Goal: Obtain resource: Obtain resource

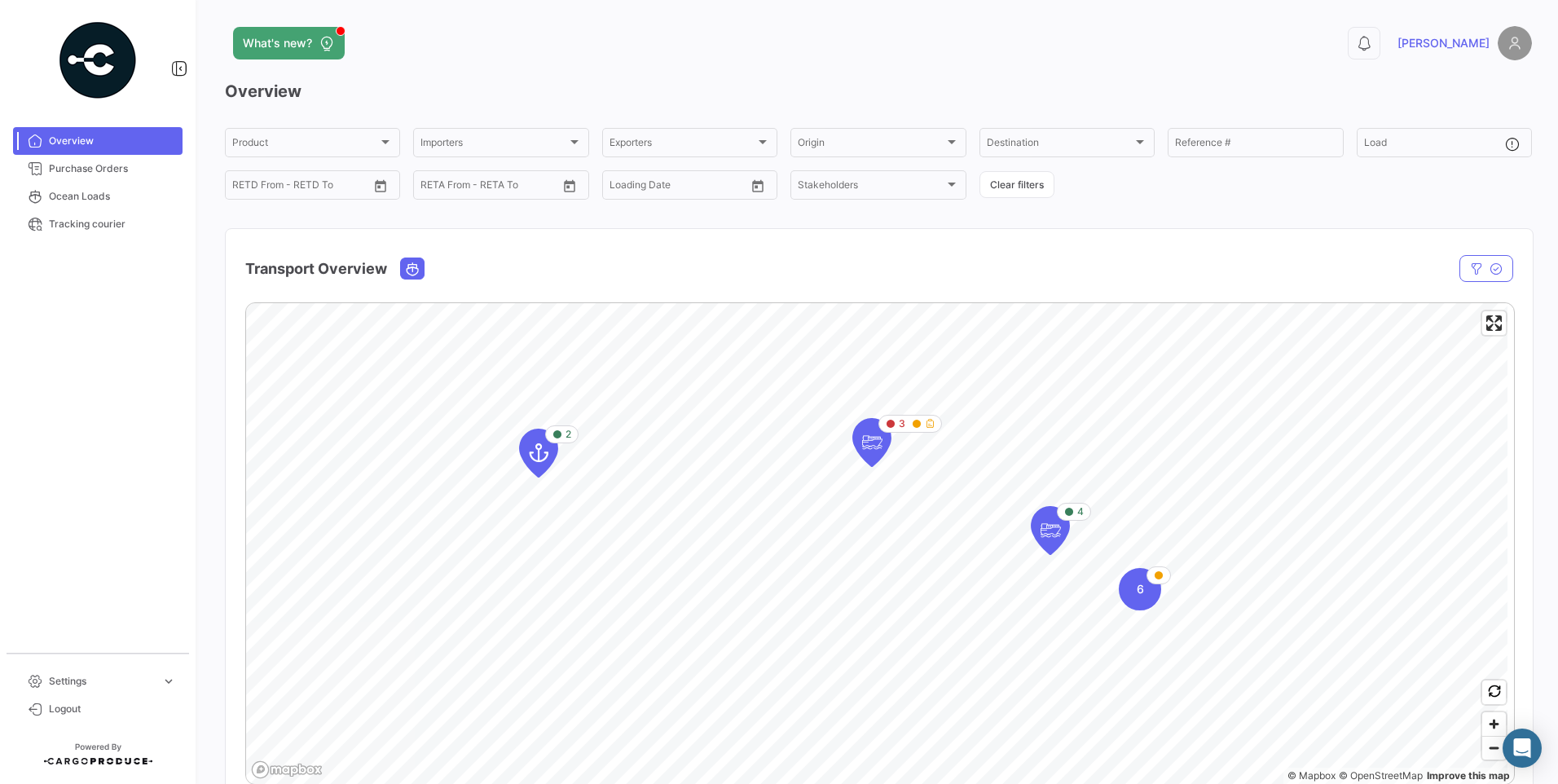
drag, startPoint x: 92, startPoint y: 188, endPoint x: 97, endPoint y: 142, distance: 46.3
click at [92, 188] on link "Ocean Loads" at bounding box center [98, 196] width 170 height 28
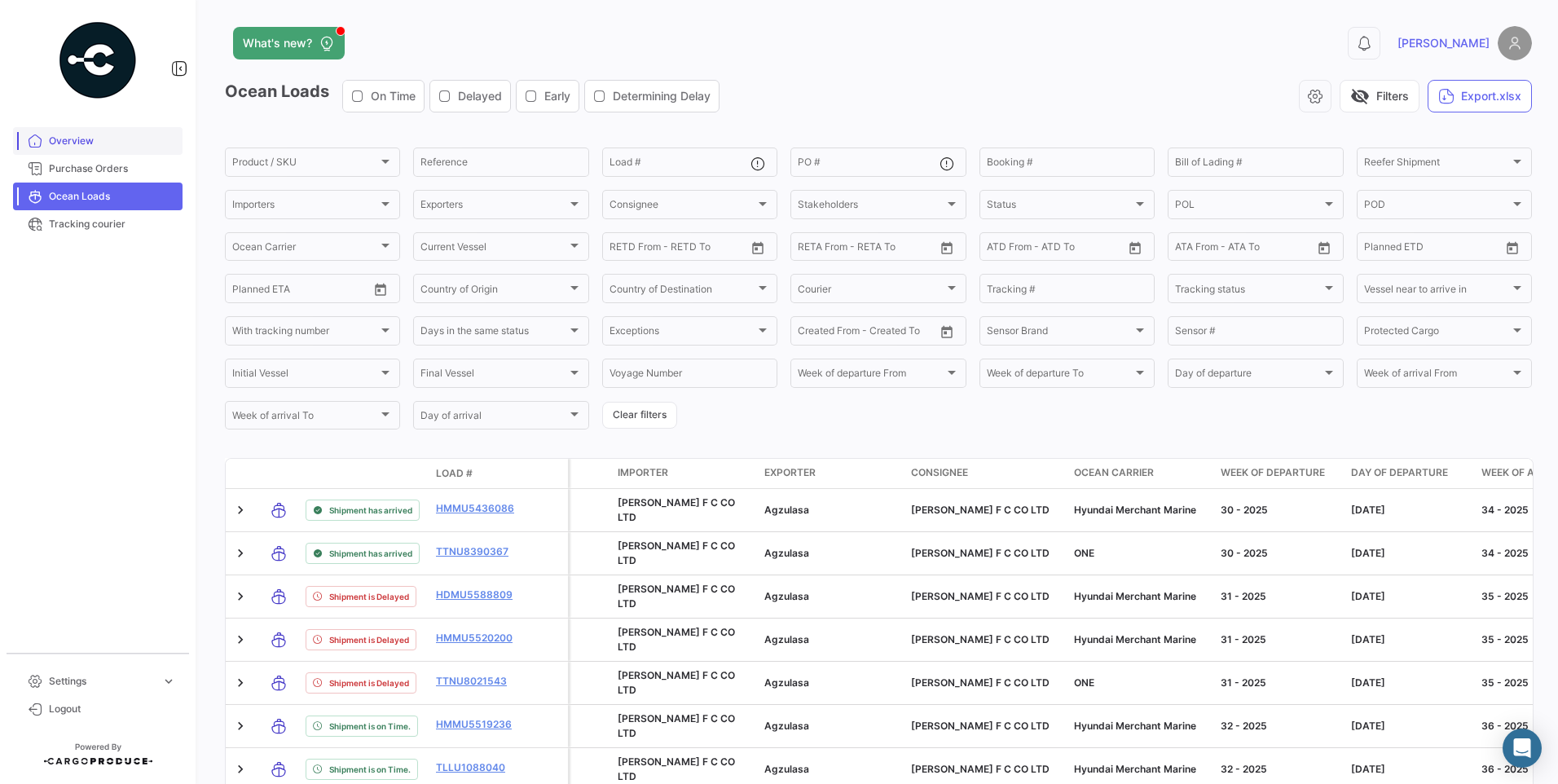
click at [97, 141] on span "Overview" at bounding box center [113, 140] width 127 height 14
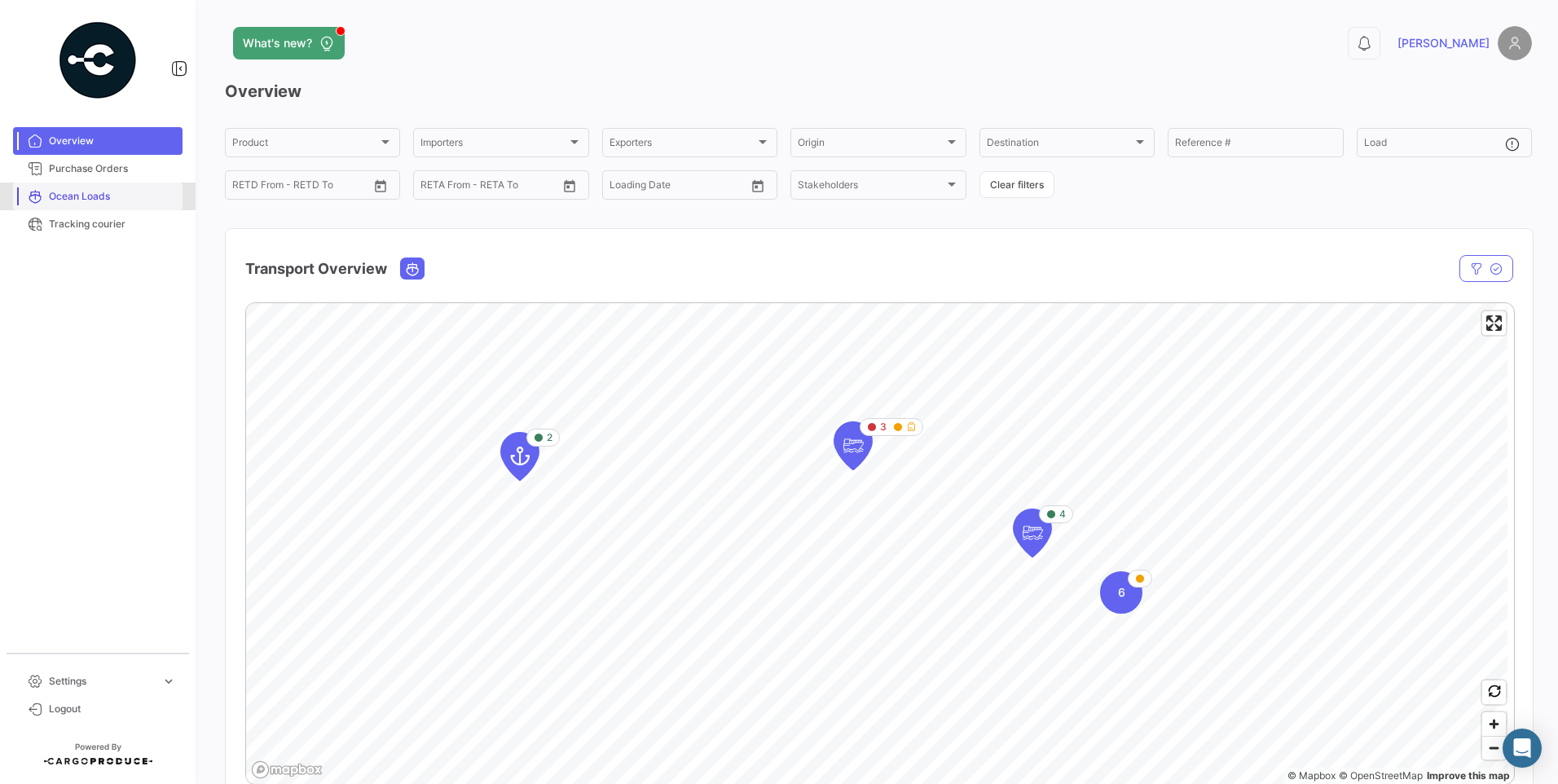
click at [97, 194] on span "Ocean Loads" at bounding box center [113, 196] width 127 height 14
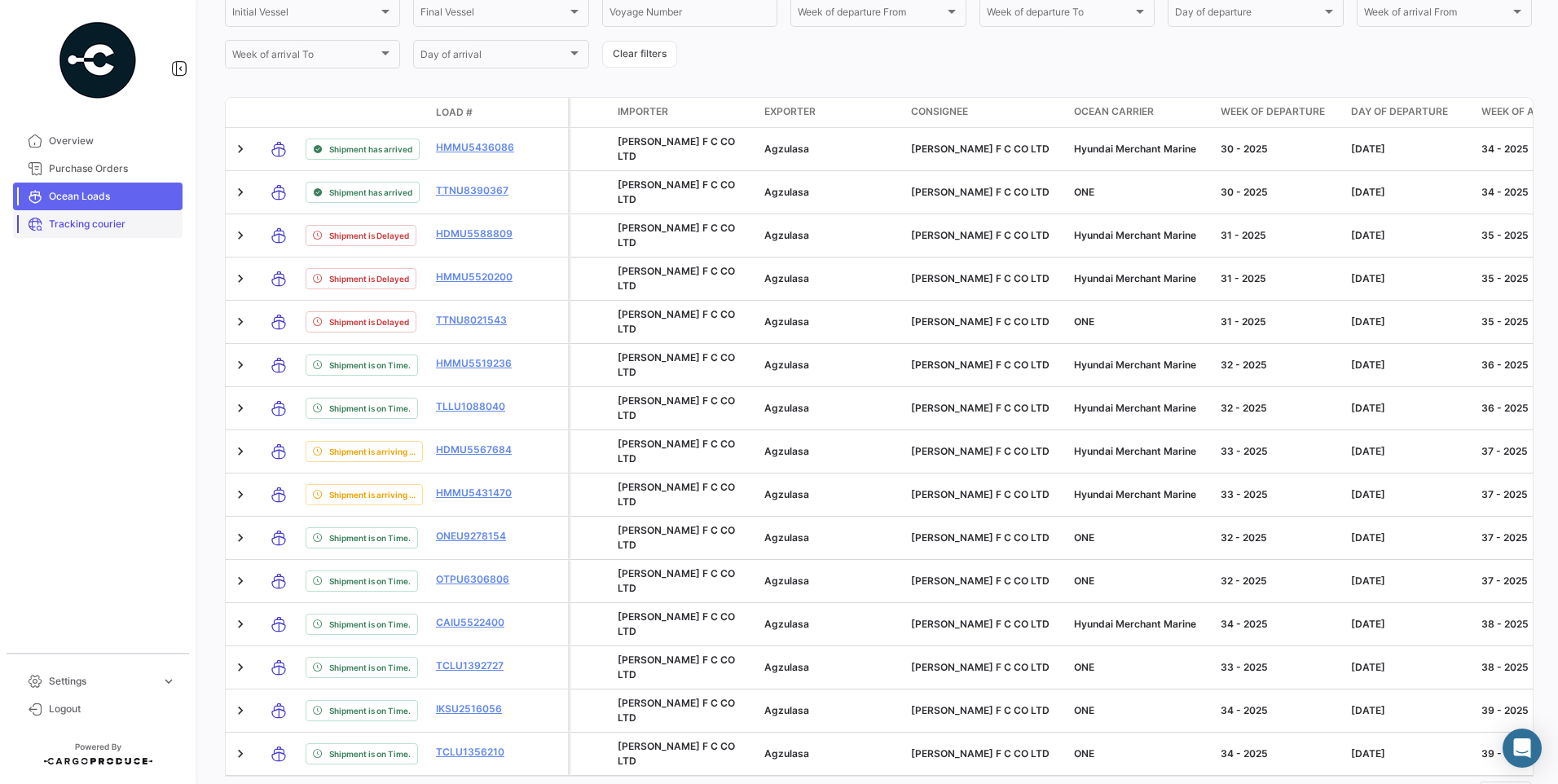
scroll to position [350, 0]
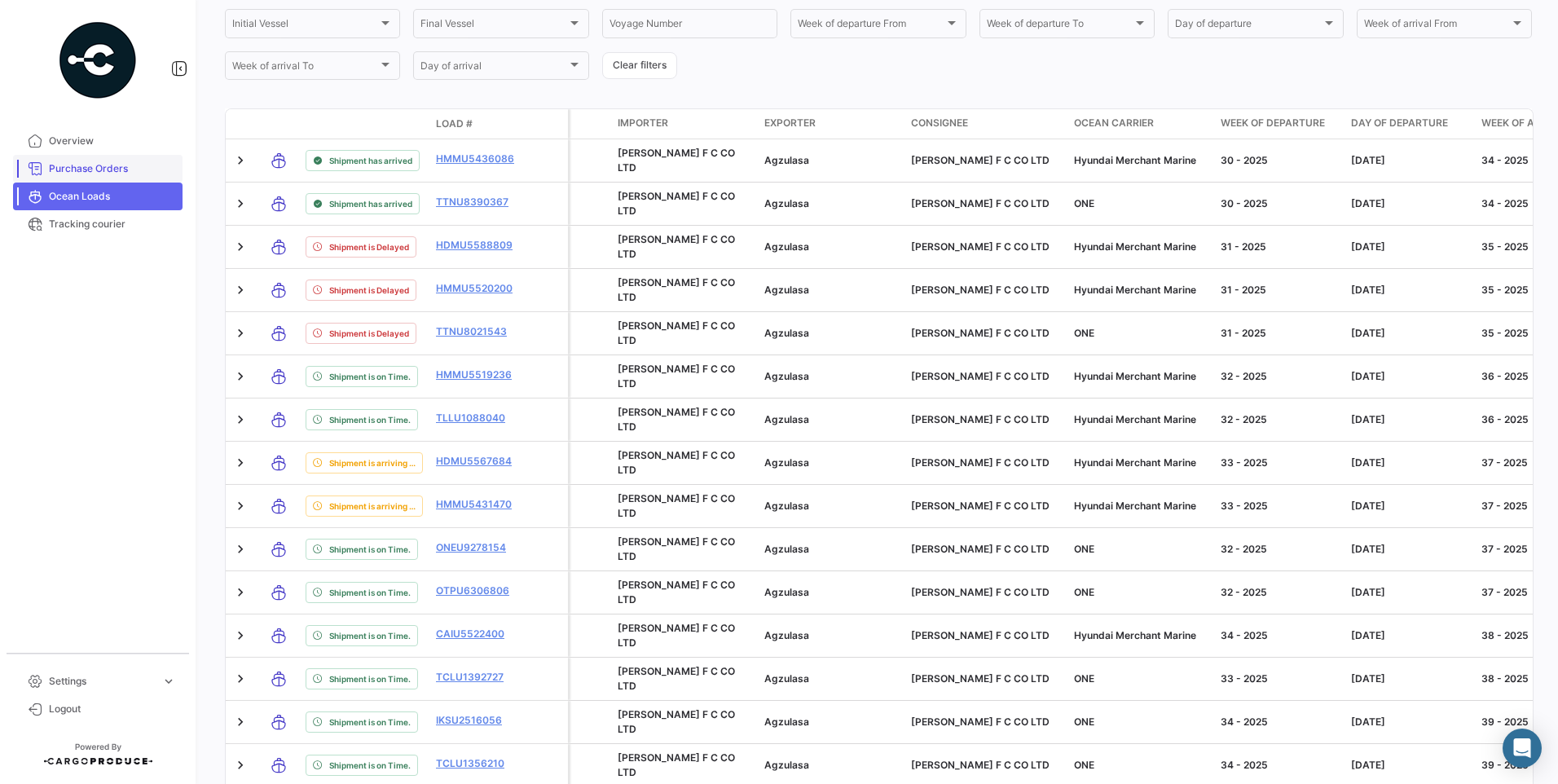
click at [94, 165] on span "Purchase Orders" at bounding box center [113, 168] width 127 height 14
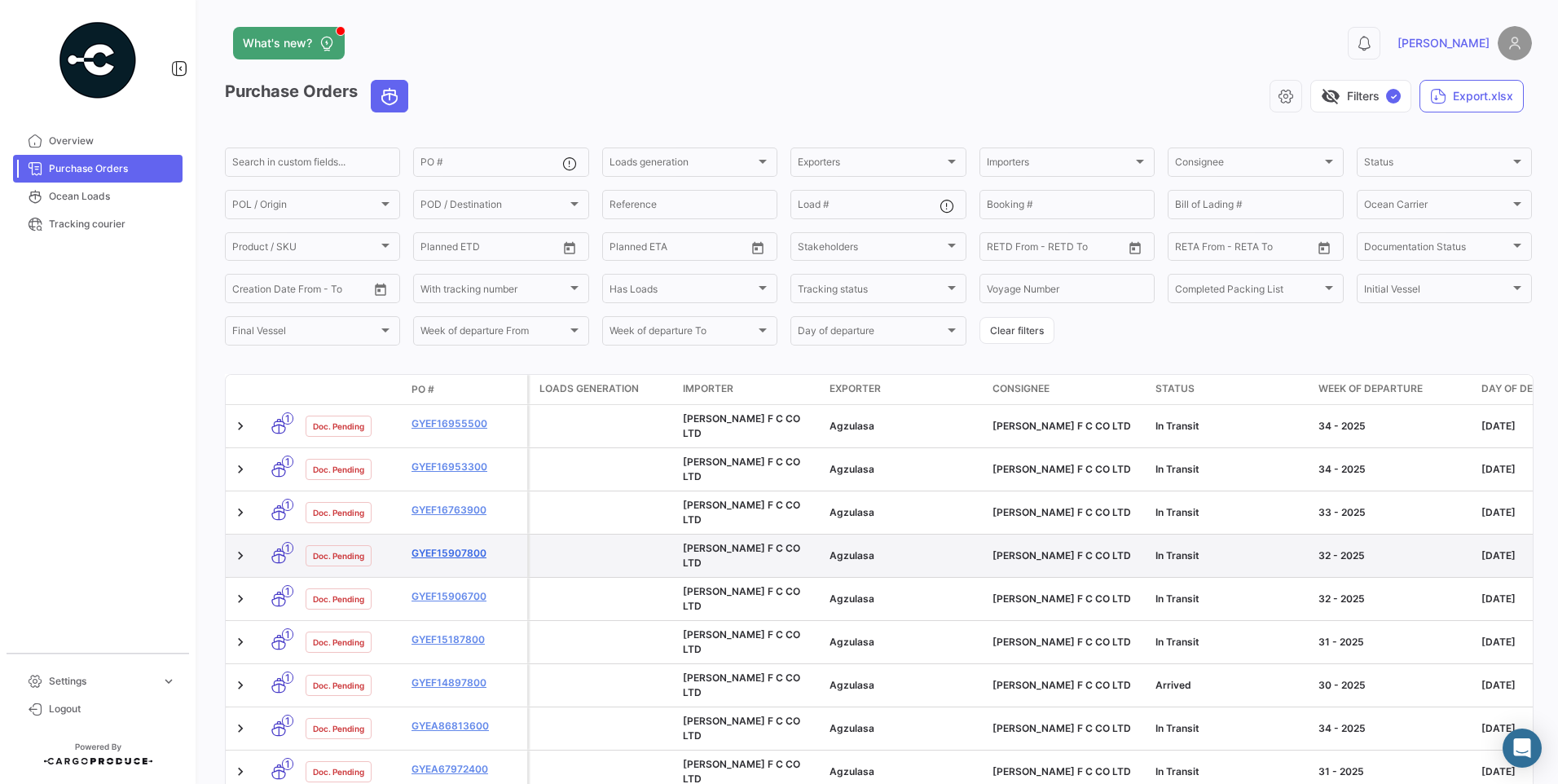
click at [453, 546] on link "GYEF15907800" at bounding box center [466, 553] width 109 height 14
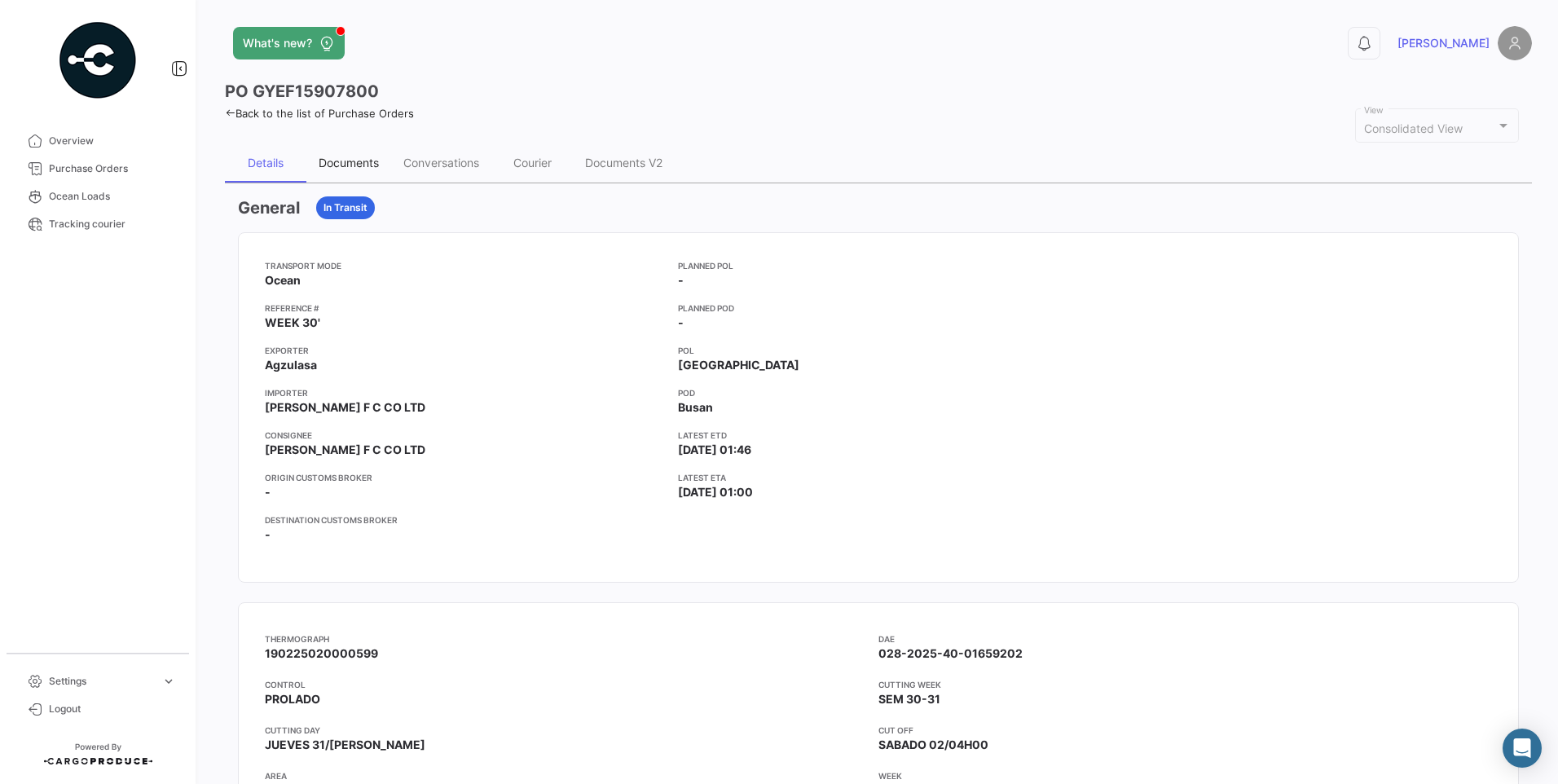
click at [360, 170] on div "Documents" at bounding box center [349, 163] width 85 height 39
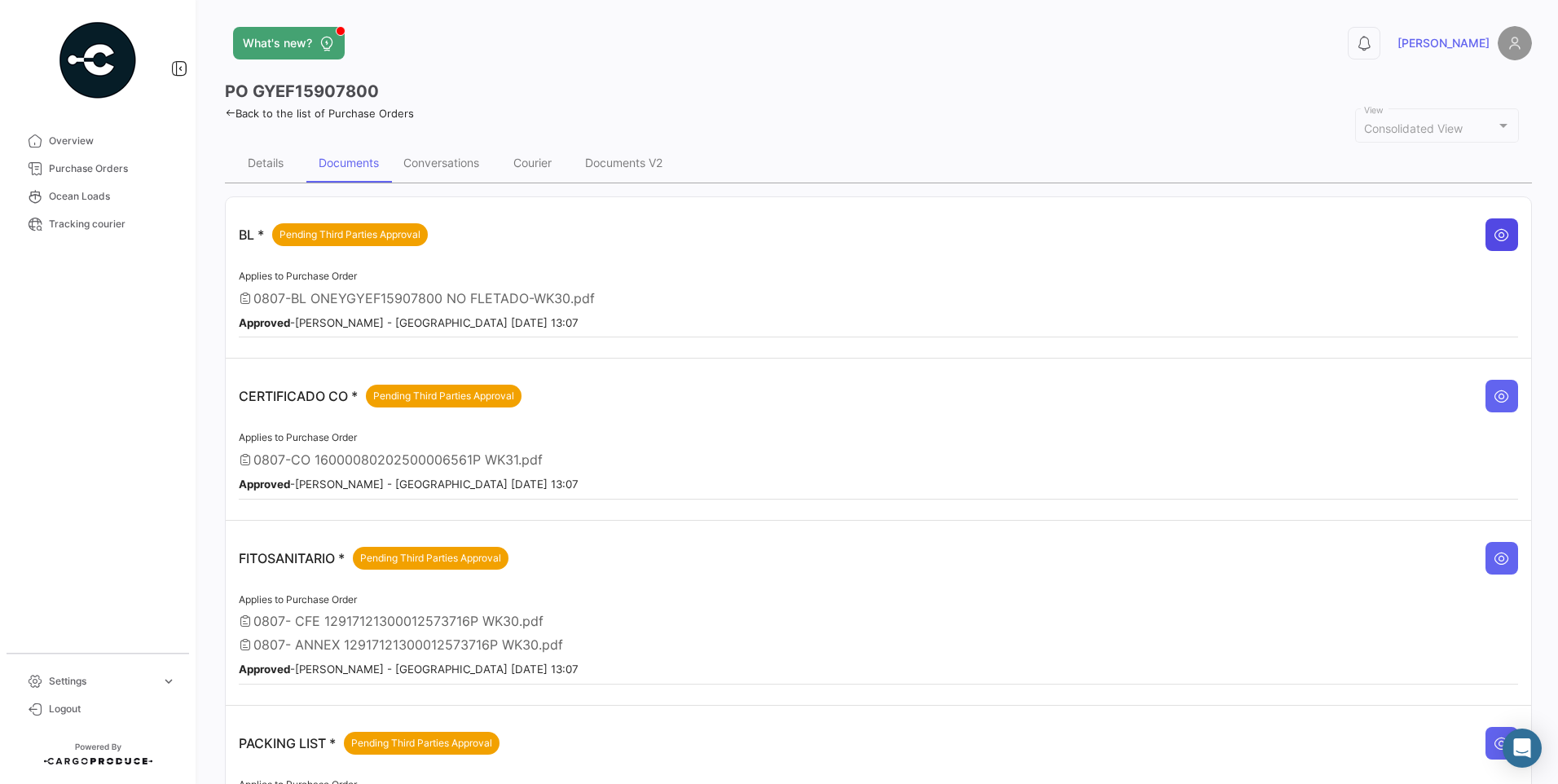
click at [1502, 226] on button at bounding box center [1502, 234] width 32 height 32
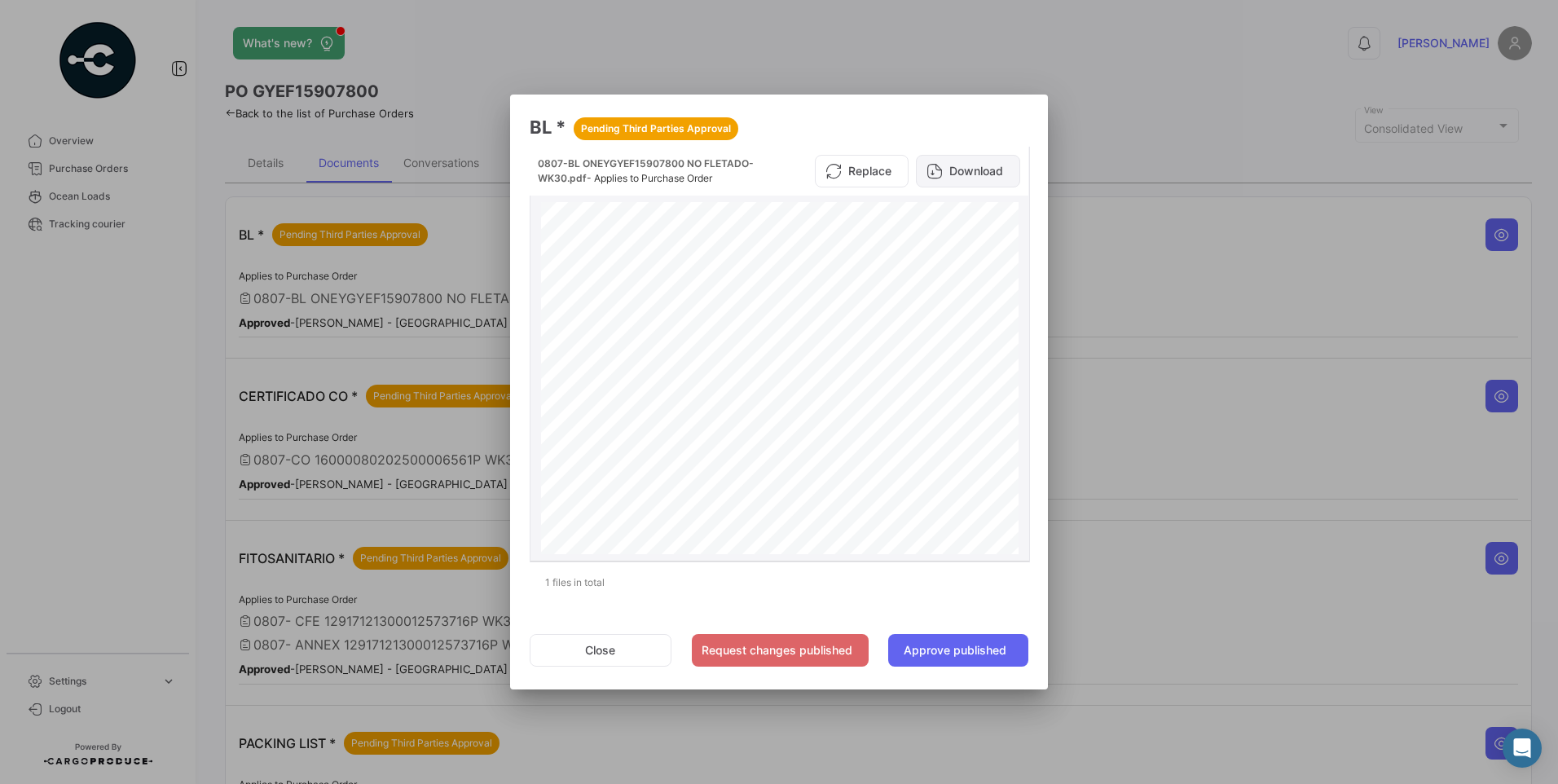
click at [996, 166] on button "Download" at bounding box center [968, 171] width 105 height 32
click at [944, 661] on button "Approve published" at bounding box center [958, 650] width 140 height 32
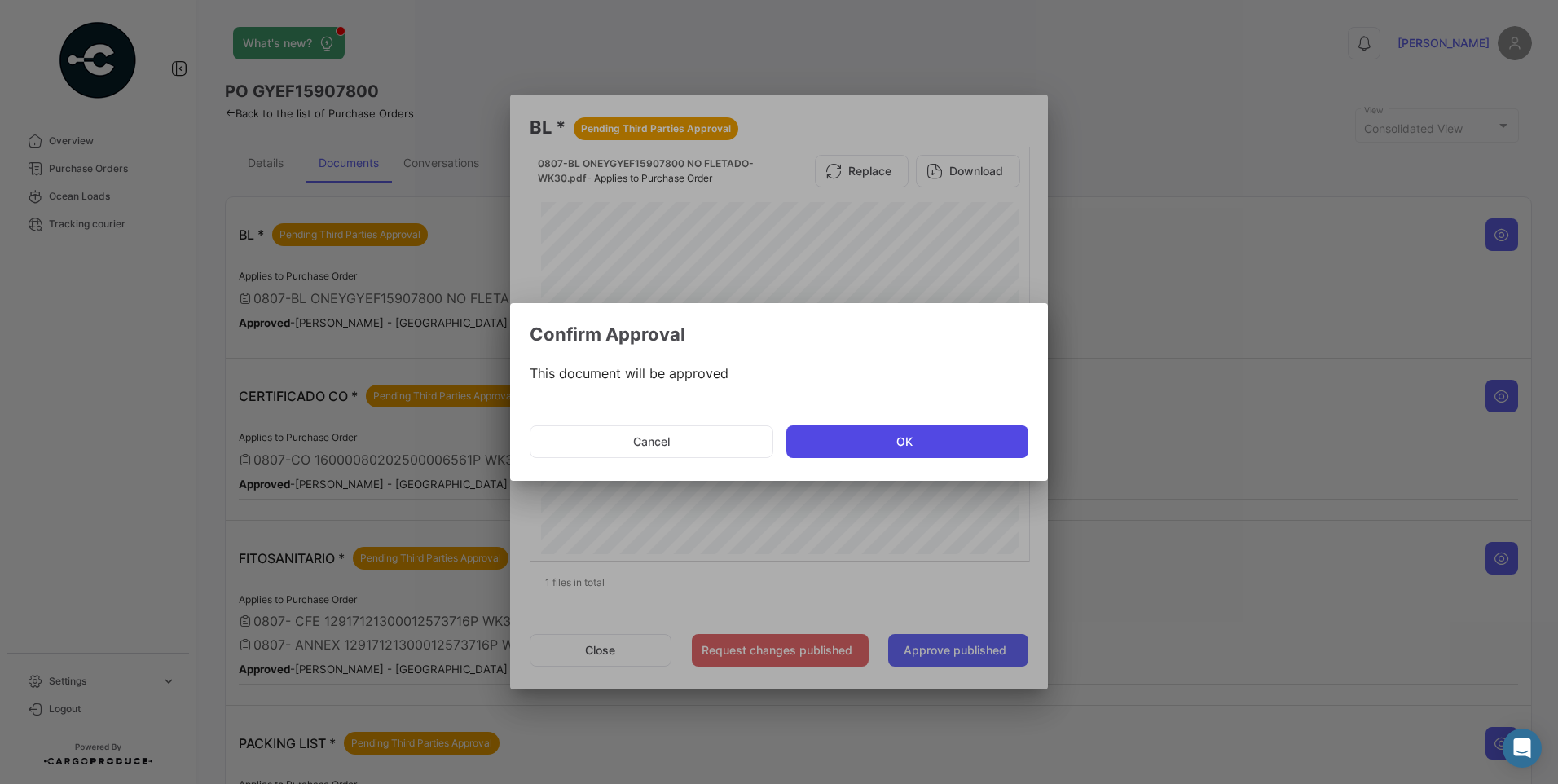
click at [917, 436] on button "OK" at bounding box center [907, 442] width 242 height 32
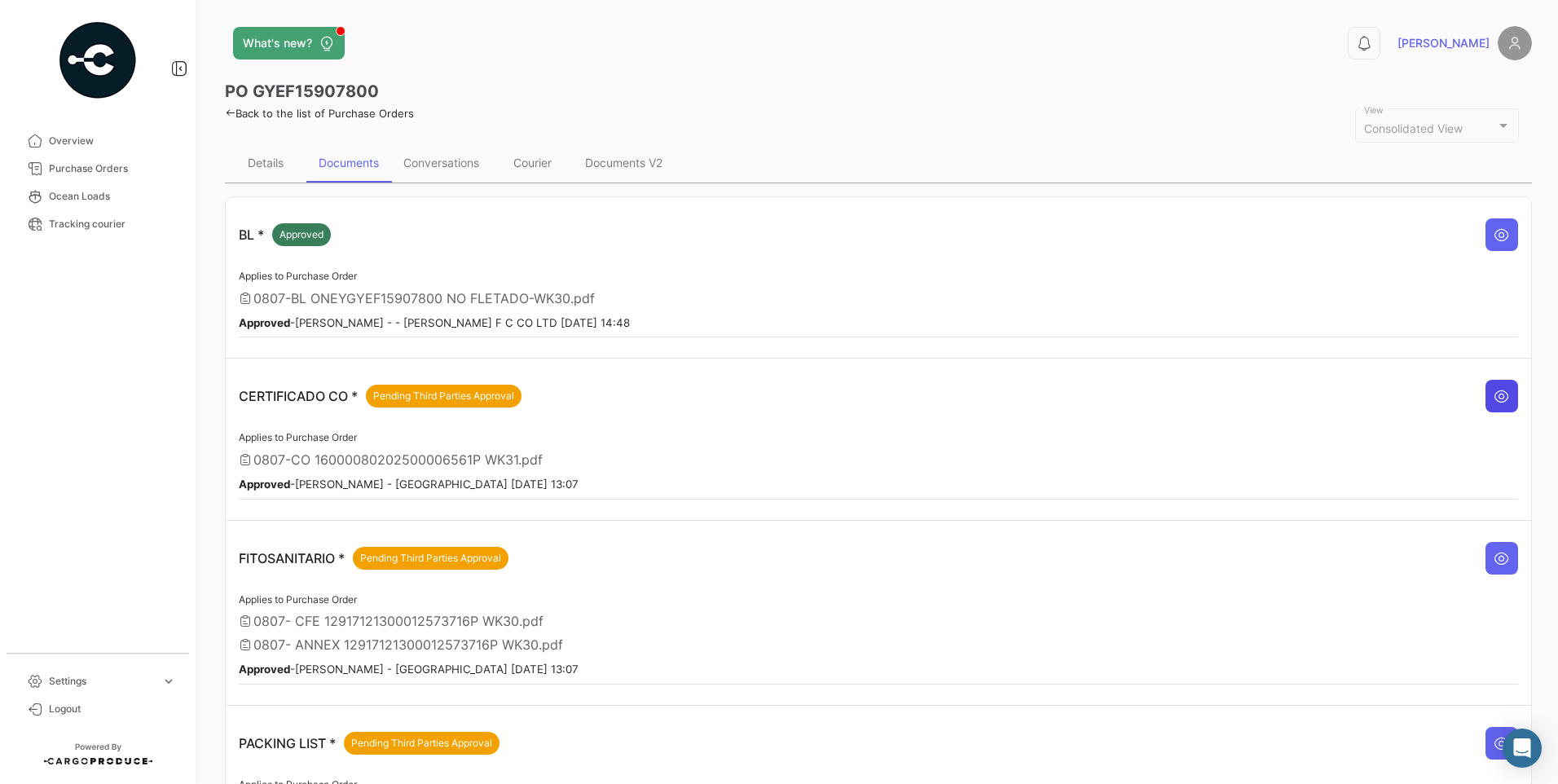
click at [1494, 406] on button at bounding box center [1502, 396] width 32 height 32
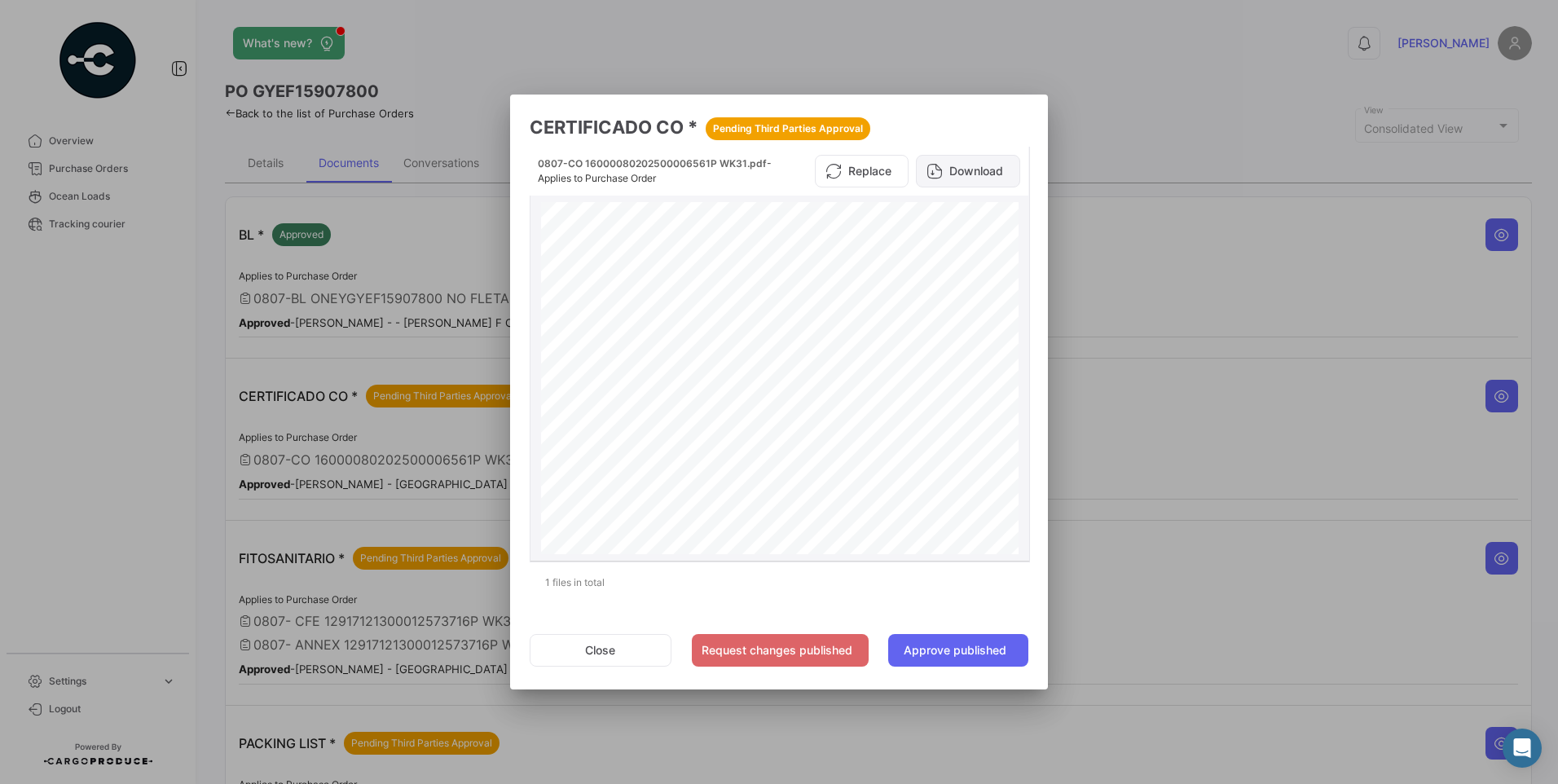
click at [969, 173] on button "Download" at bounding box center [968, 171] width 105 height 32
click at [624, 653] on button "Close" at bounding box center [600, 650] width 142 height 32
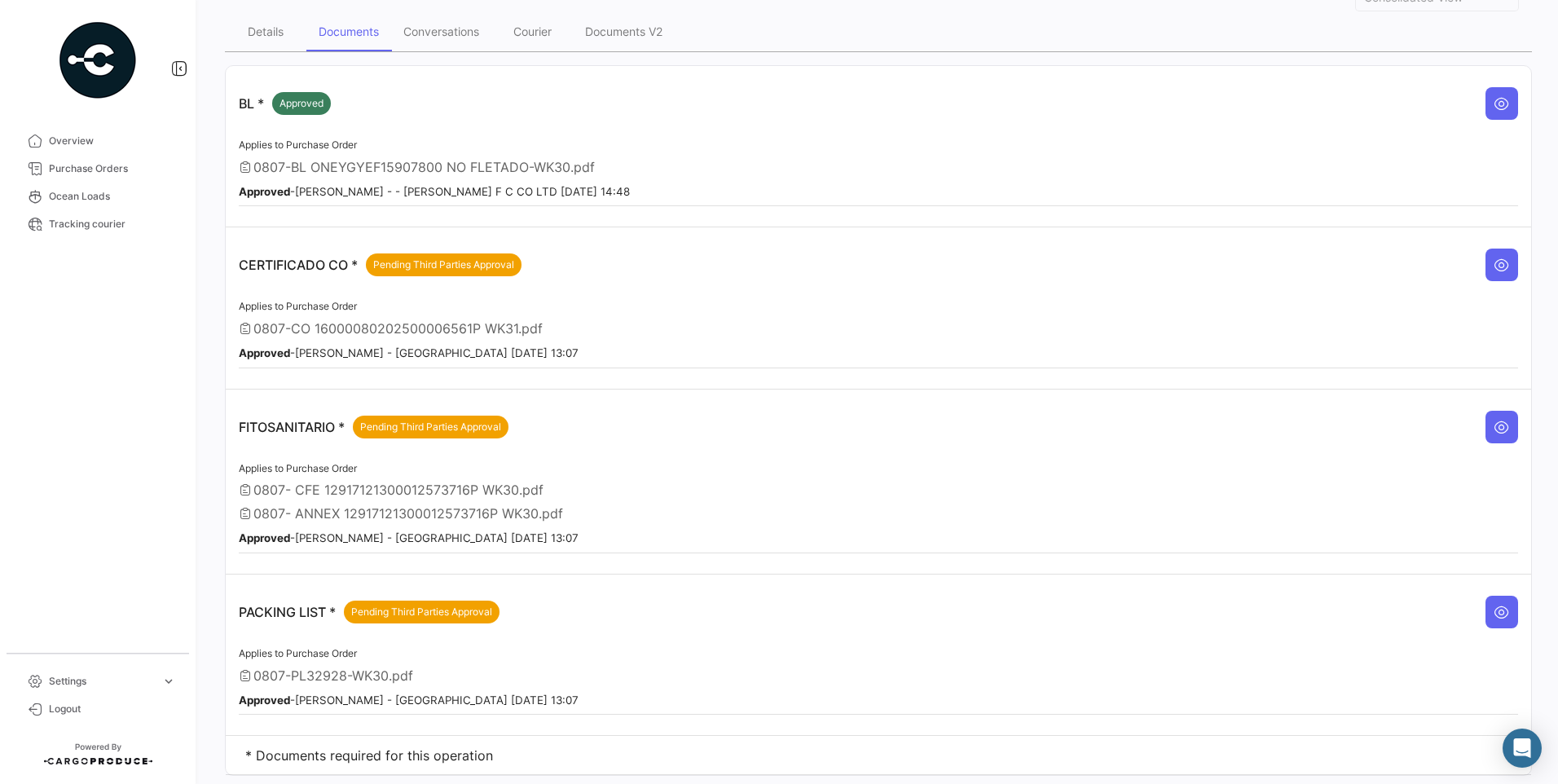
scroll to position [163, 0]
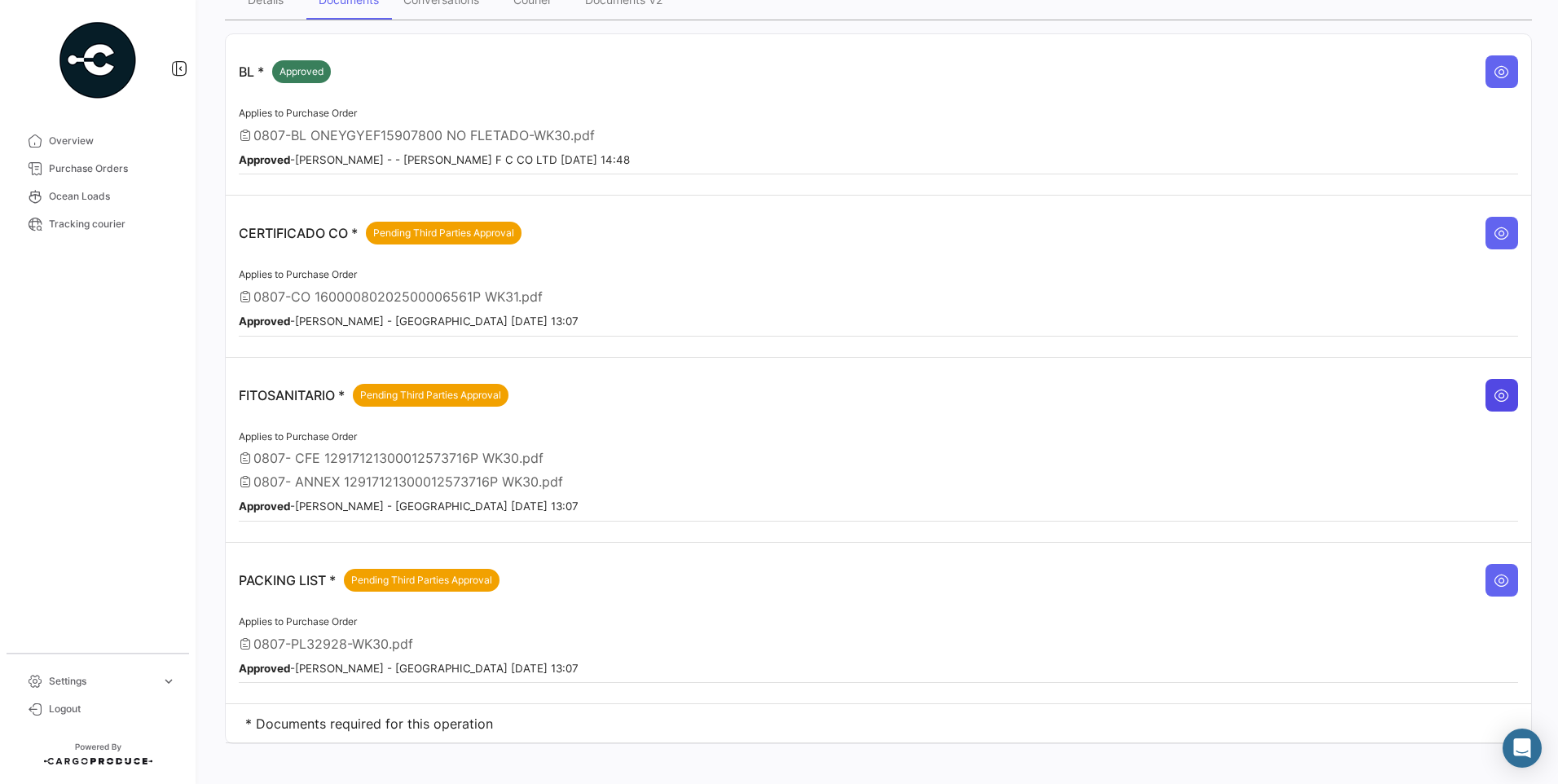
click at [1500, 397] on icon at bounding box center [1502, 395] width 16 height 16
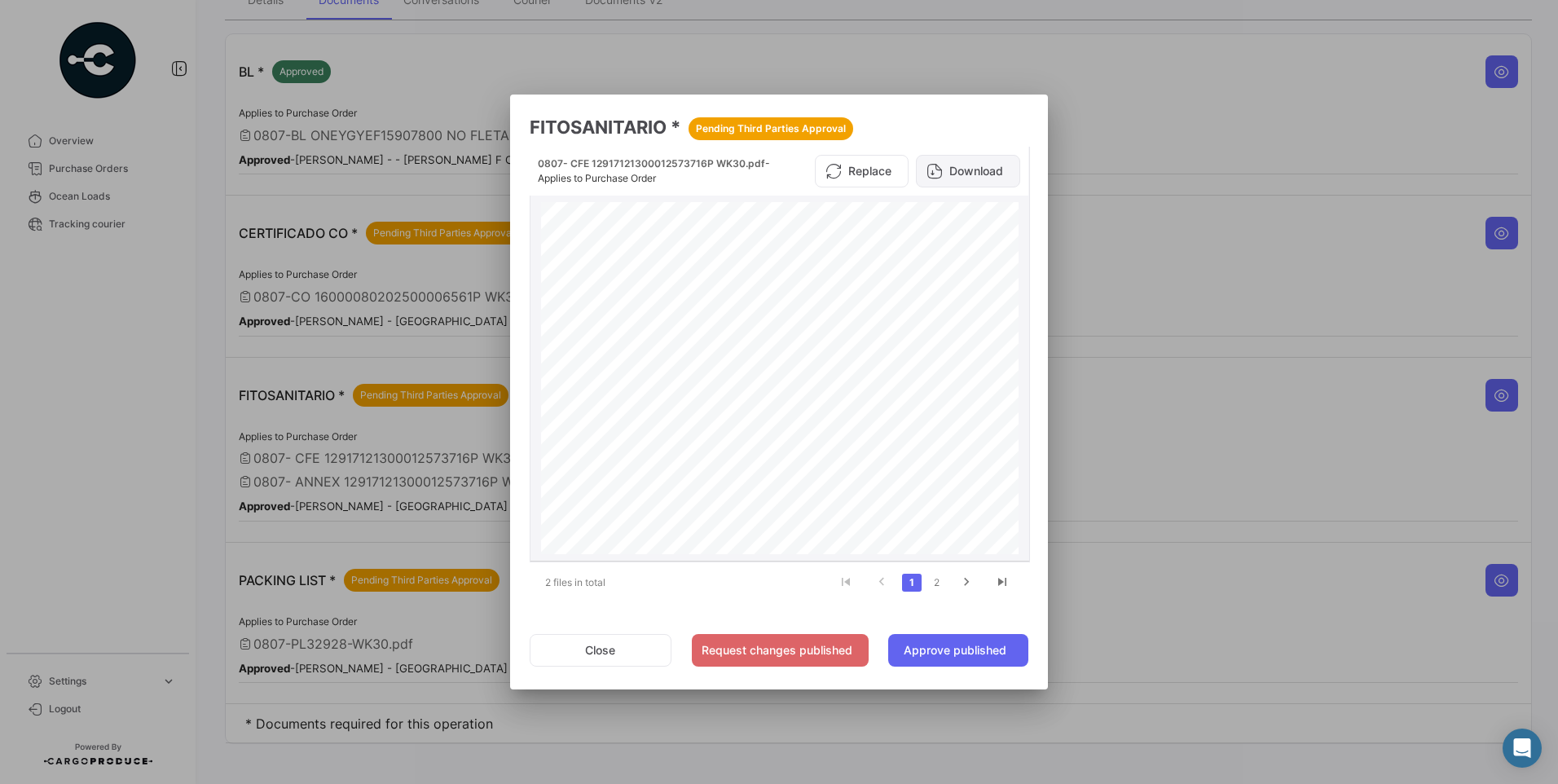
click at [978, 163] on button "Download" at bounding box center [968, 171] width 105 height 32
click at [978, 649] on button "Approve published" at bounding box center [958, 650] width 140 height 32
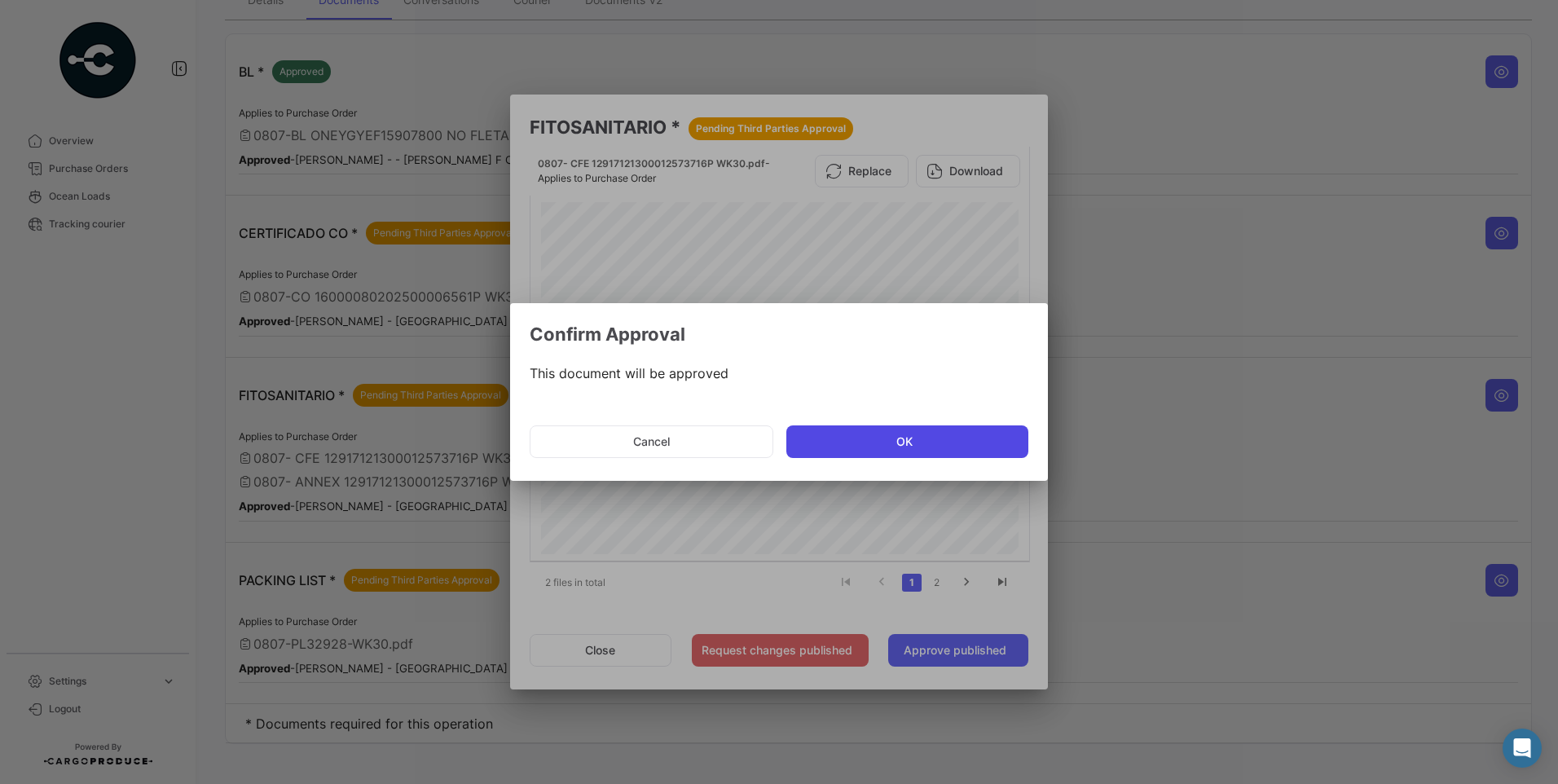
click at [914, 440] on button "OK" at bounding box center [907, 442] width 242 height 32
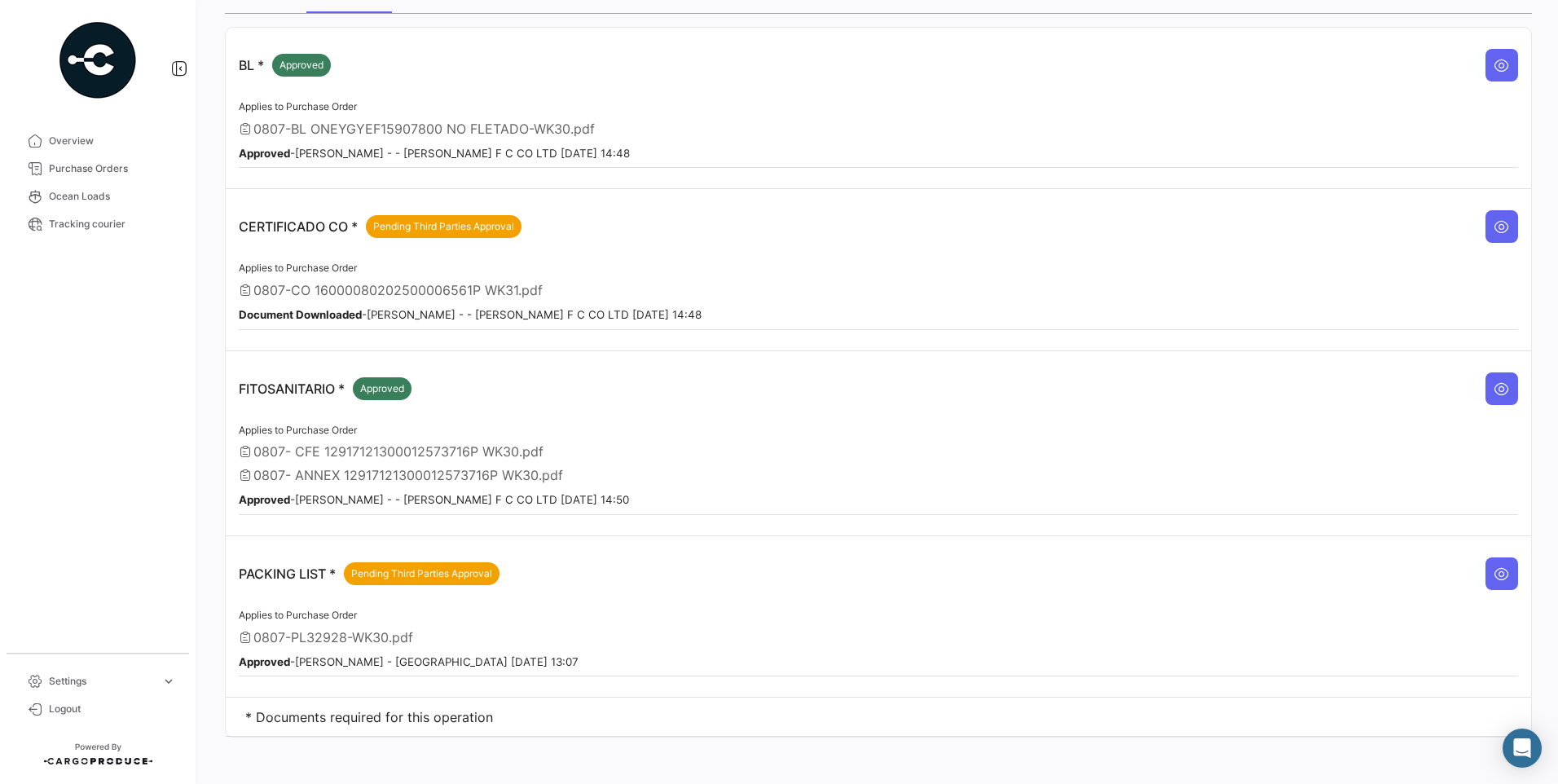
scroll to position [175, 0]
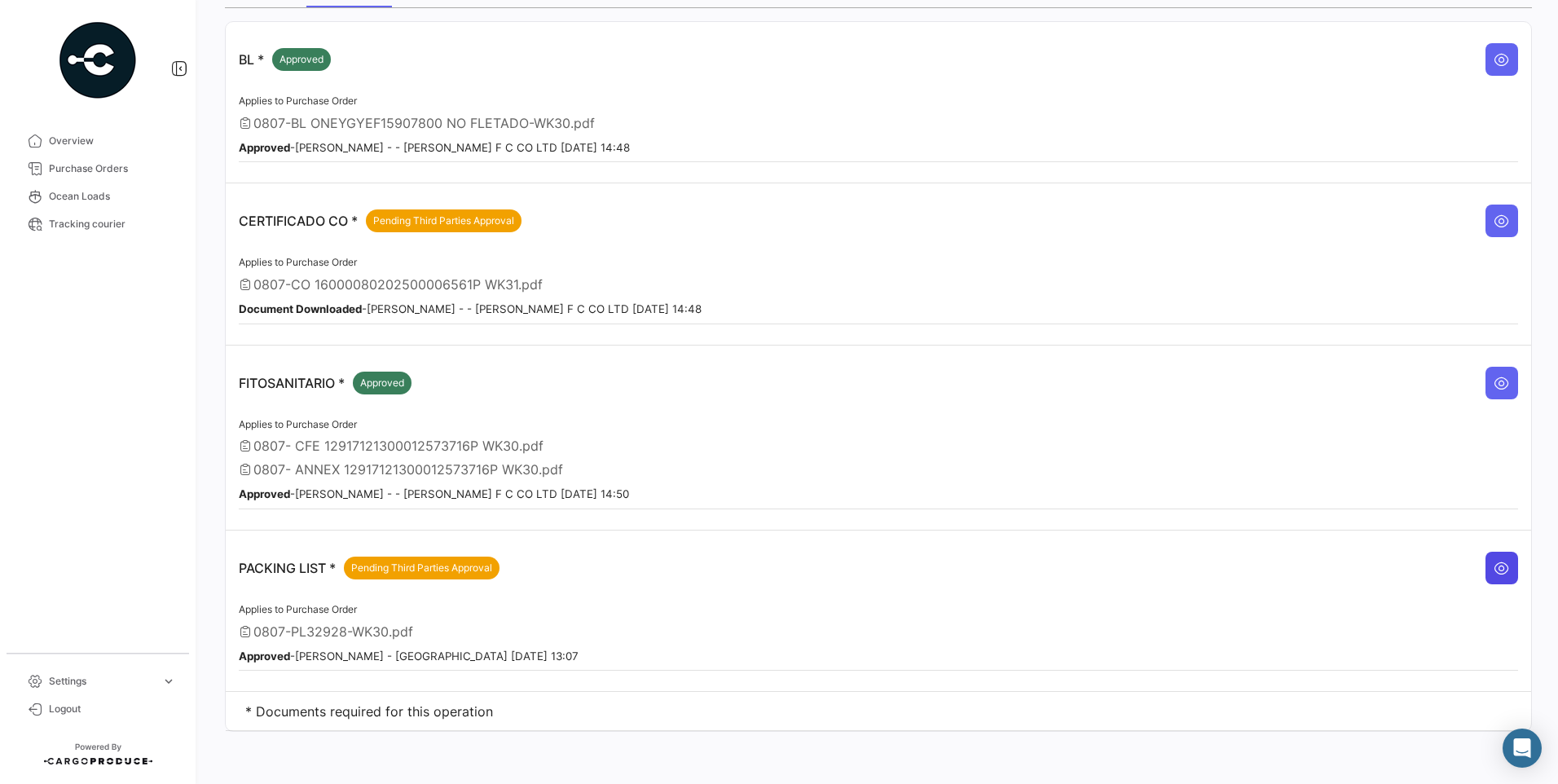
click at [1494, 561] on icon at bounding box center [1502, 568] width 16 height 16
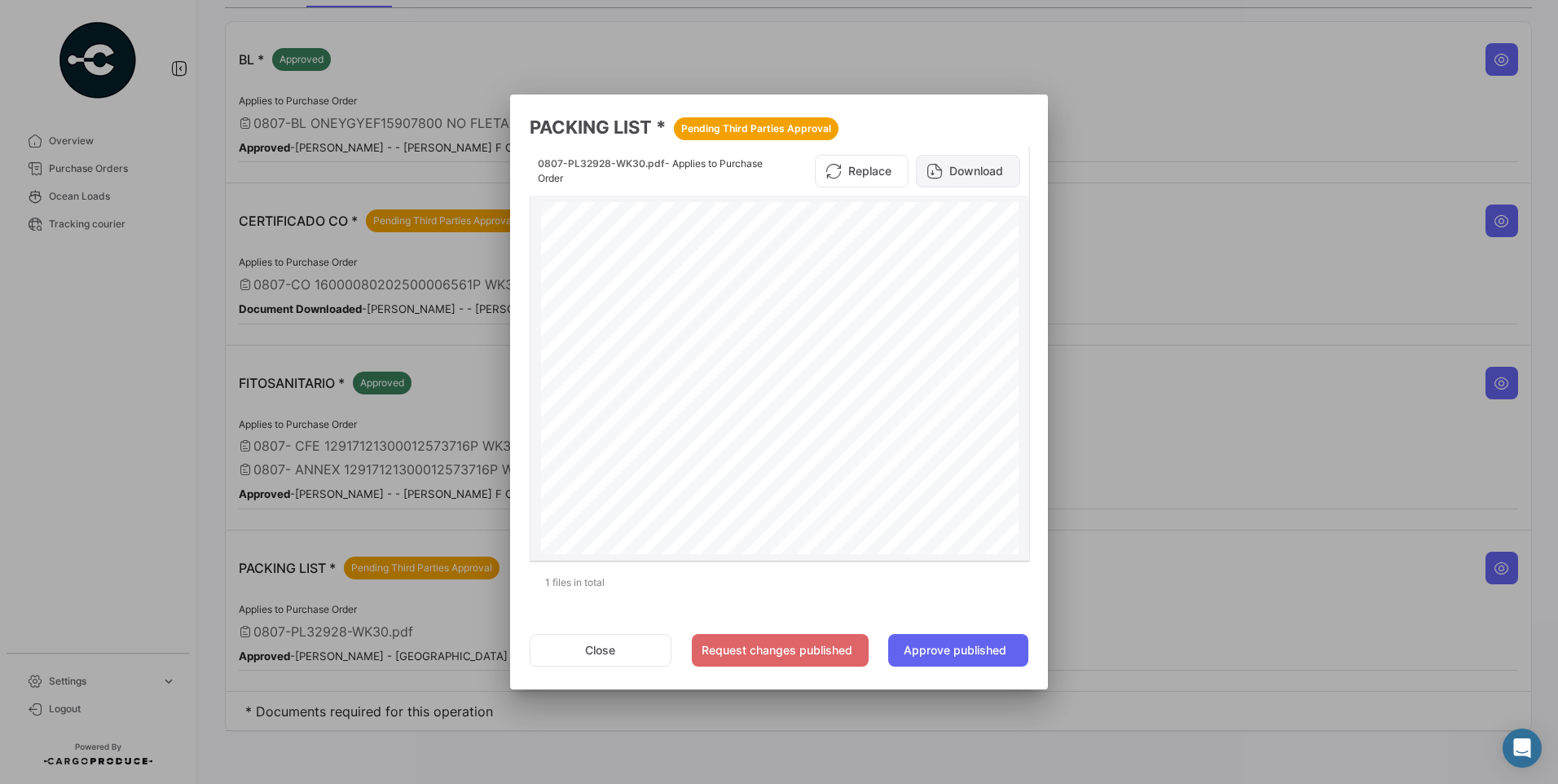
click at [999, 176] on button "Download" at bounding box center [968, 171] width 105 height 32
click at [974, 656] on button "Approve published" at bounding box center [958, 650] width 140 height 32
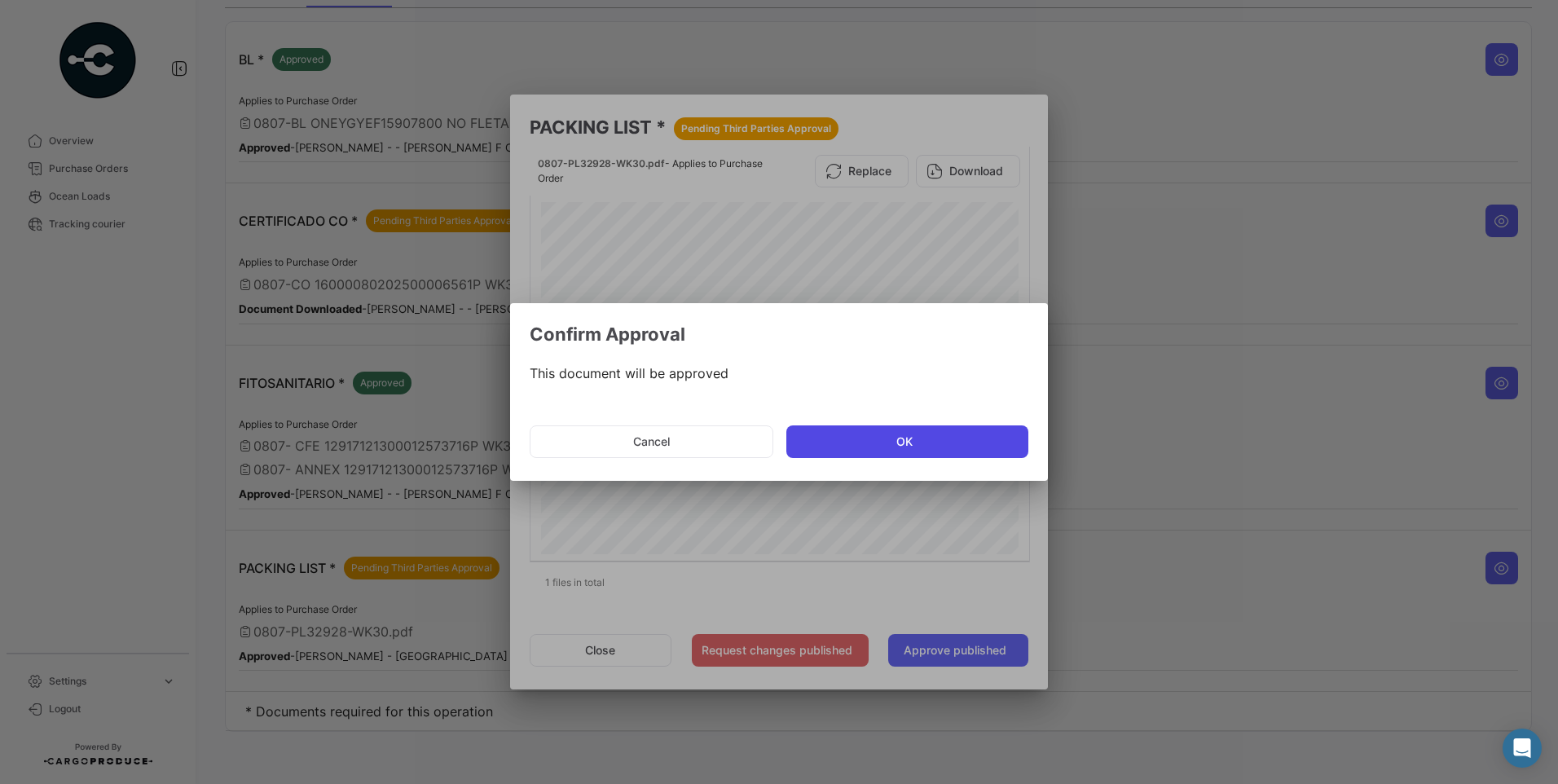
click at [949, 438] on button "OK" at bounding box center [907, 442] width 242 height 32
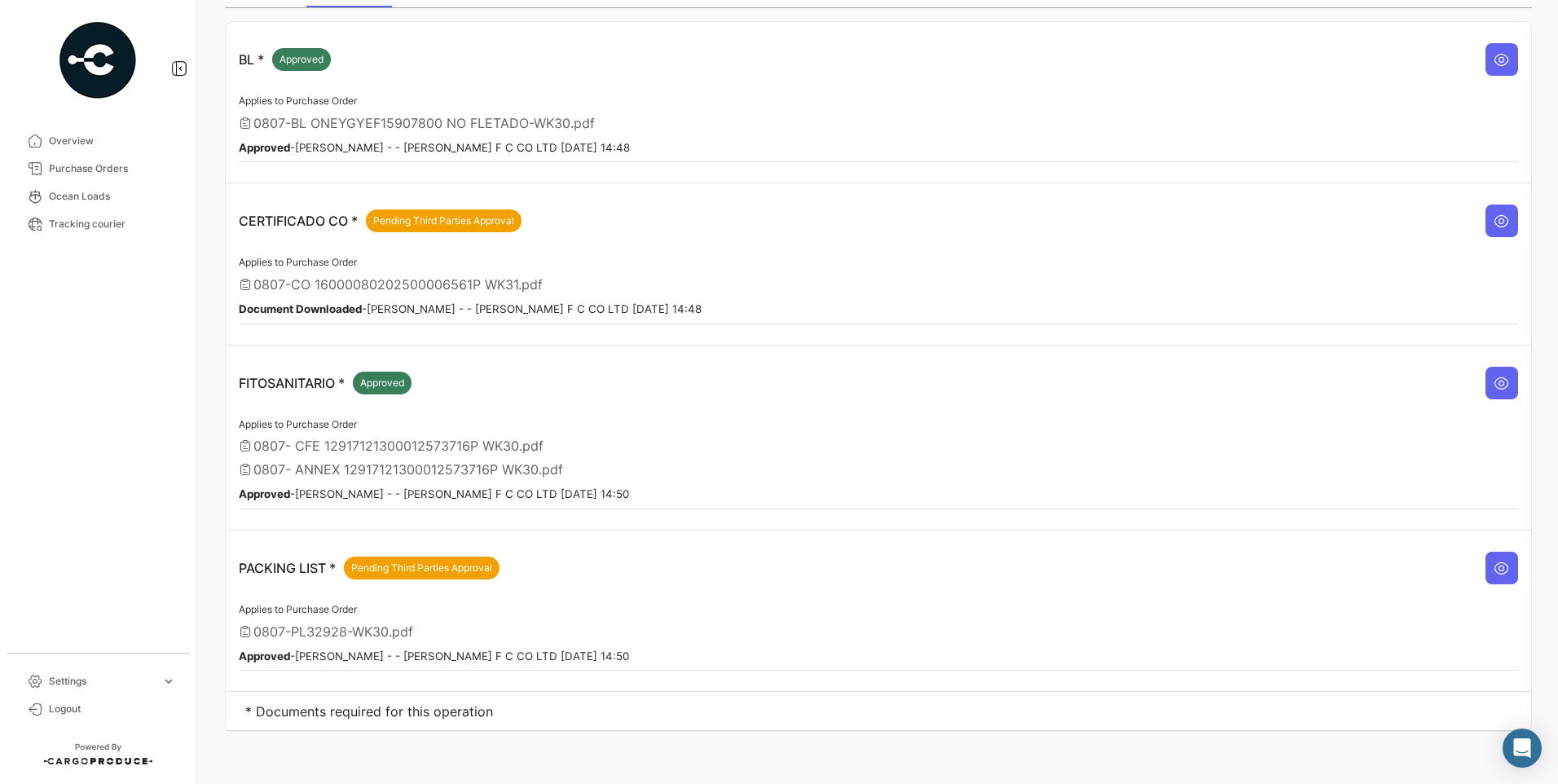
scroll to position [0, 0]
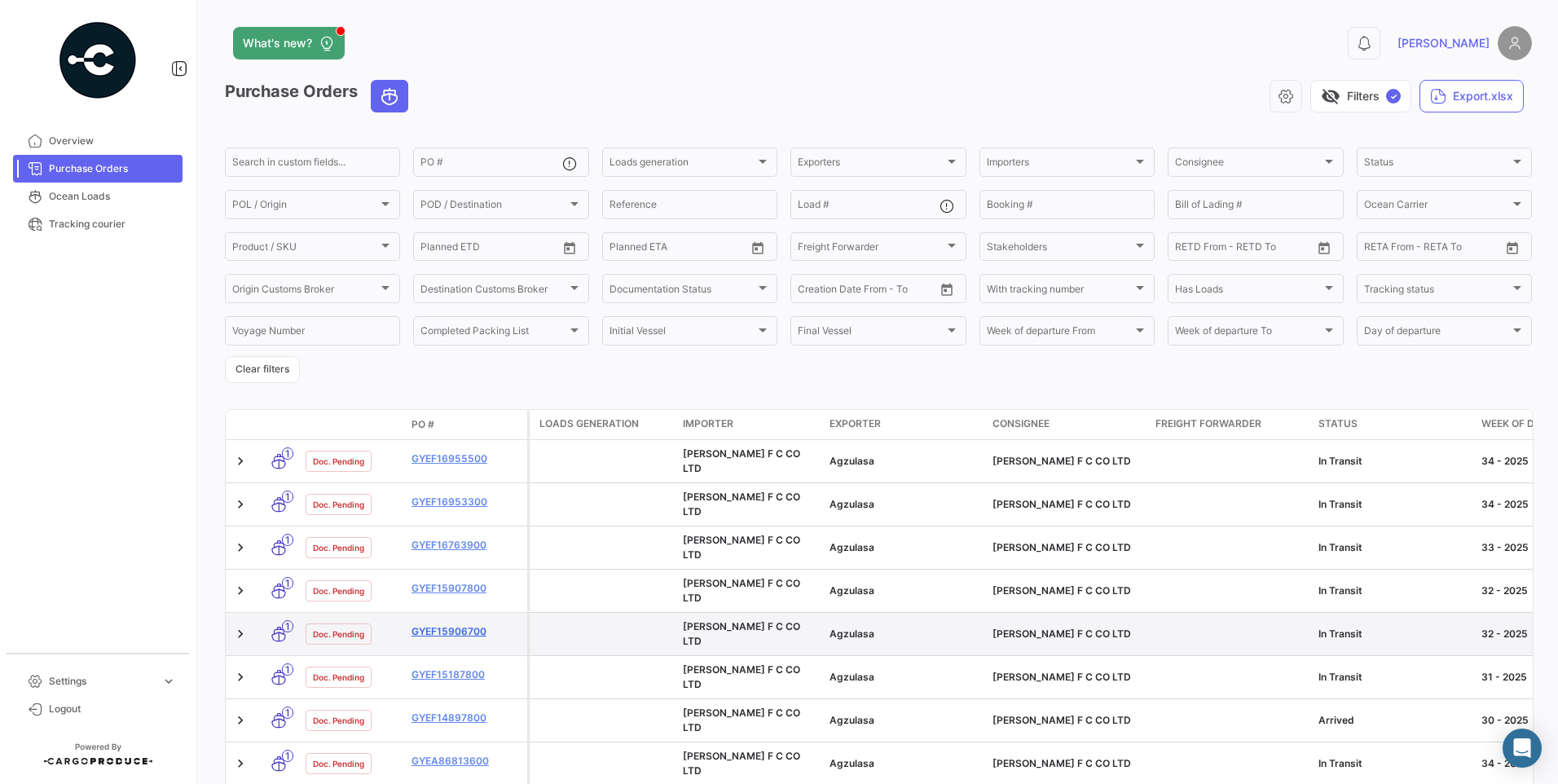
click at [475, 624] on link "GYEF15906700" at bounding box center [466, 631] width 109 height 14
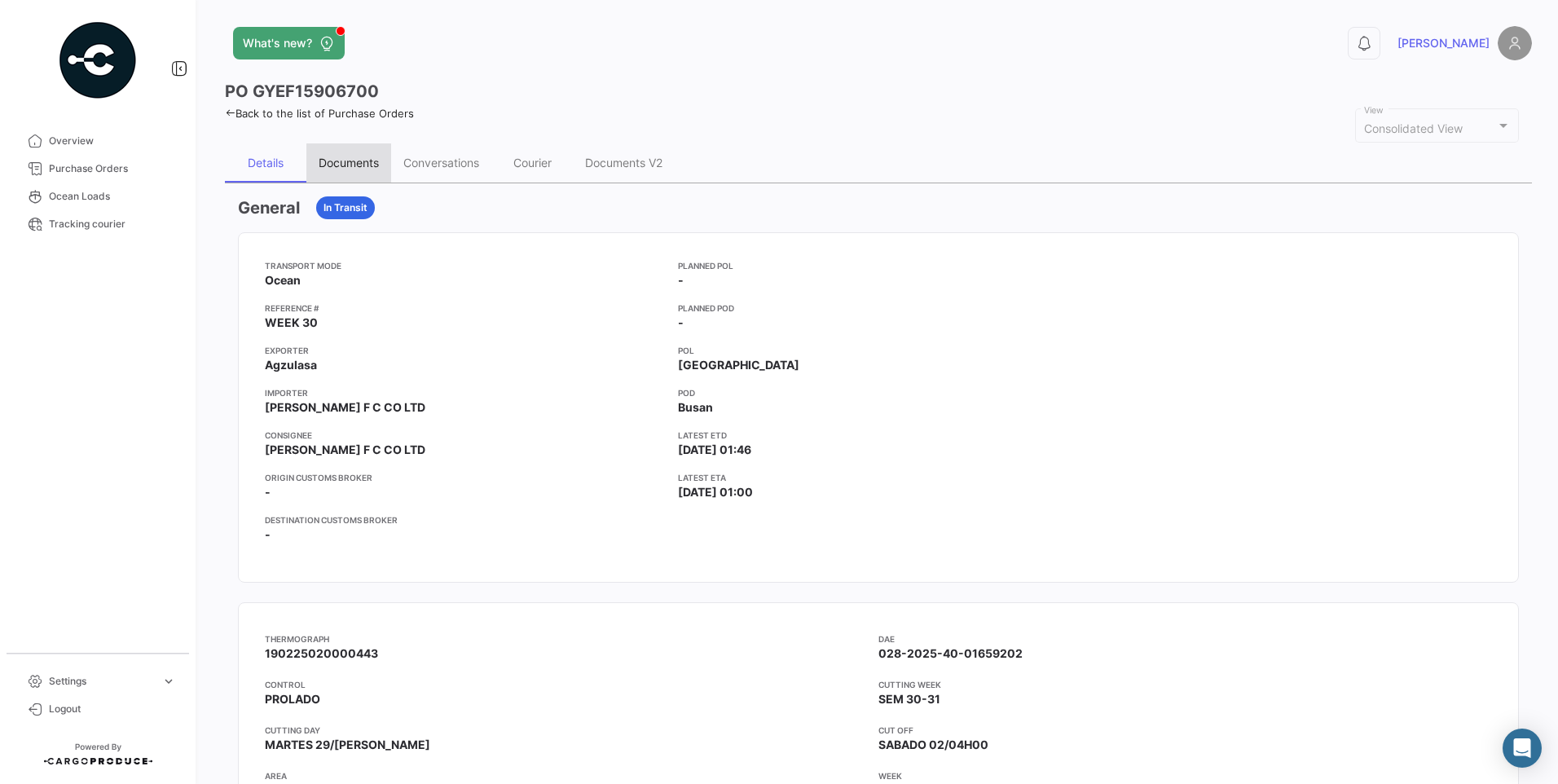
click at [367, 164] on div "Documents" at bounding box center [348, 162] width 60 height 13
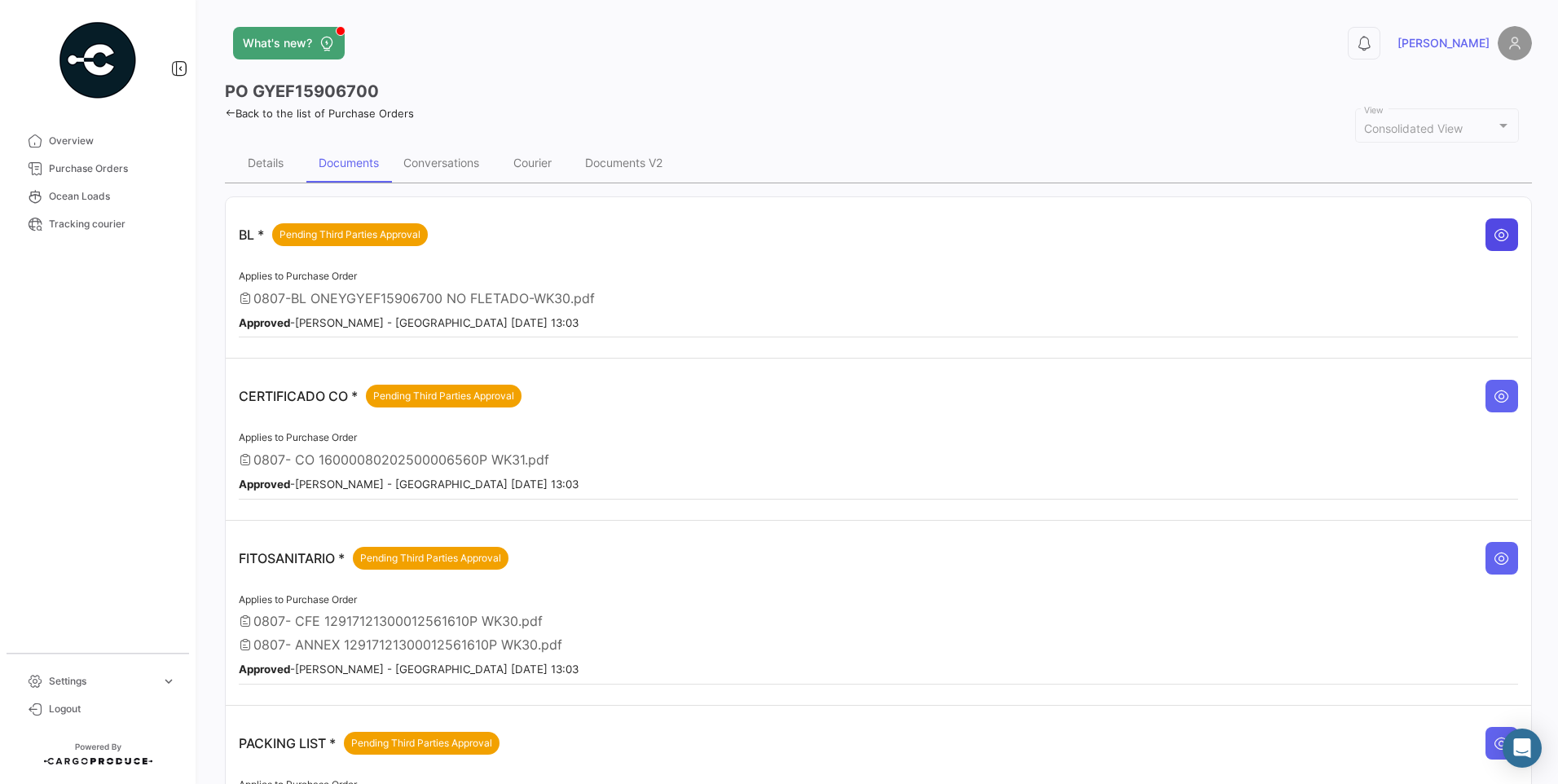
click at [1509, 240] on button at bounding box center [1502, 234] width 32 height 32
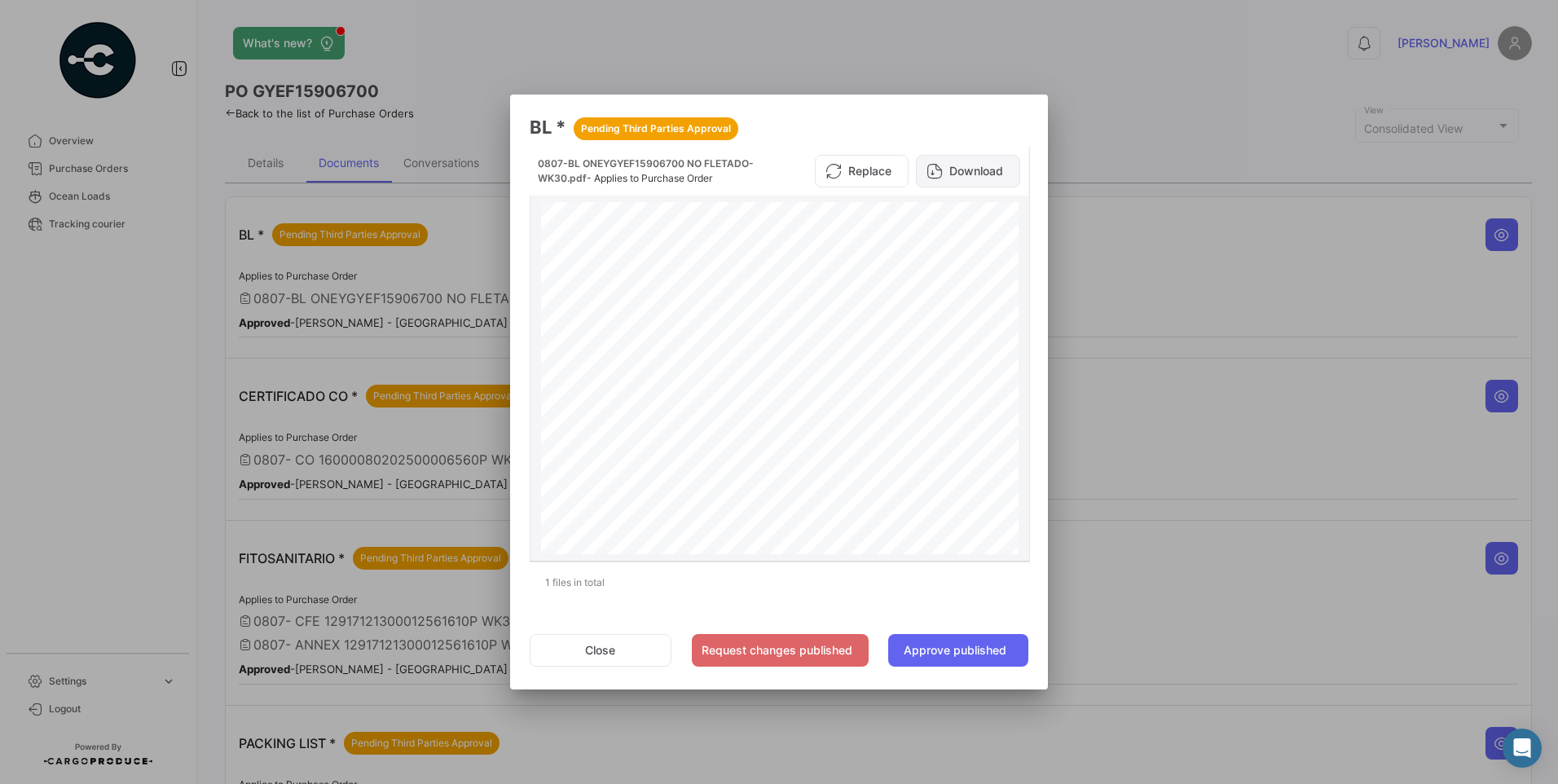
click at [989, 177] on button "Download" at bounding box center [968, 171] width 105 height 32
click at [1006, 648] on button "Approve published" at bounding box center [958, 650] width 140 height 32
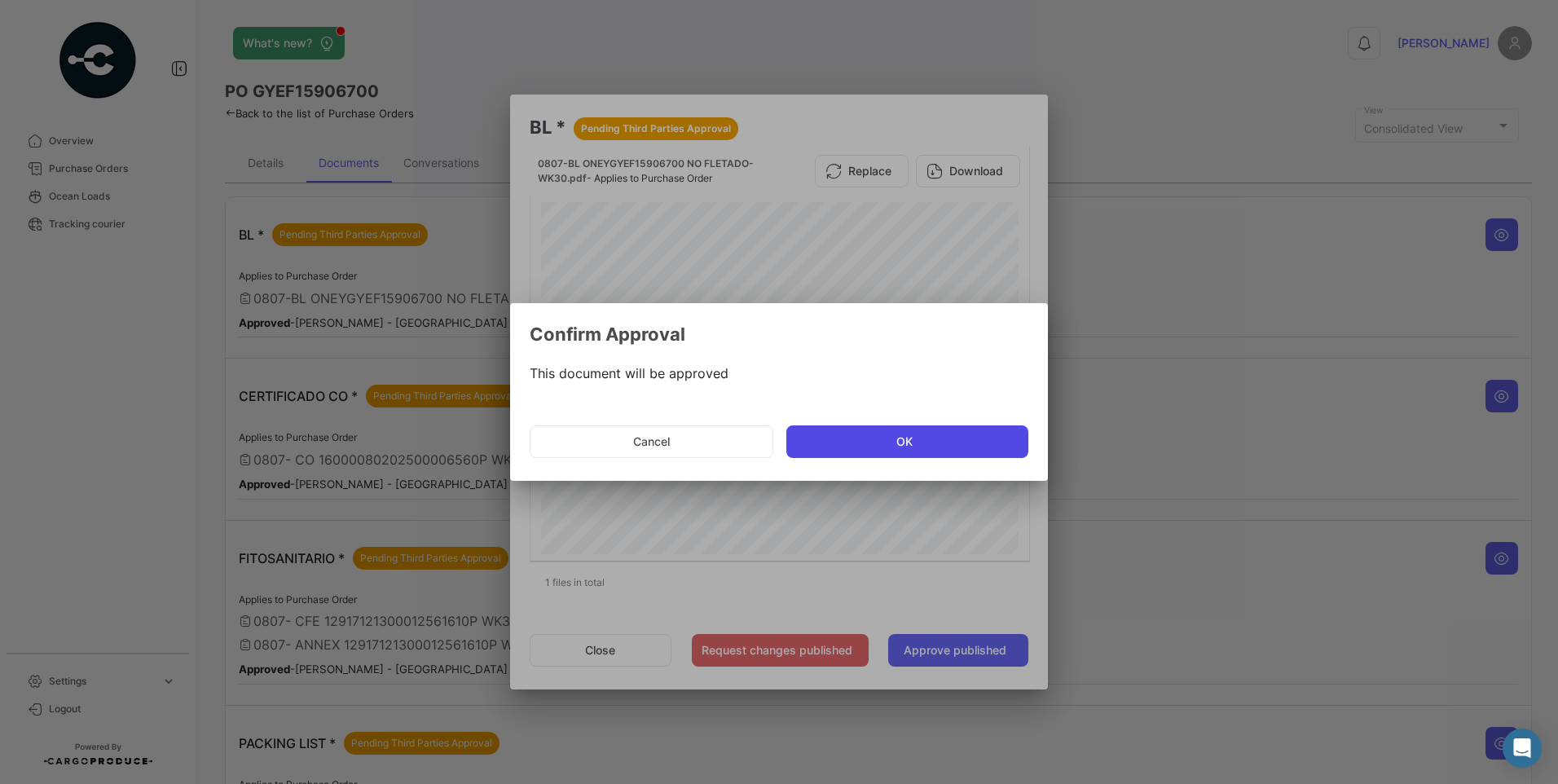
click at [919, 440] on button "OK" at bounding box center [907, 442] width 242 height 32
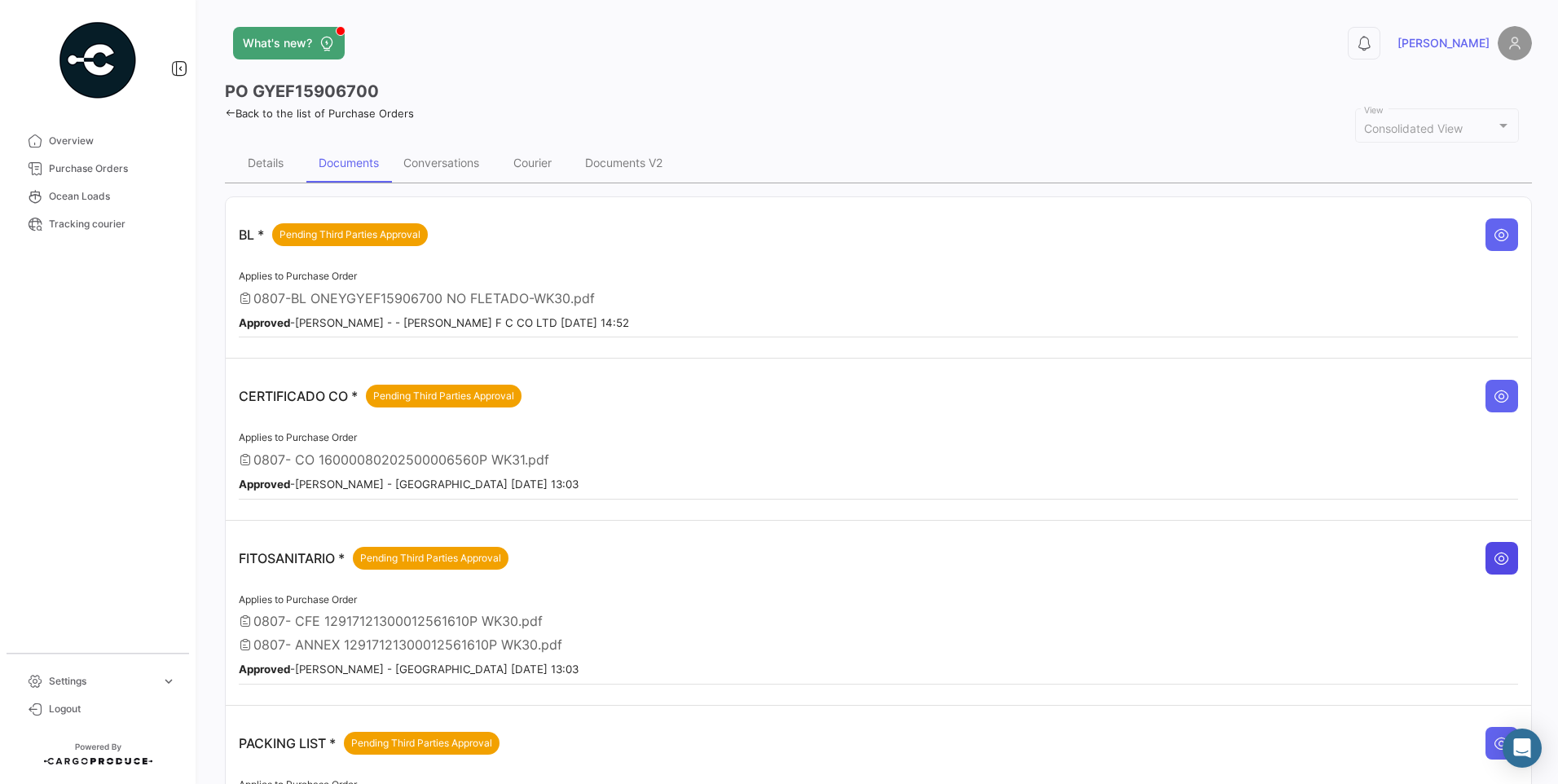
click at [1503, 556] on button at bounding box center [1502, 558] width 32 height 32
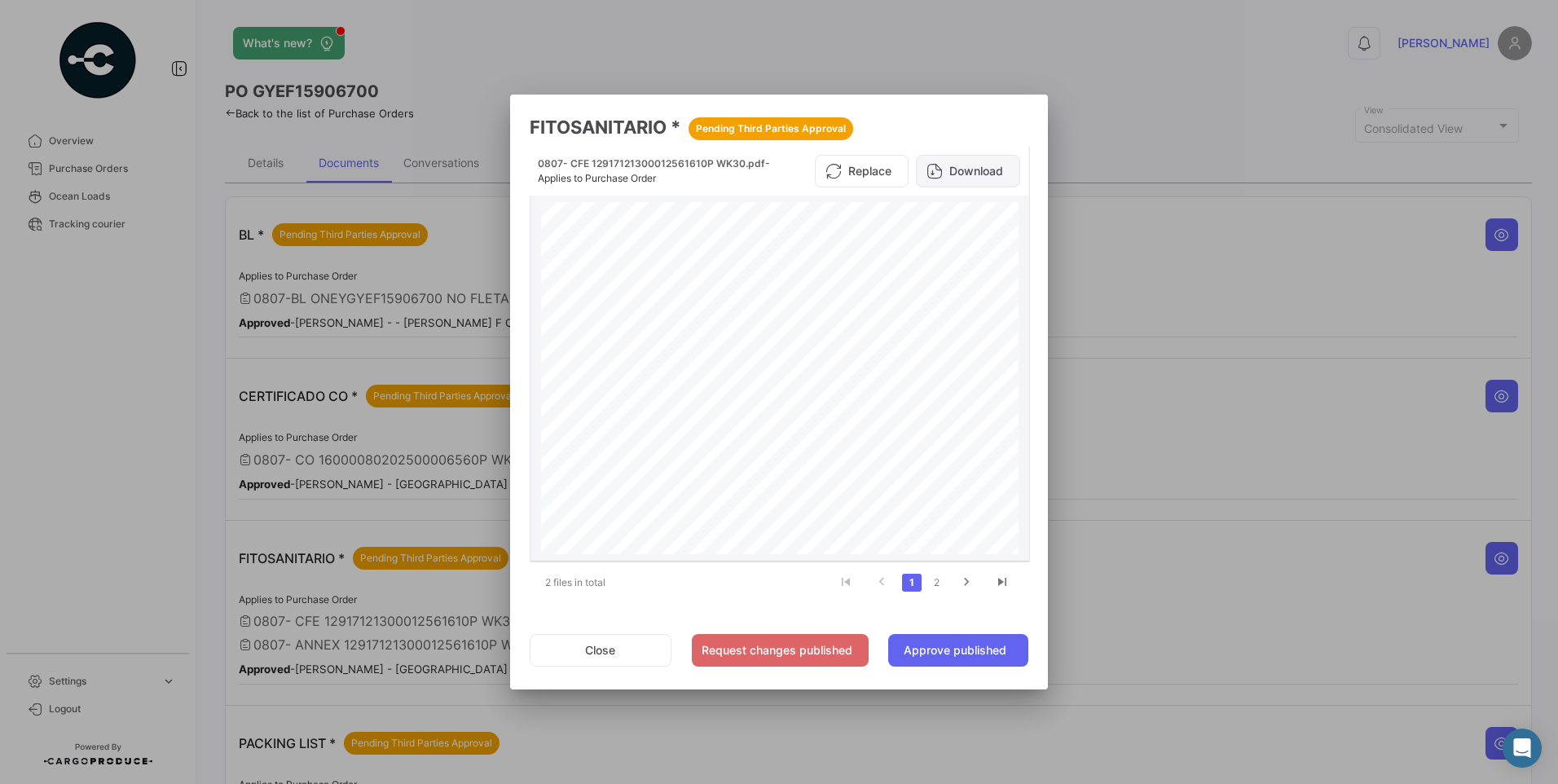
click at [990, 173] on button "Download" at bounding box center [968, 171] width 105 height 32
click at [981, 656] on button "Approve published" at bounding box center [958, 650] width 140 height 32
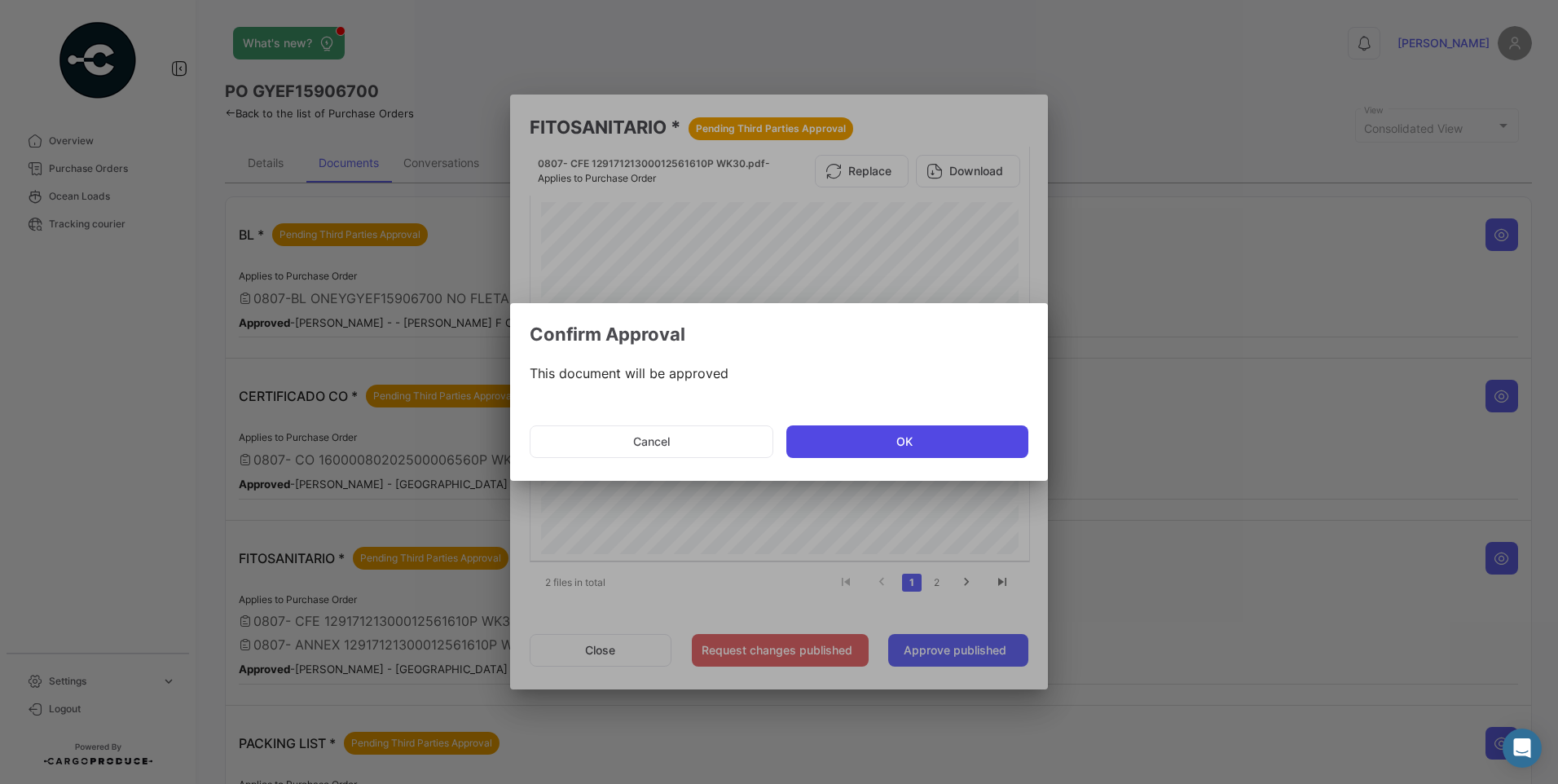
click at [957, 435] on button "OK" at bounding box center [907, 442] width 242 height 32
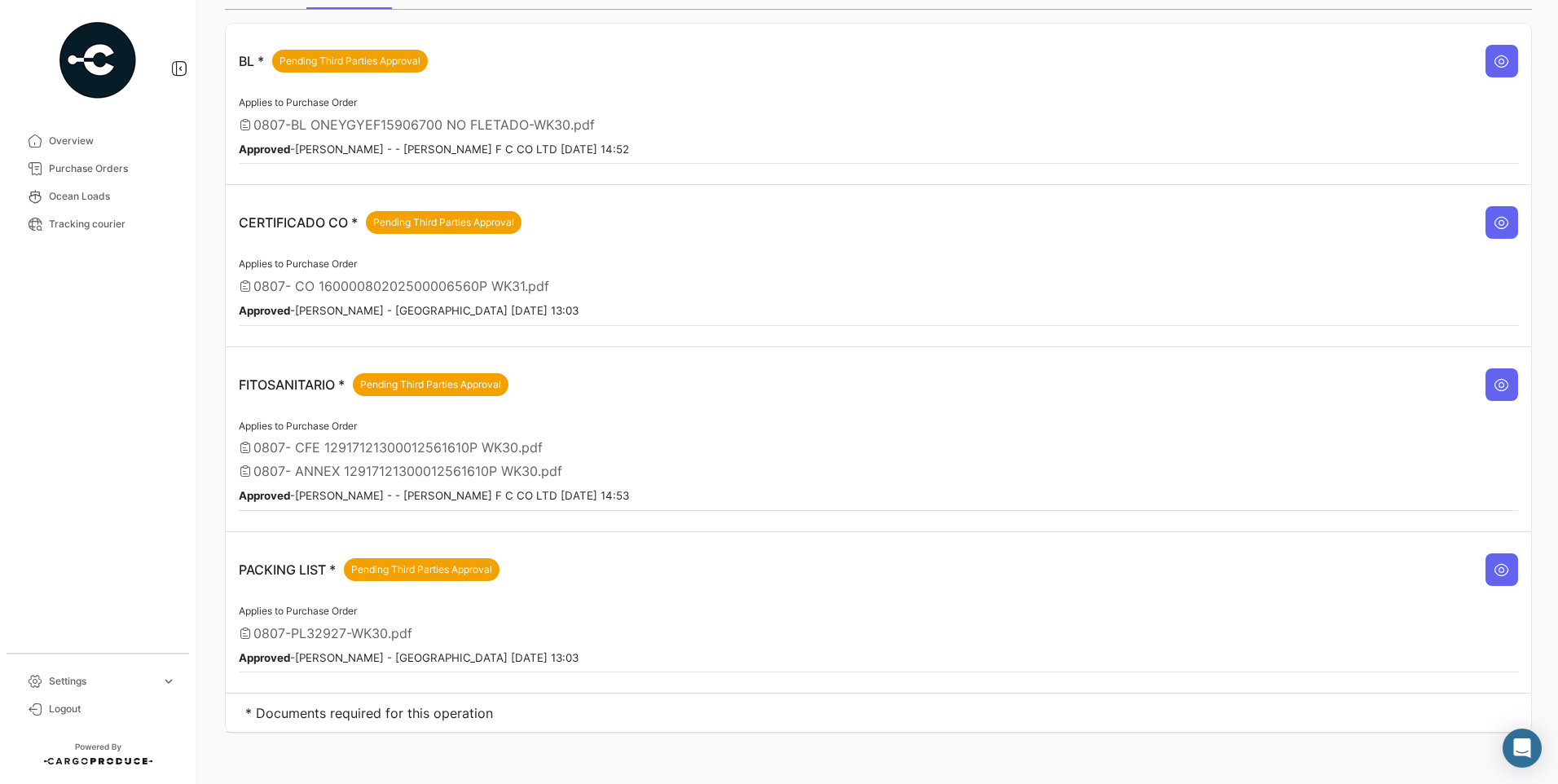
scroll to position [175, 0]
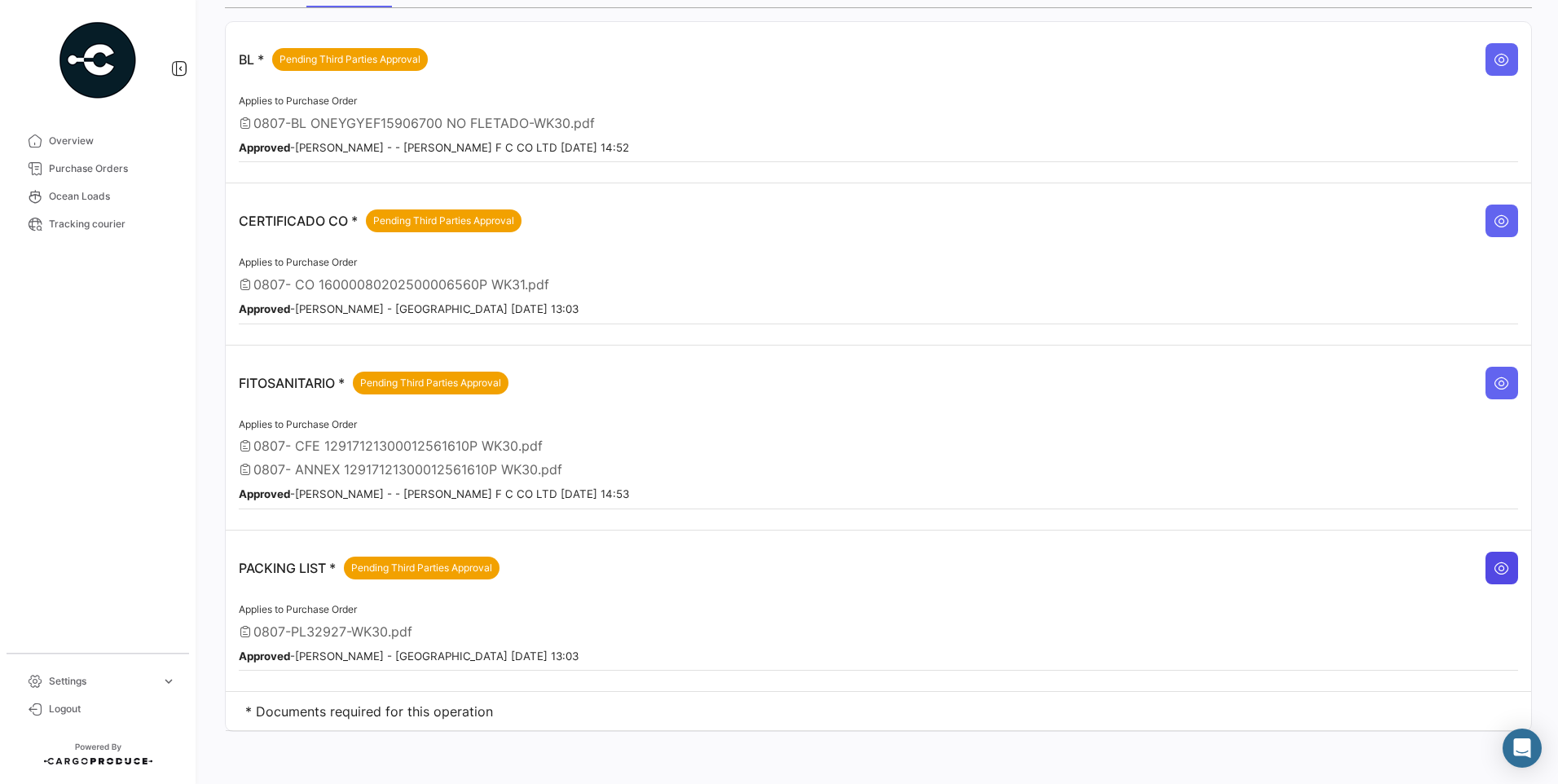
click at [1504, 563] on button at bounding box center [1502, 568] width 32 height 32
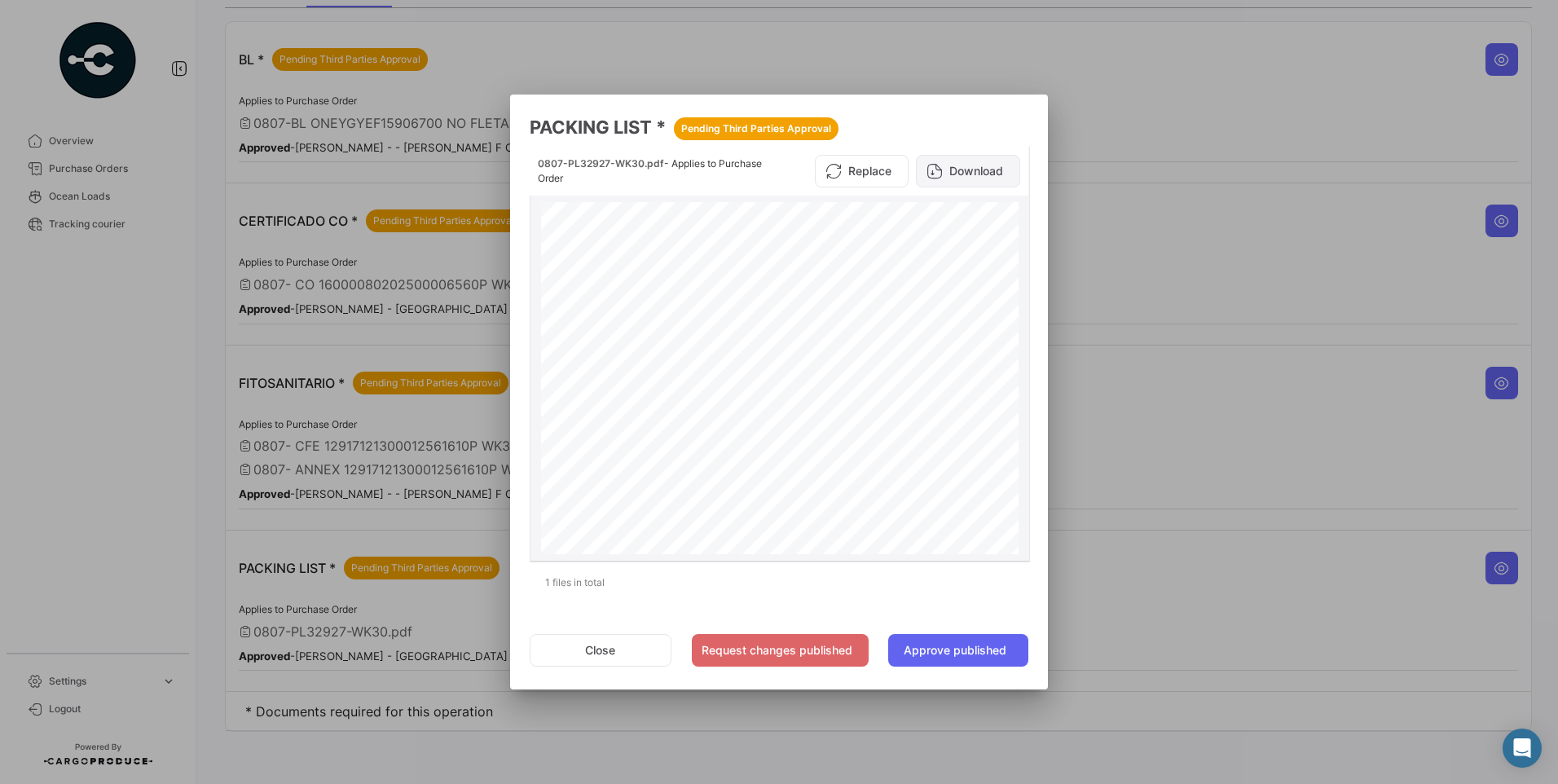
click at [988, 172] on button "Download" at bounding box center [968, 171] width 105 height 32
click at [990, 651] on button "Approve published" at bounding box center [958, 650] width 140 height 32
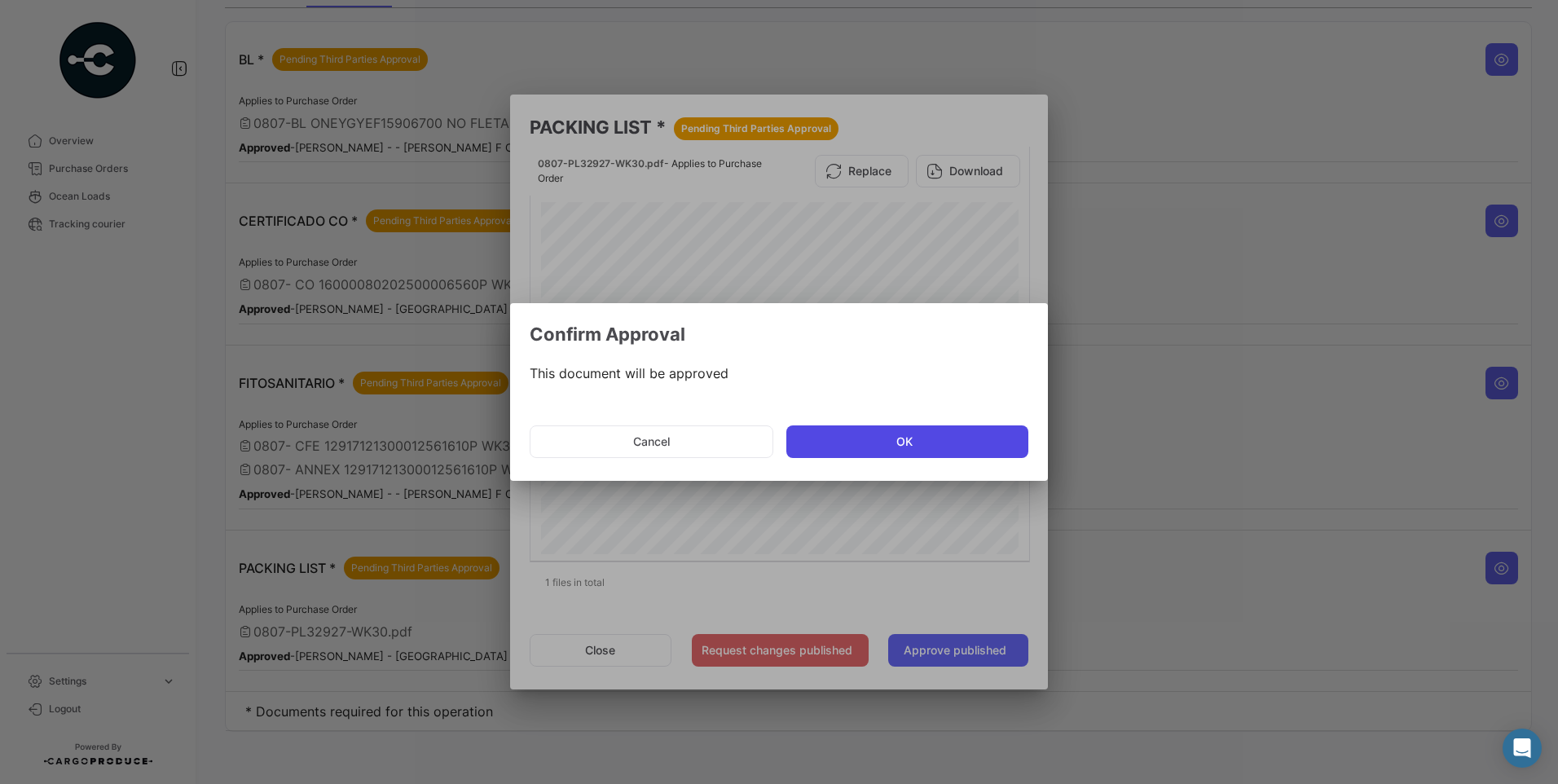
click at [943, 440] on button "OK" at bounding box center [907, 442] width 242 height 32
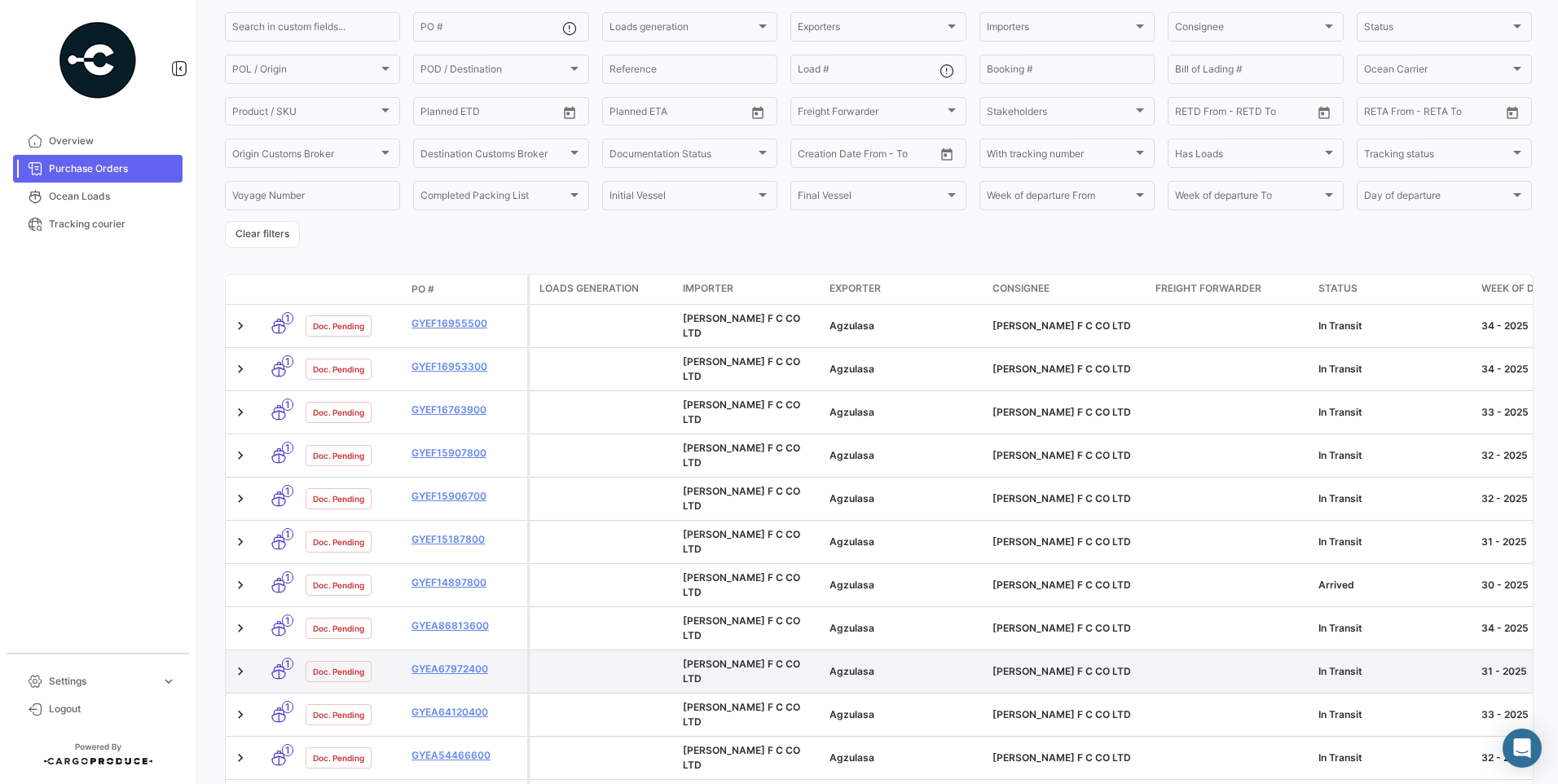
scroll to position [163, 0]
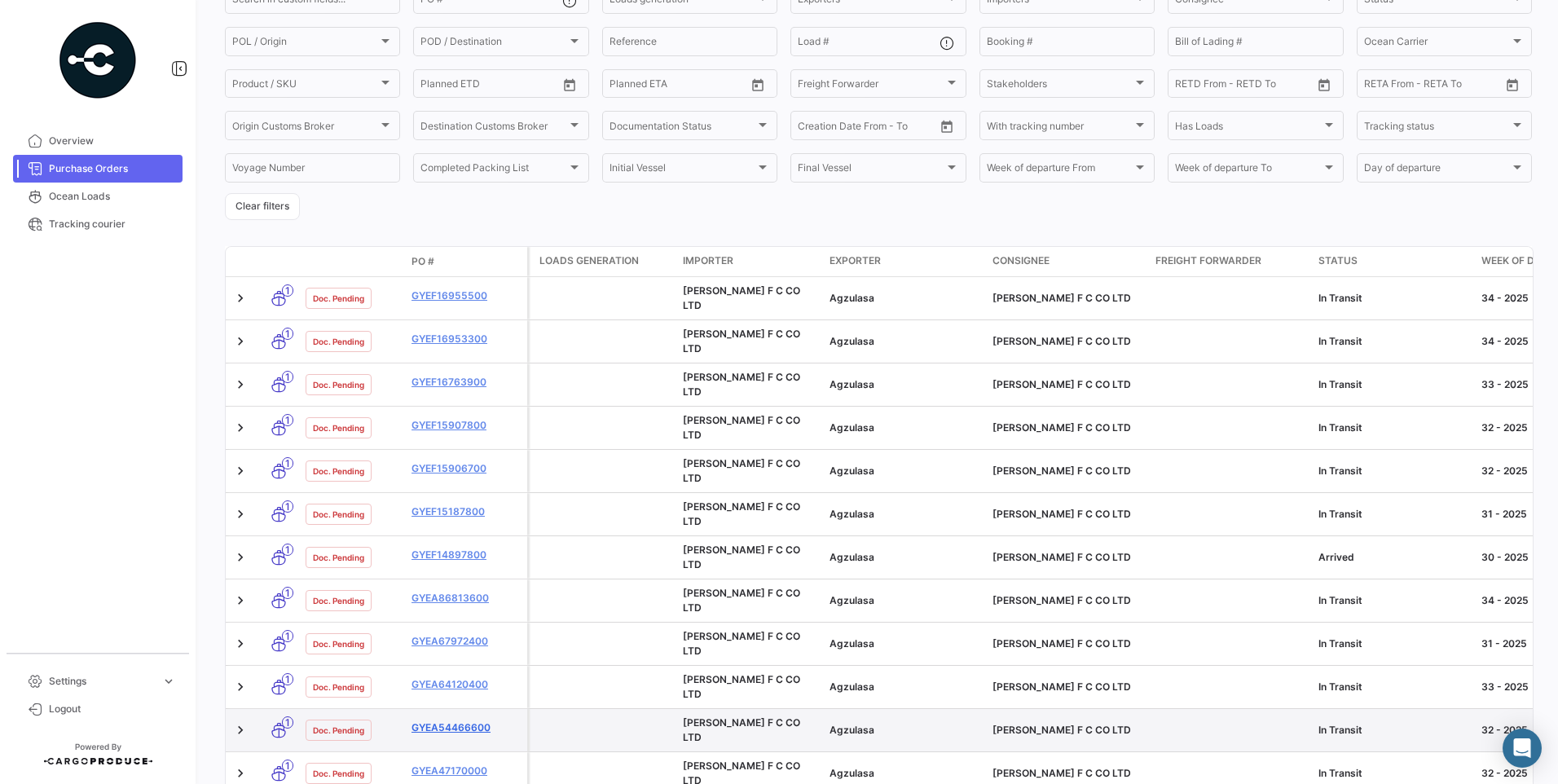
click at [470, 721] on link "GYEA54466600" at bounding box center [466, 728] width 109 height 14
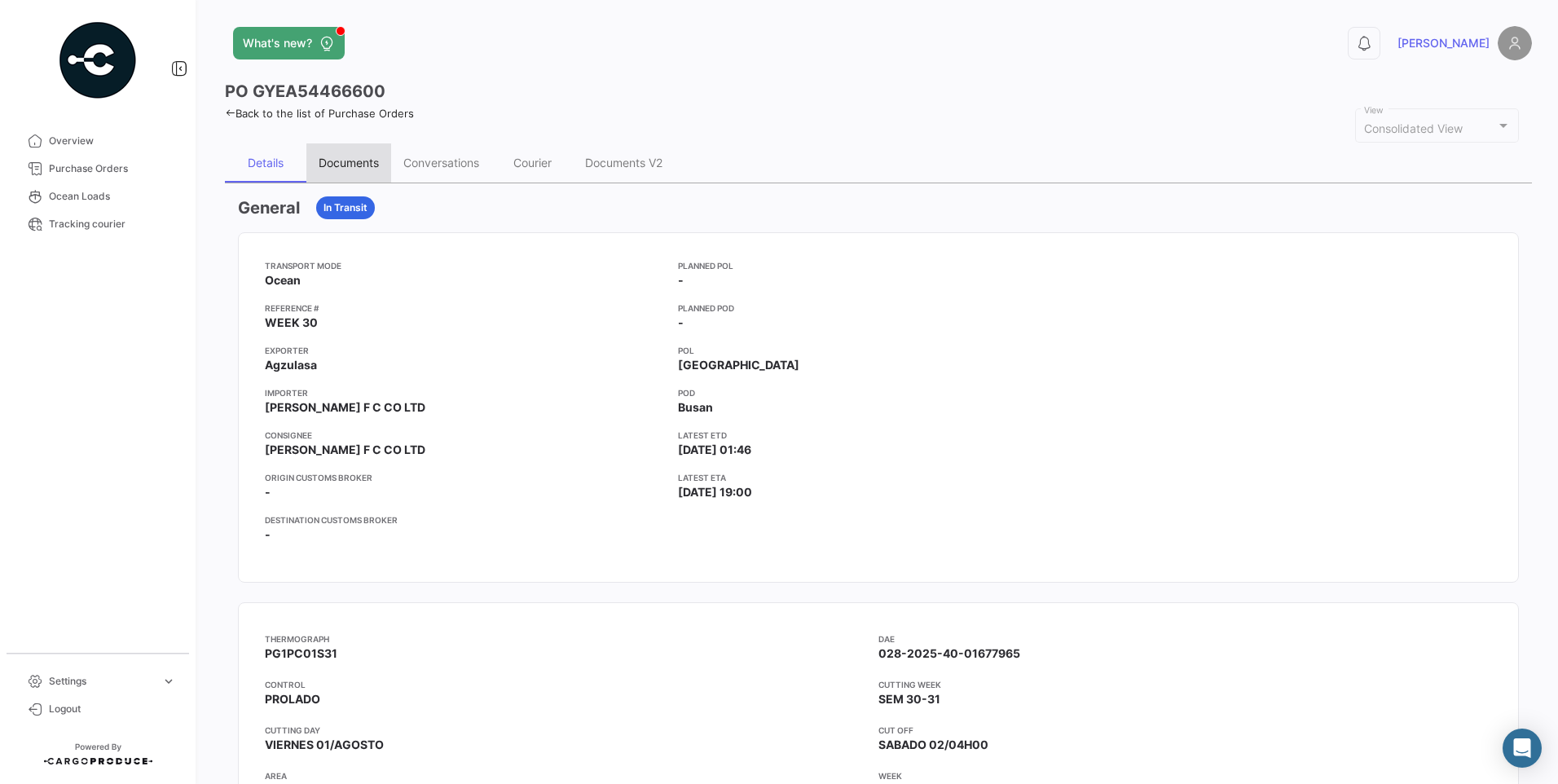
click at [362, 160] on div "Documents" at bounding box center [348, 162] width 60 height 13
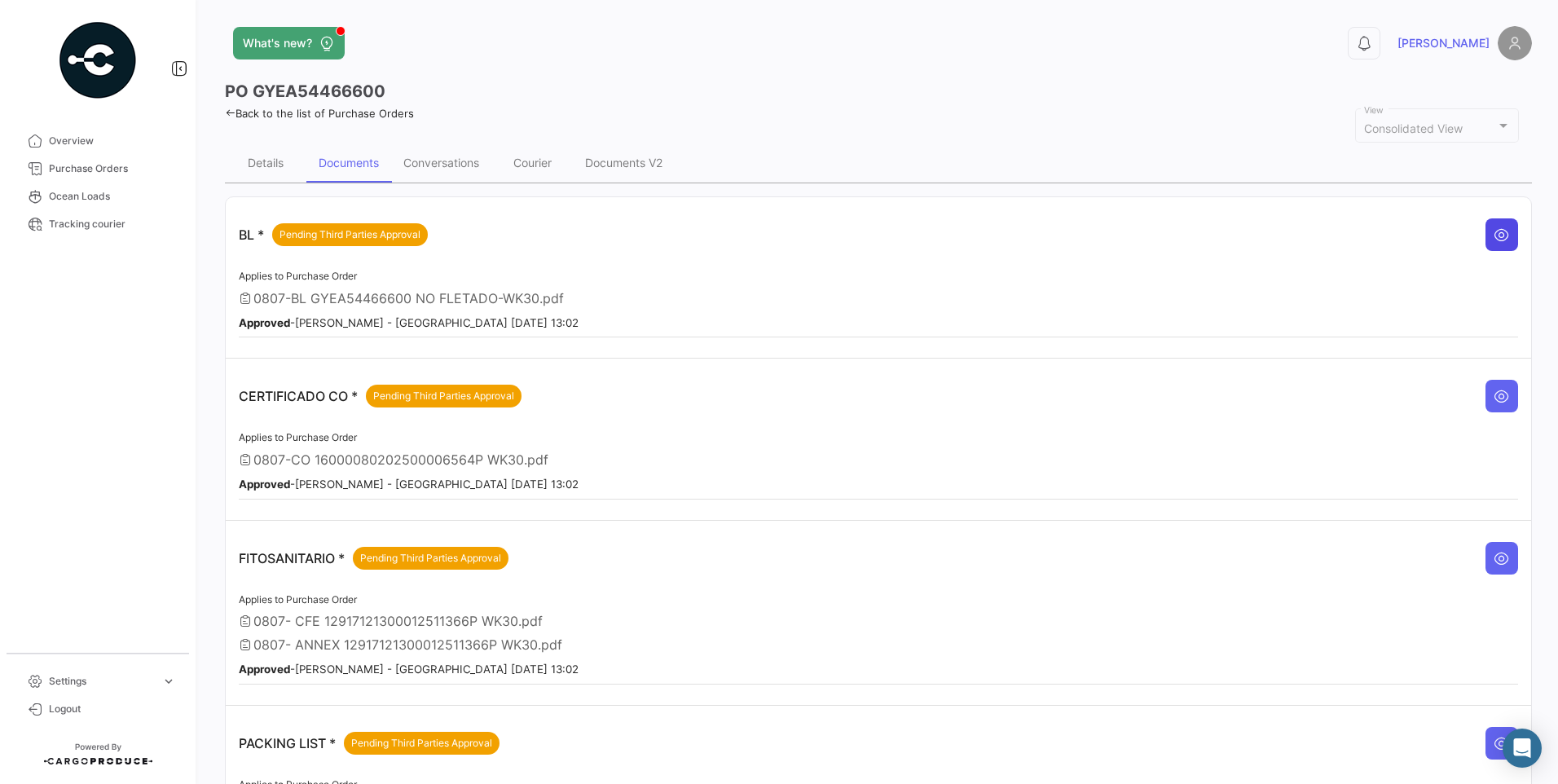
click at [1494, 236] on icon at bounding box center [1502, 234] width 16 height 16
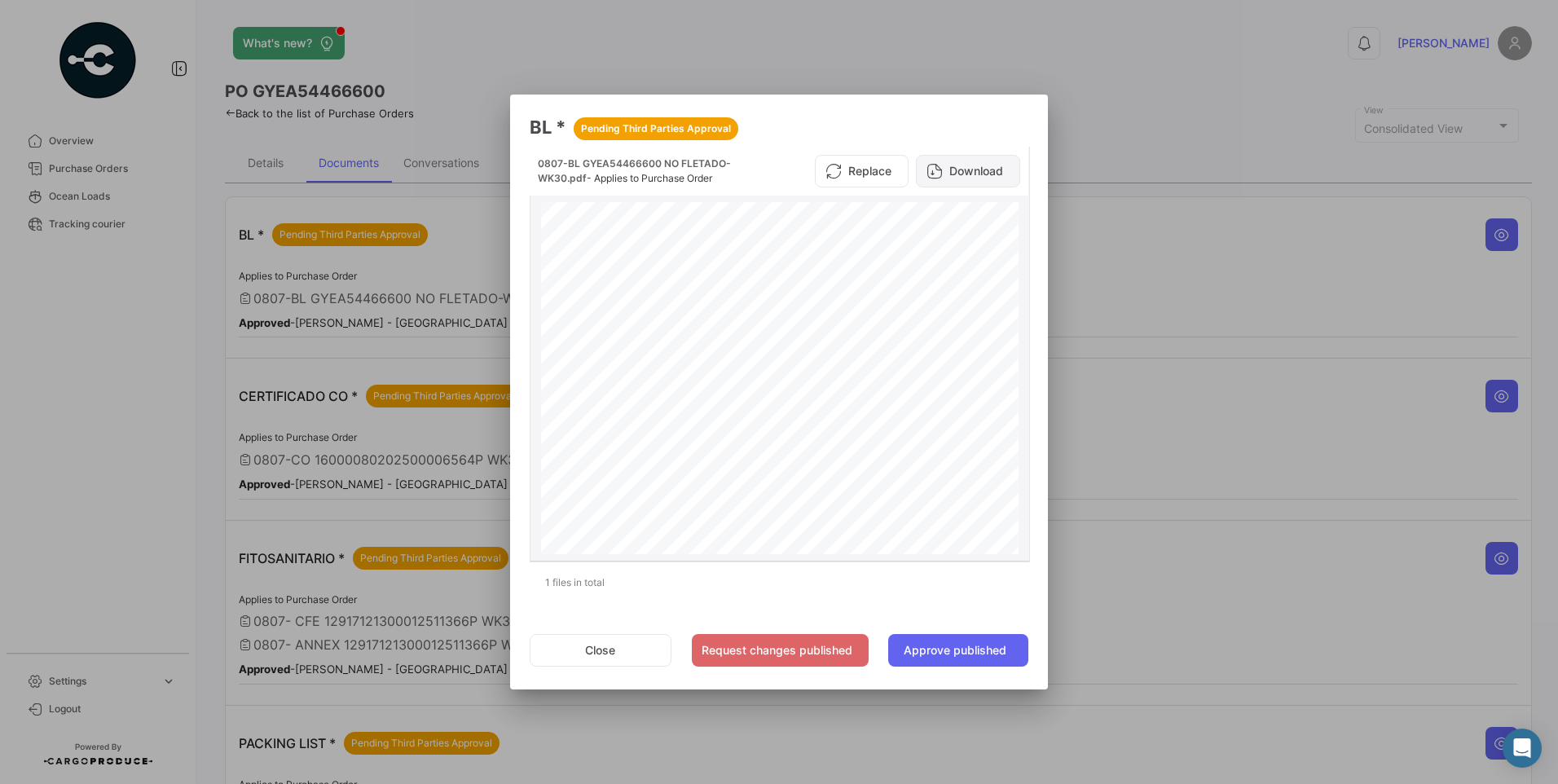
click at [974, 180] on button "Download" at bounding box center [968, 171] width 105 height 32
click at [996, 649] on button "Approve published" at bounding box center [958, 650] width 140 height 32
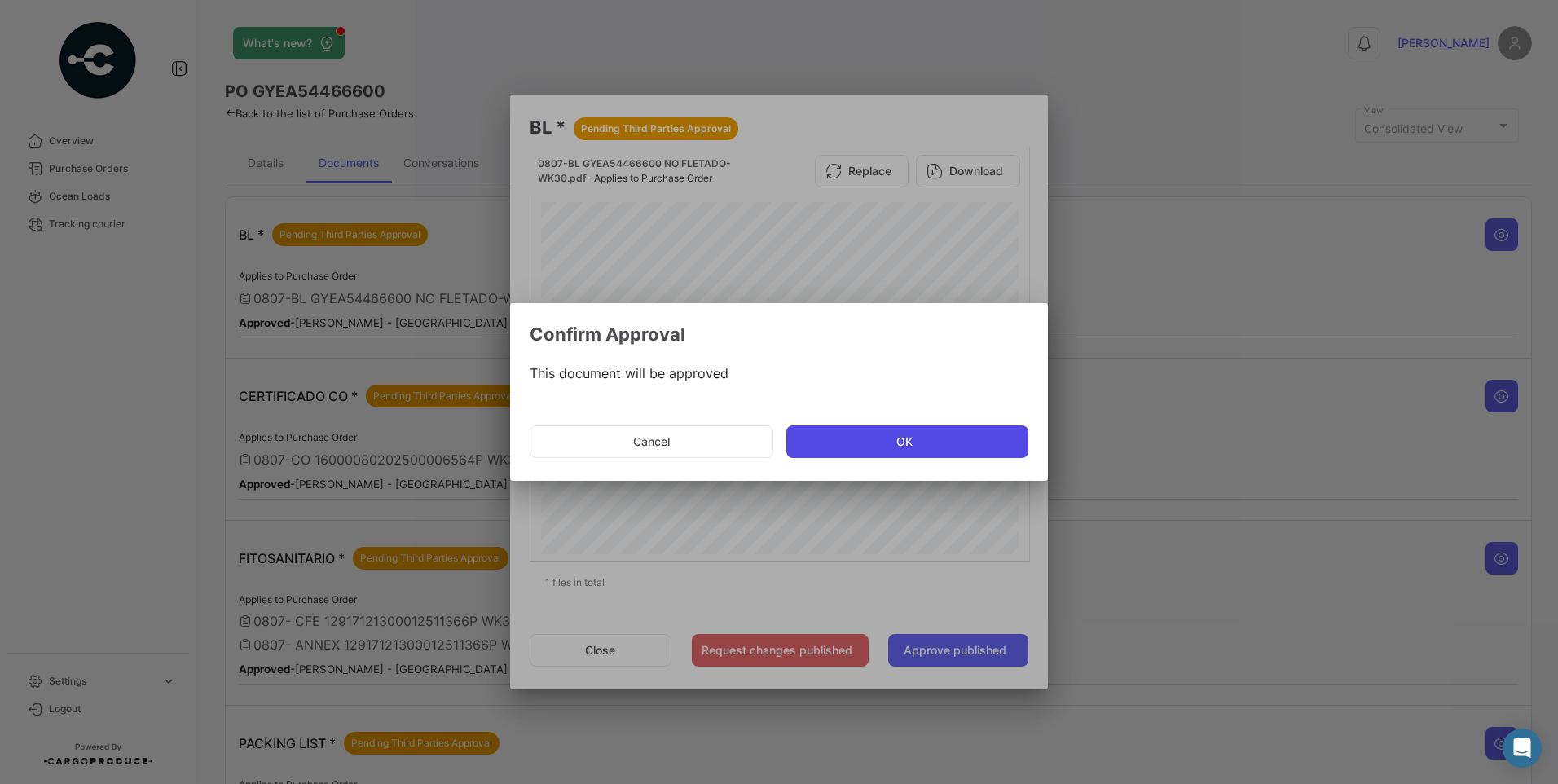
click at [898, 430] on button "OK" at bounding box center [907, 442] width 242 height 32
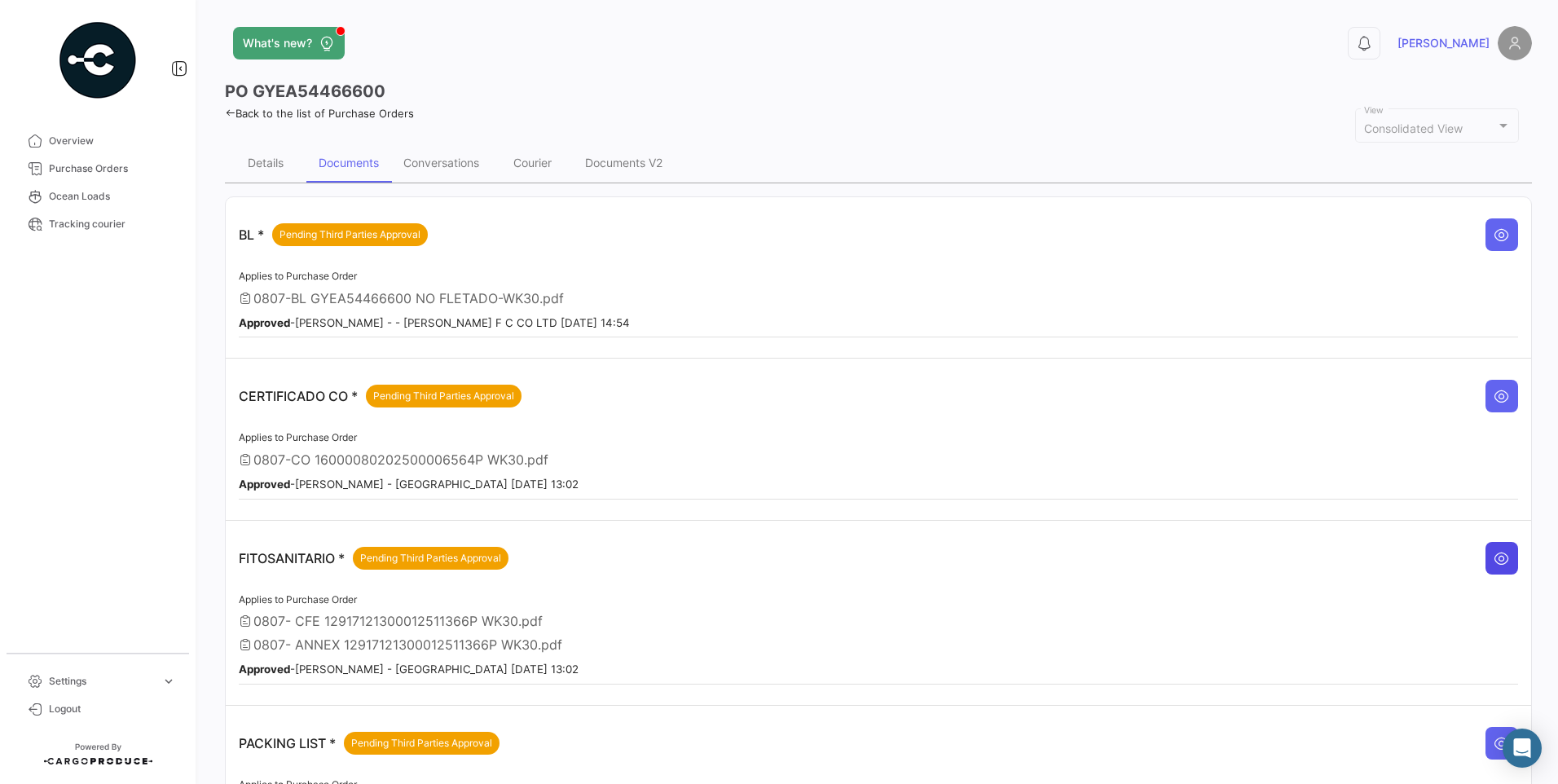
click at [1494, 560] on icon at bounding box center [1502, 558] width 16 height 16
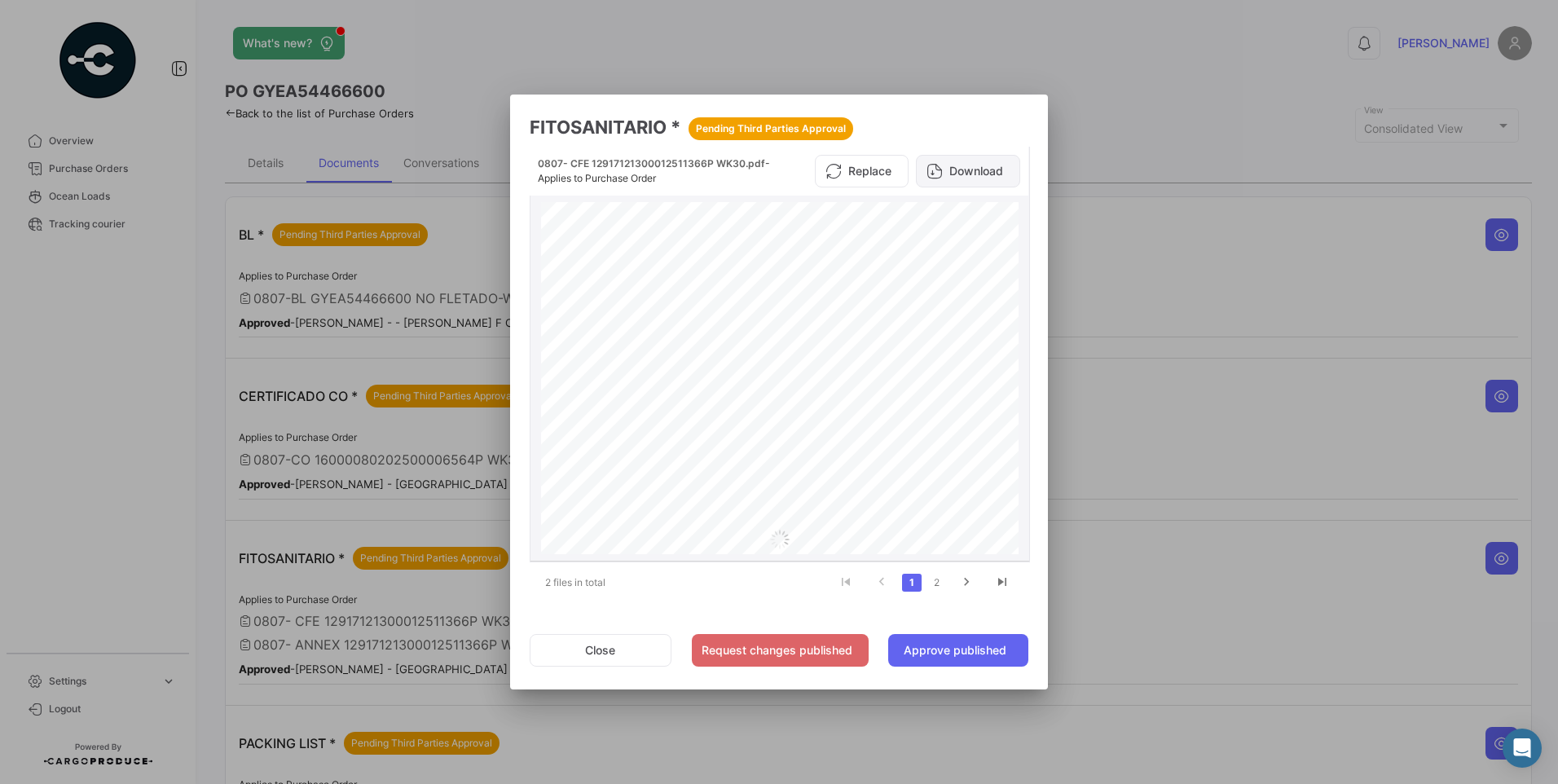
click at [987, 172] on button "Download" at bounding box center [968, 171] width 105 height 32
click at [971, 645] on button "Approve published" at bounding box center [958, 650] width 140 height 32
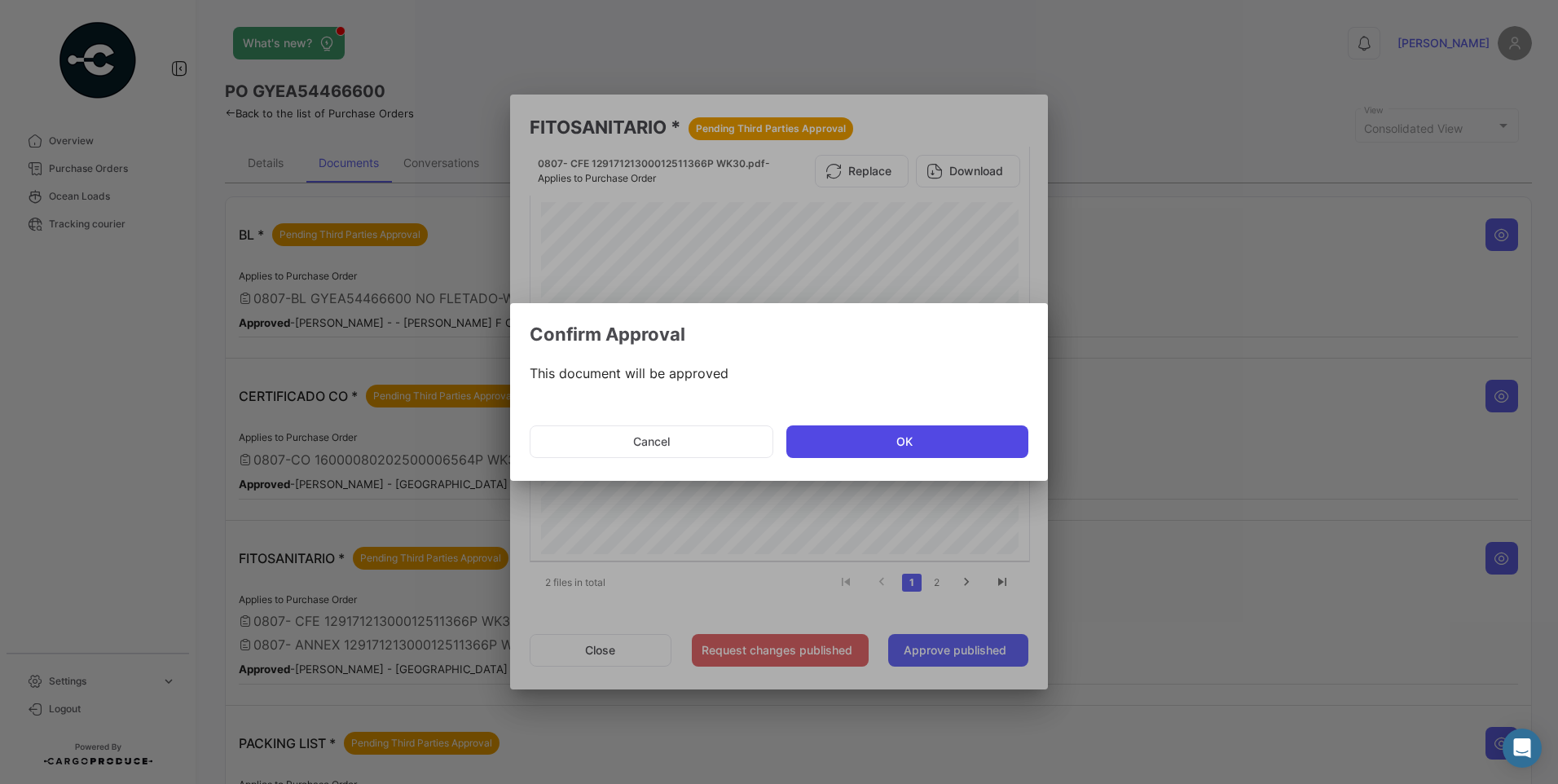
click at [953, 445] on button "OK" at bounding box center [907, 442] width 242 height 32
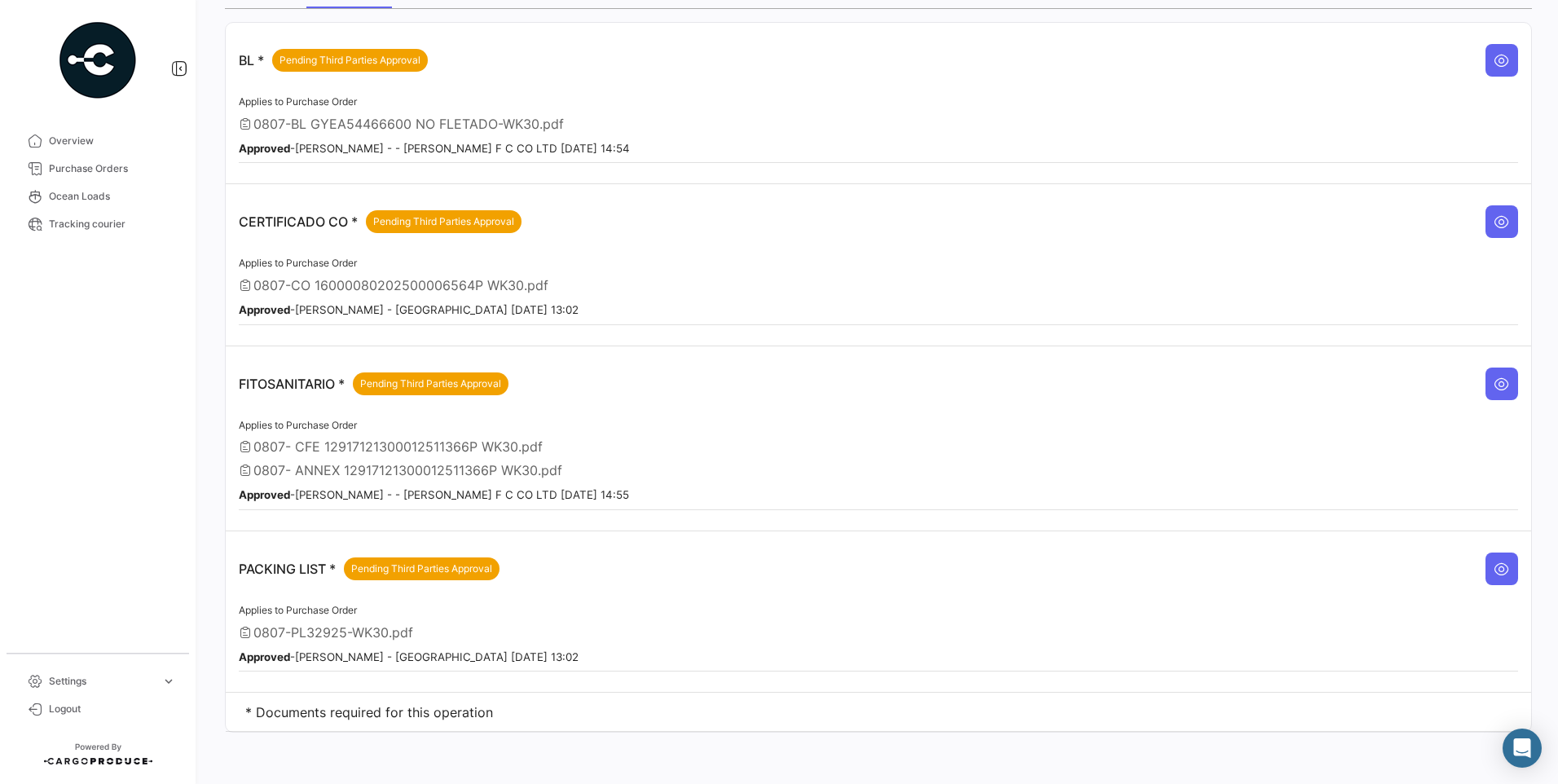
scroll to position [175, 0]
click at [1494, 561] on icon at bounding box center [1502, 568] width 16 height 16
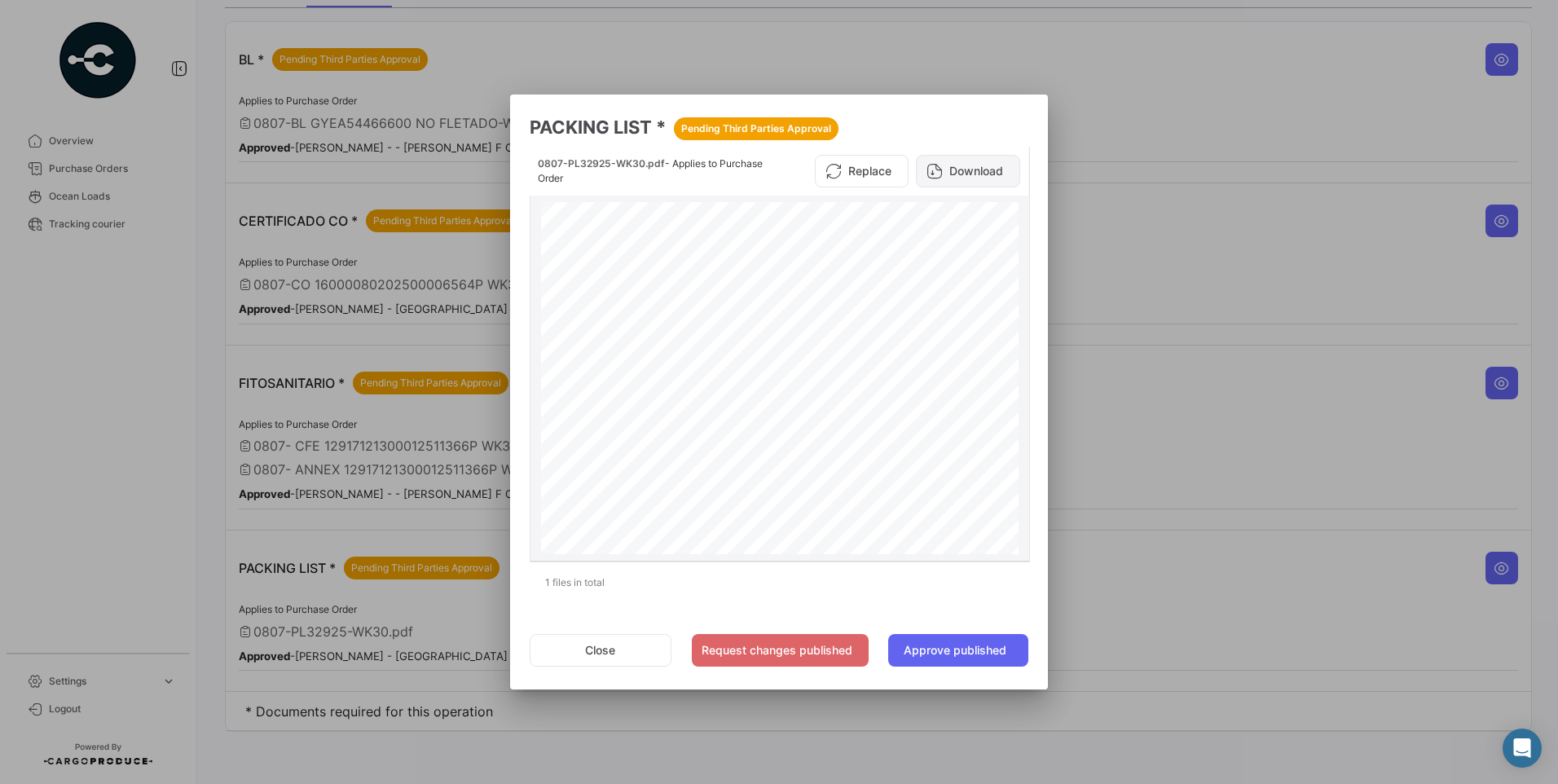
click at [944, 164] on button "Download" at bounding box center [968, 171] width 105 height 32
click at [947, 652] on button "Approve published" at bounding box center [958, 650] width 140 height 32
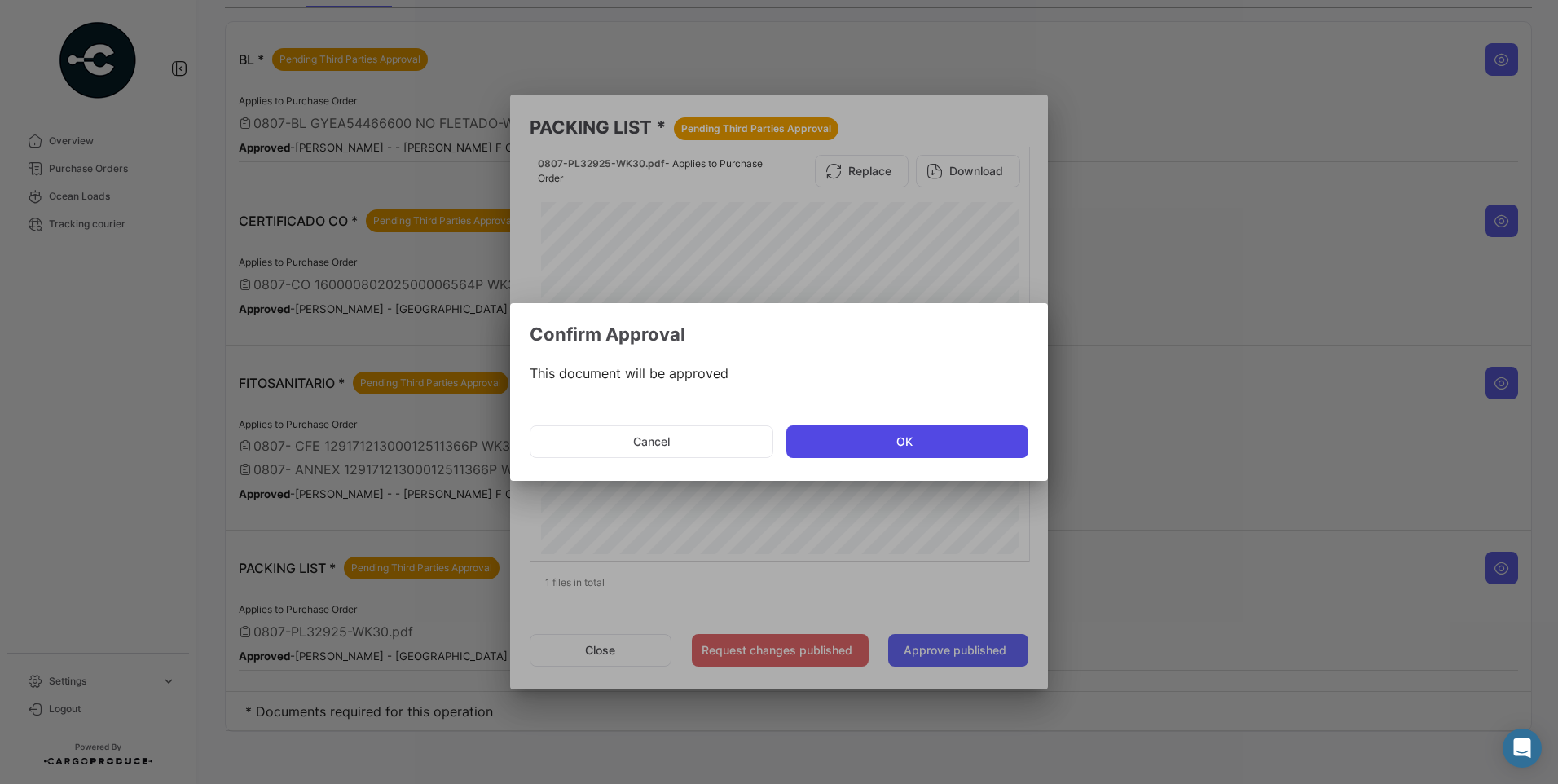
click at [931, 437] on button "OK" at bounding box center [907, 442] width 242 height 32
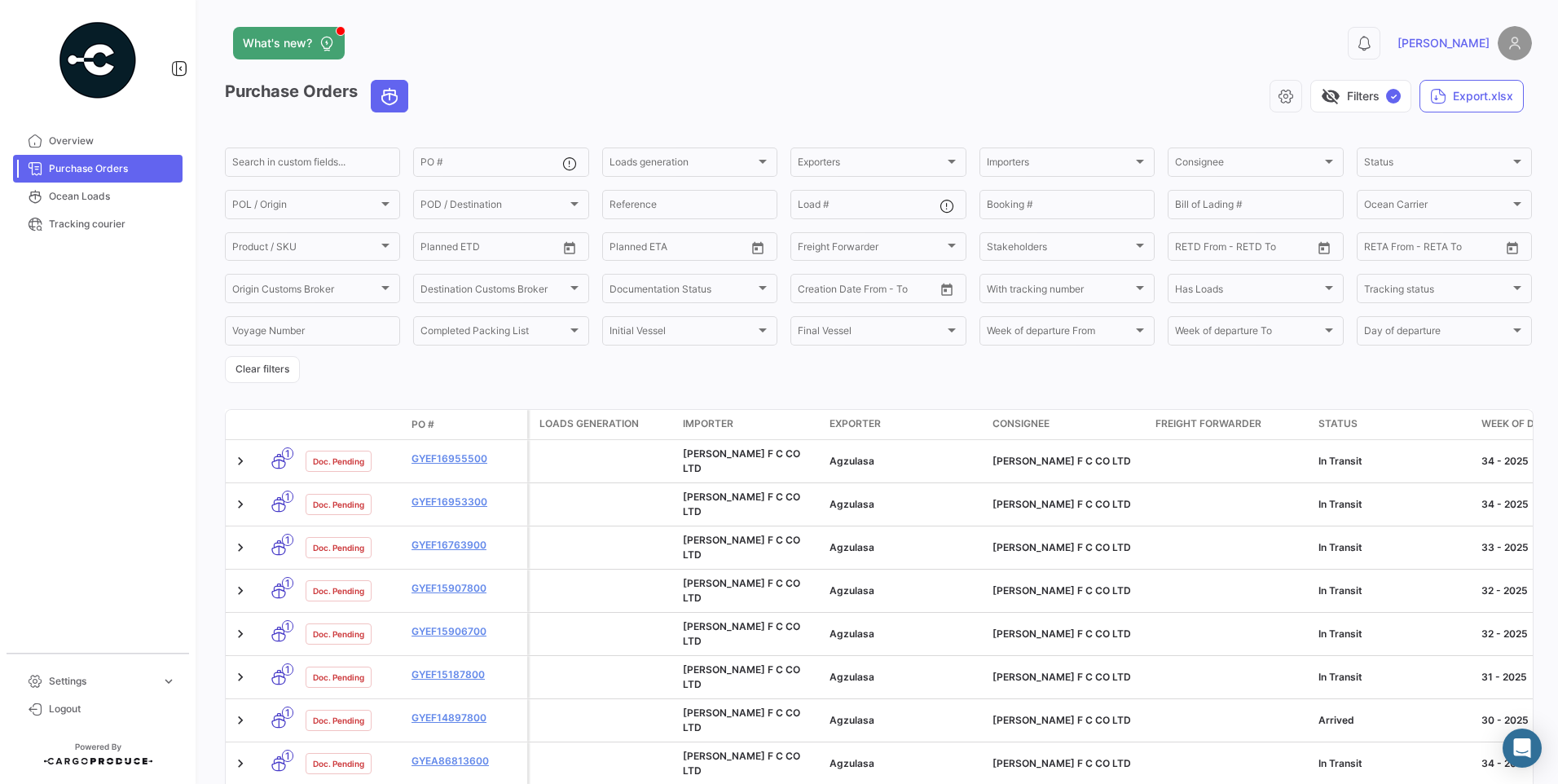
scroll to position [291, 0]
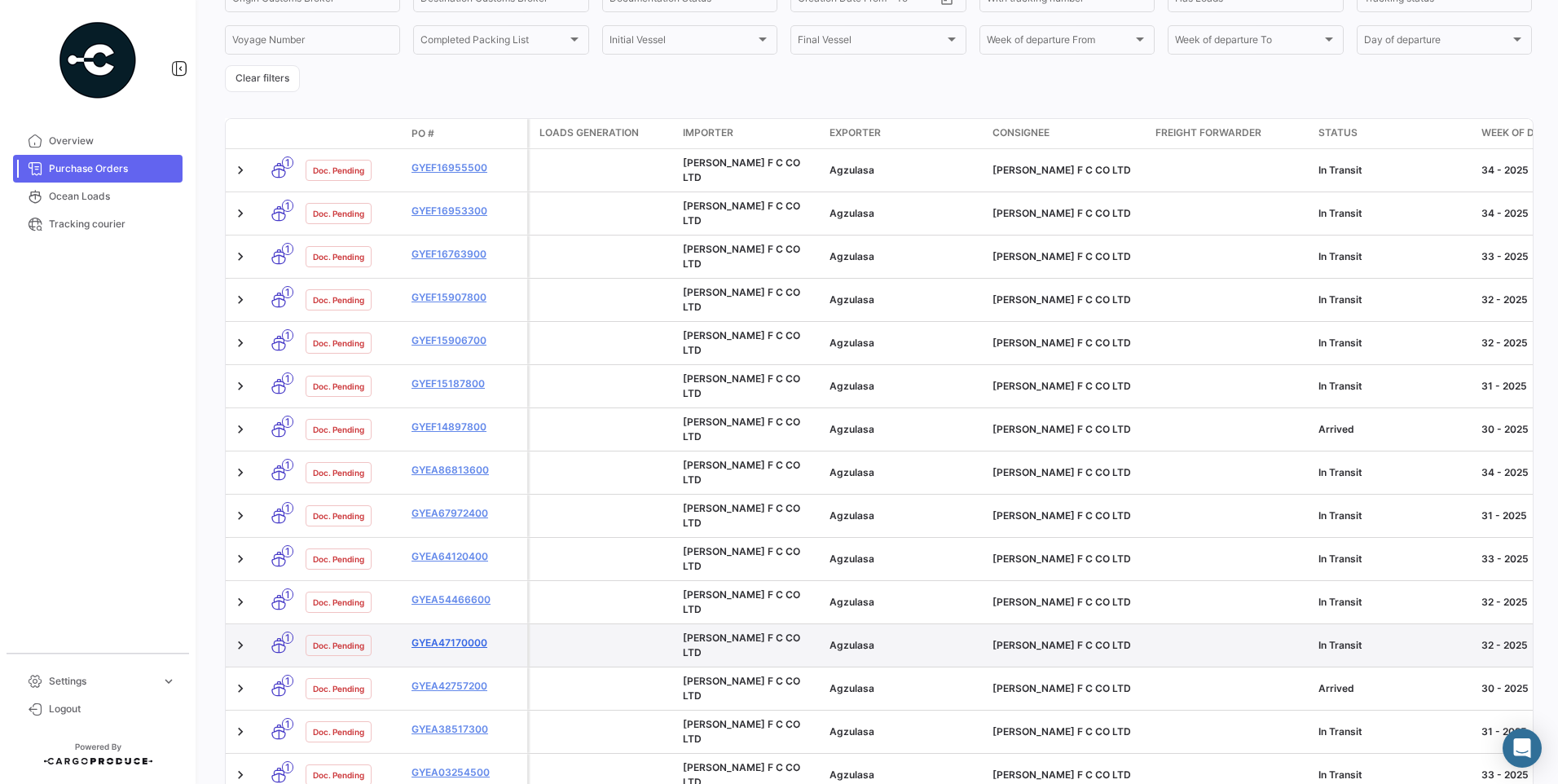
click at [478, 636] on link "GYEA47170000" at bounding box center [466, 643] width 109 height 14
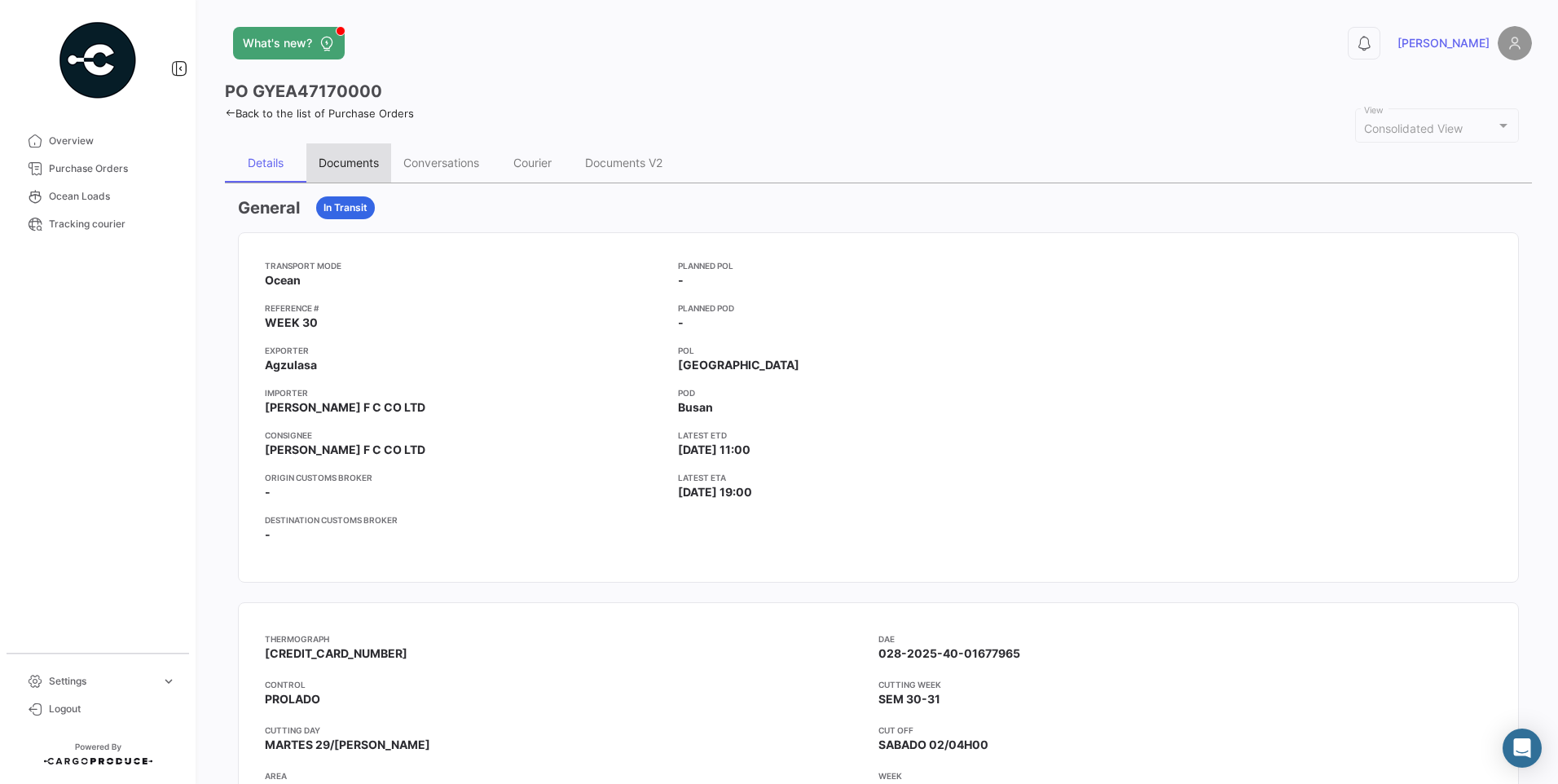
click at [337, 165] on div "Documents" at bounding box center [348, 162] width 60 height 13
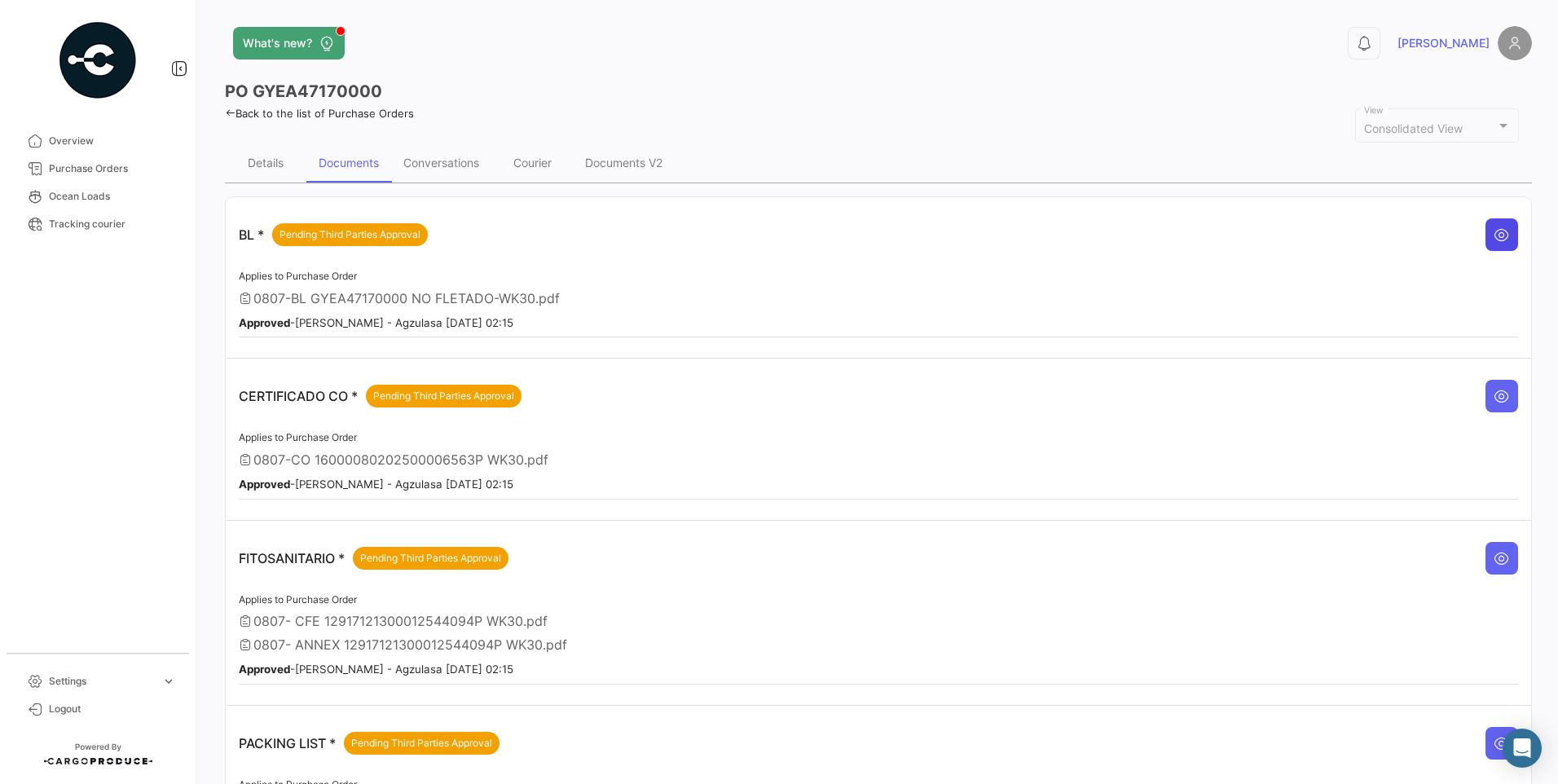
click at [1494, 235] on icon at bounding box center [1502, 234] width 16 height 16
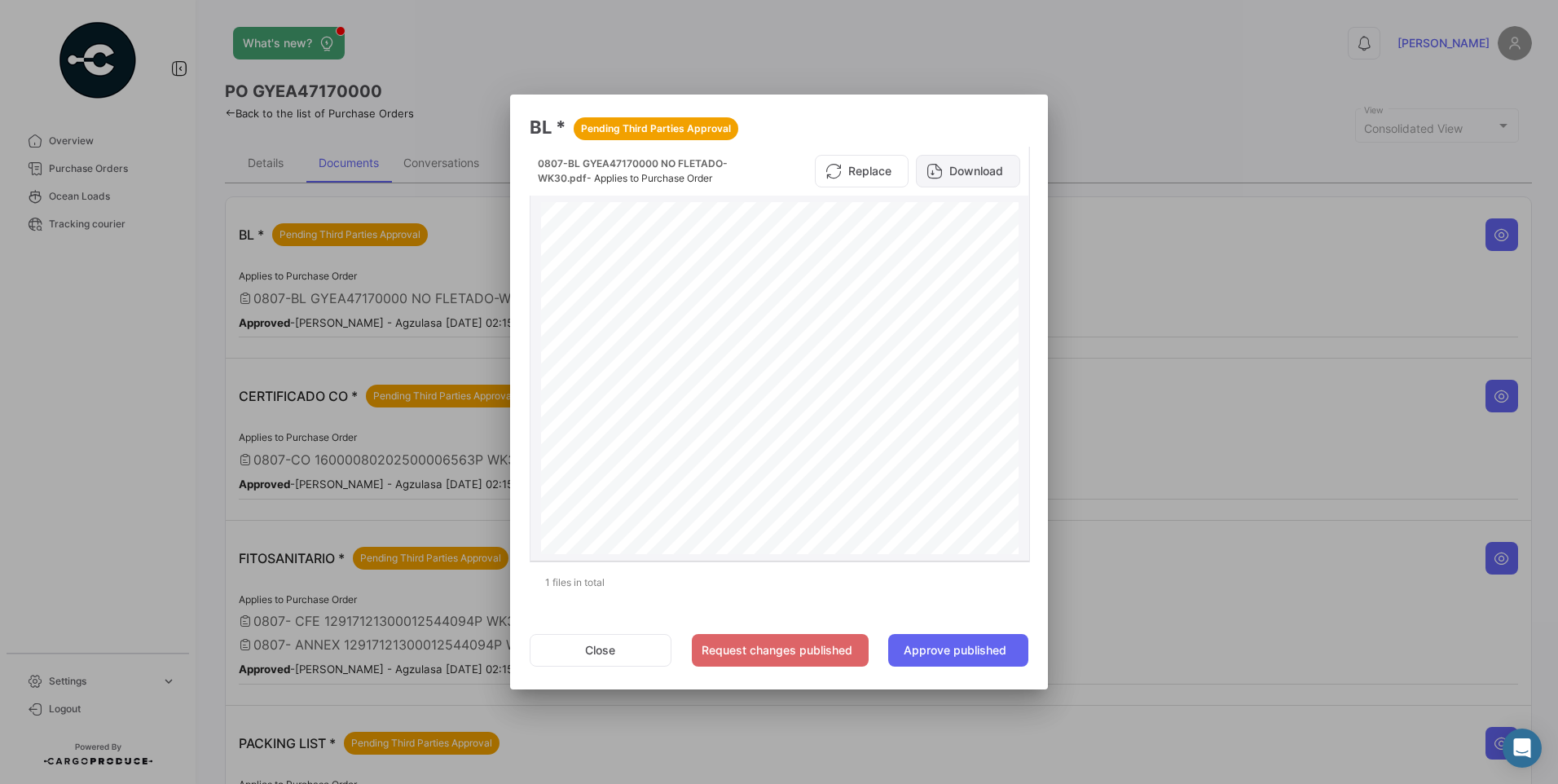
click at [966, 171] on button "Download" at bounding box center [968, 171] width 105 height 32
click at [966, 646] on button "Approve published" at bounding box center [958, 650] width 140 height 32
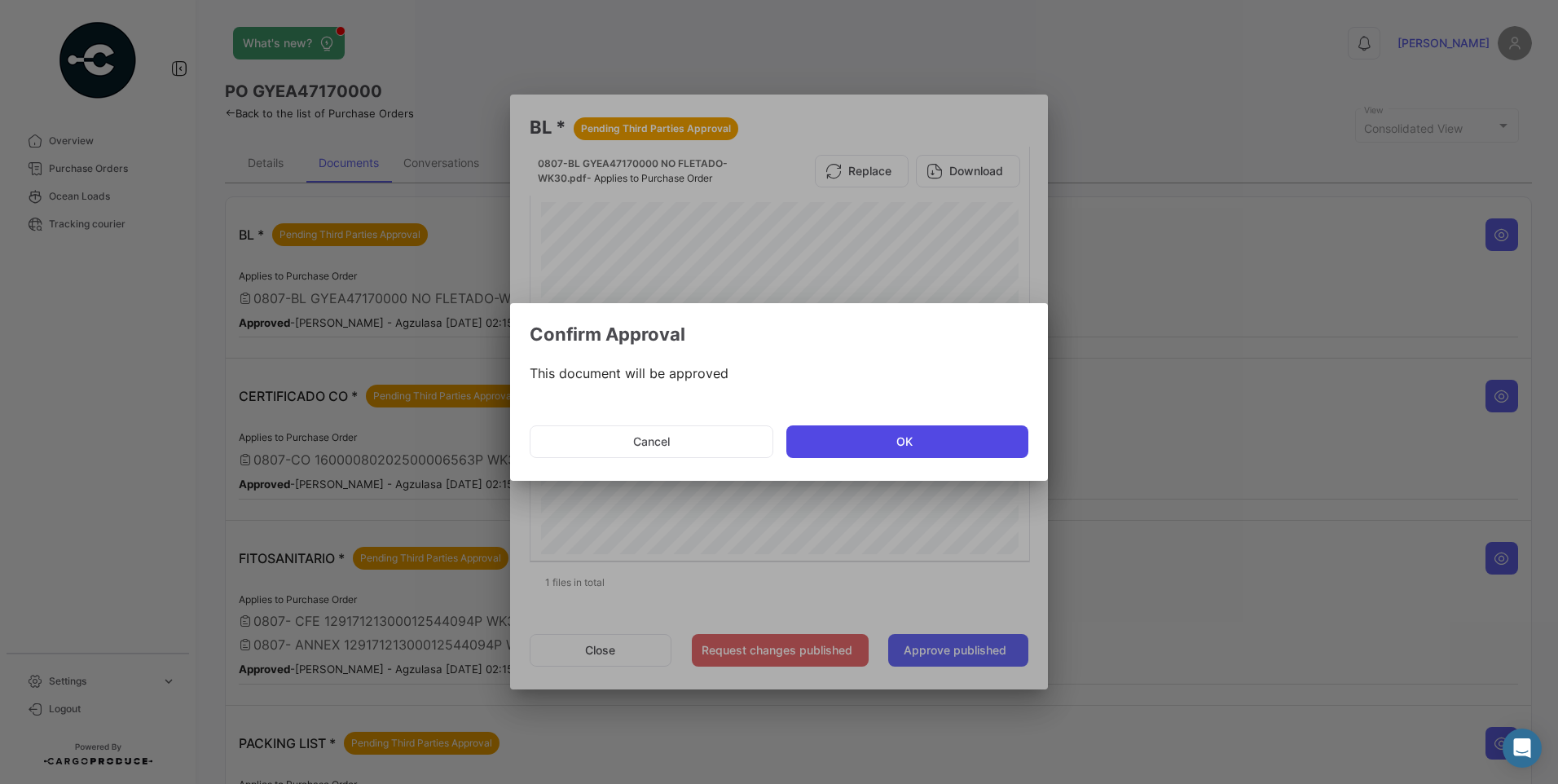
click at [946, 441] on button "OK" at bounding box center [907, 442] width 242 height 32
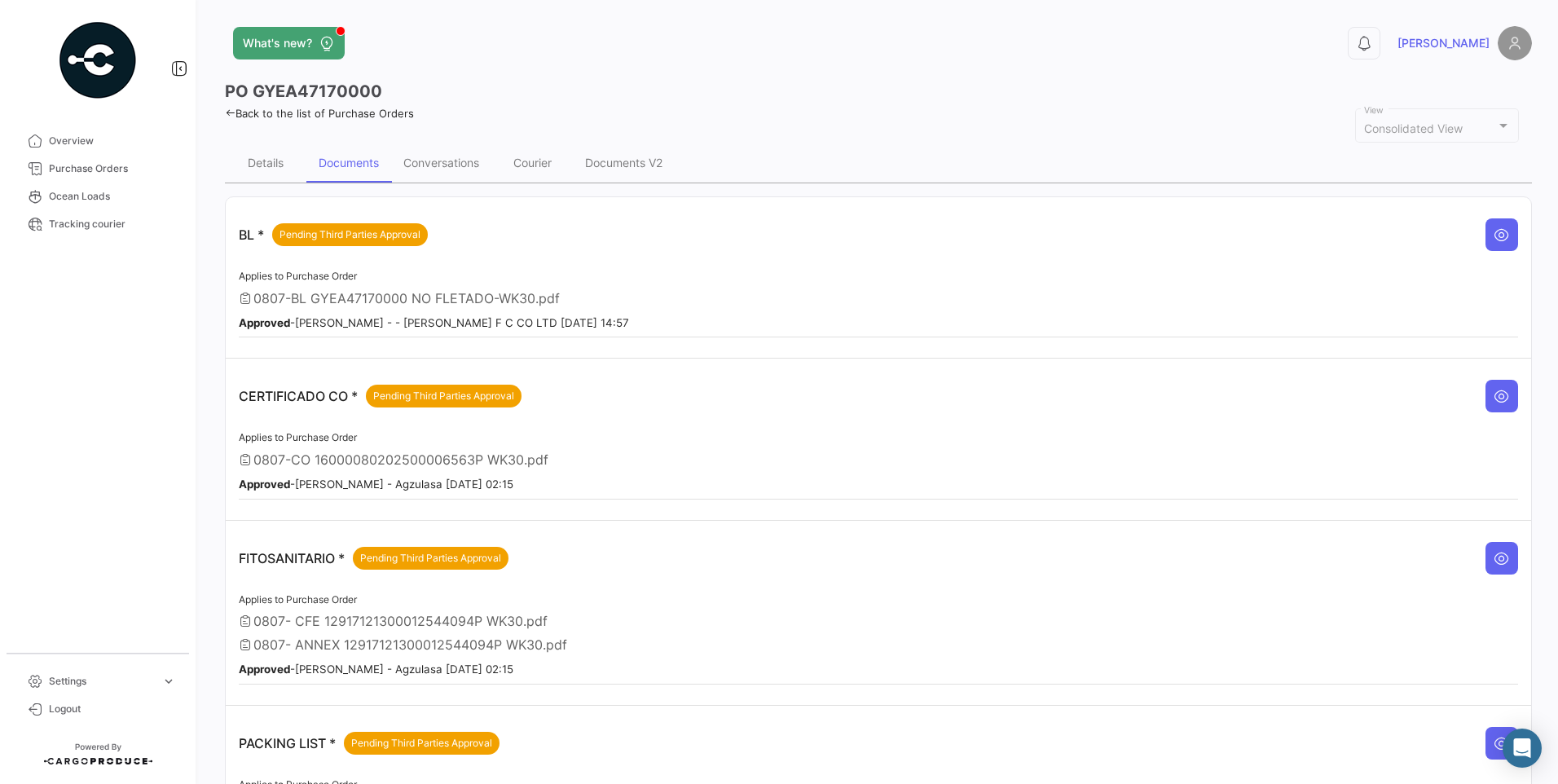
click at [1500, 550] on icon at bounding box center [1502, 558] width 16 height 16
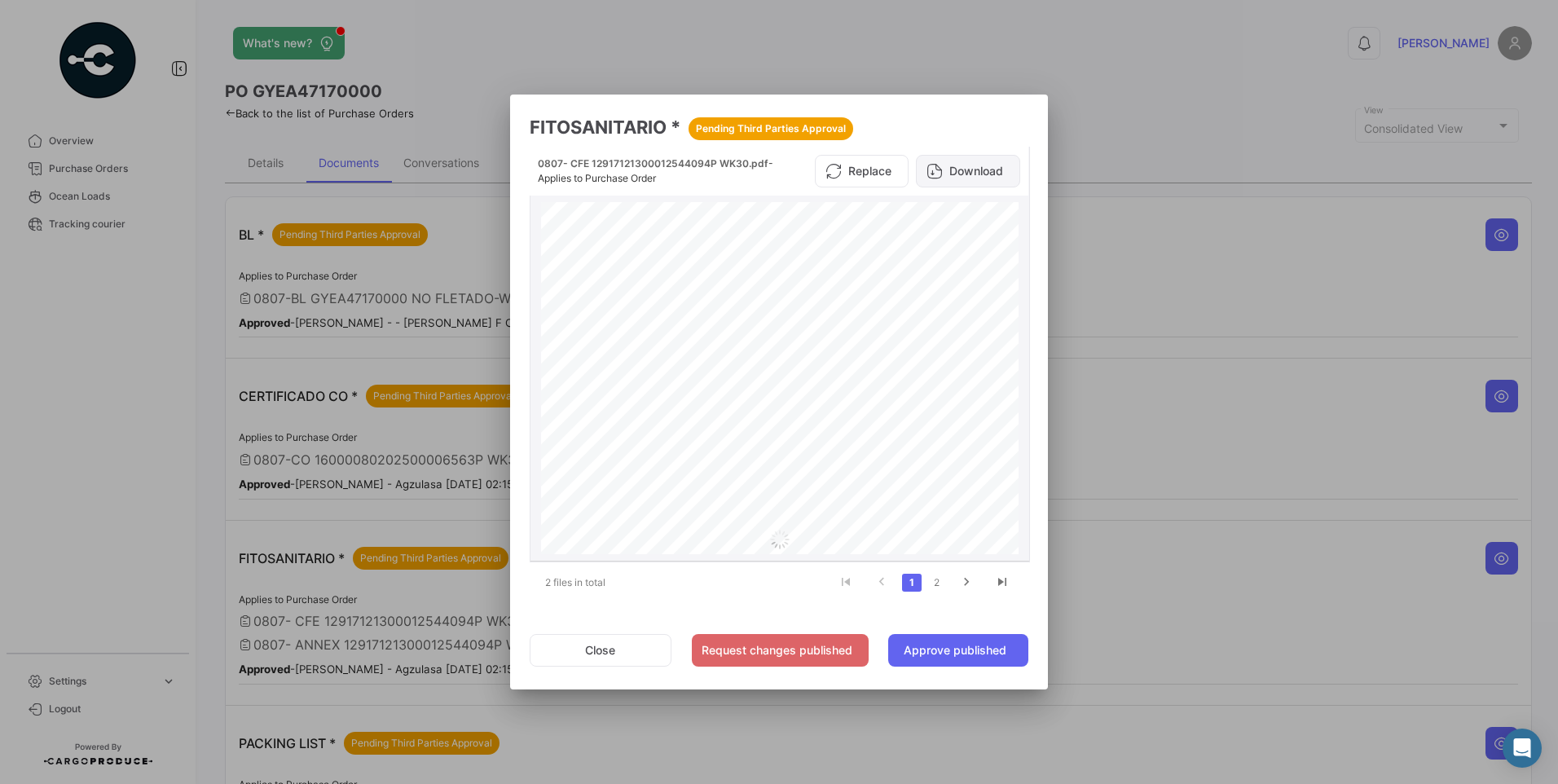
click at [999, 167] on button "Download" at bounding box center [968, 171] width 105 height 32
click at [606, 649] on button "Close" at bounding box center [600, 650] width 142 height 32
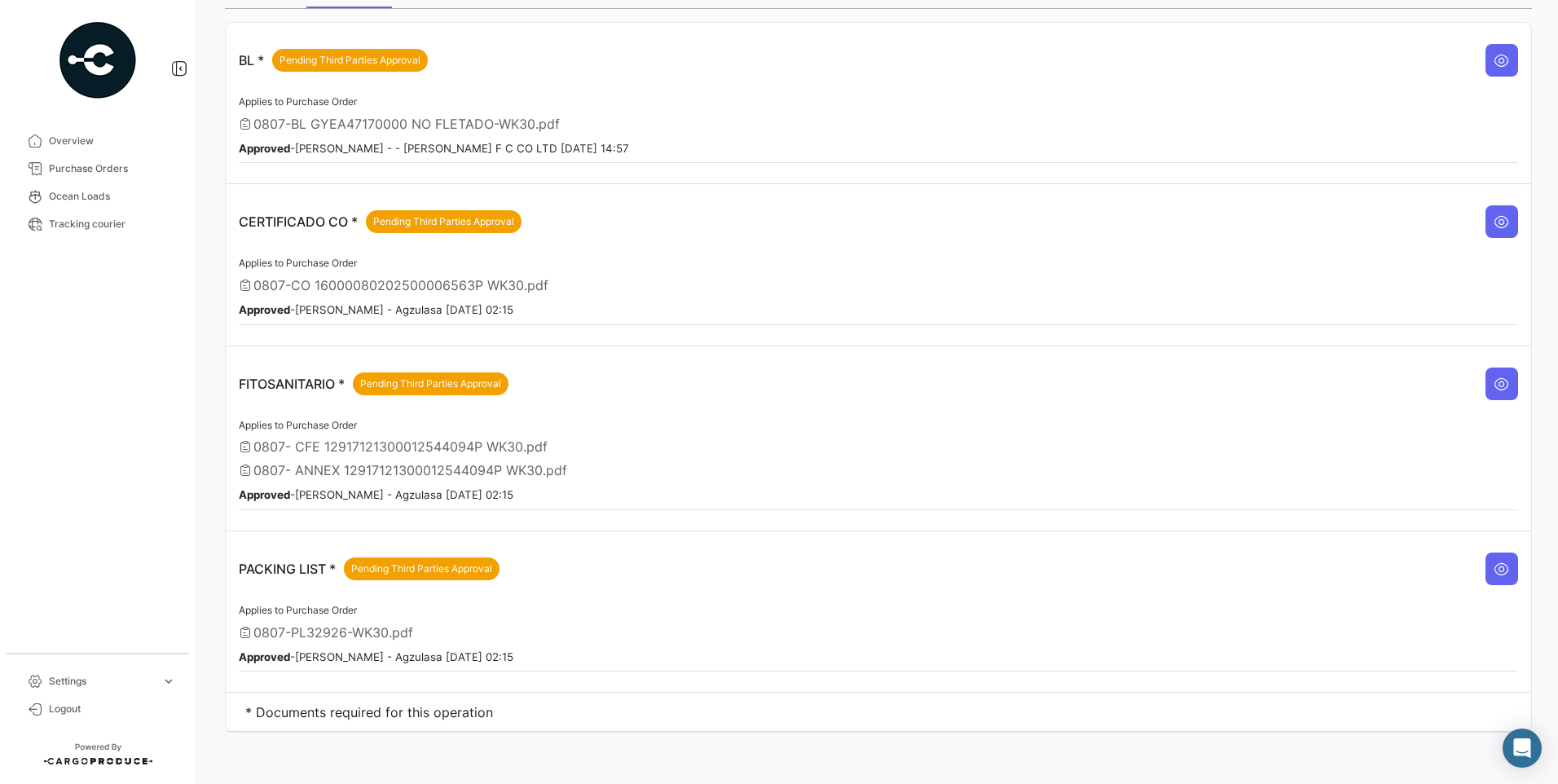
scroll to position [175, 0]
click at [1503, 557] on button at bounding box center [1502, 568] width 32 height 32
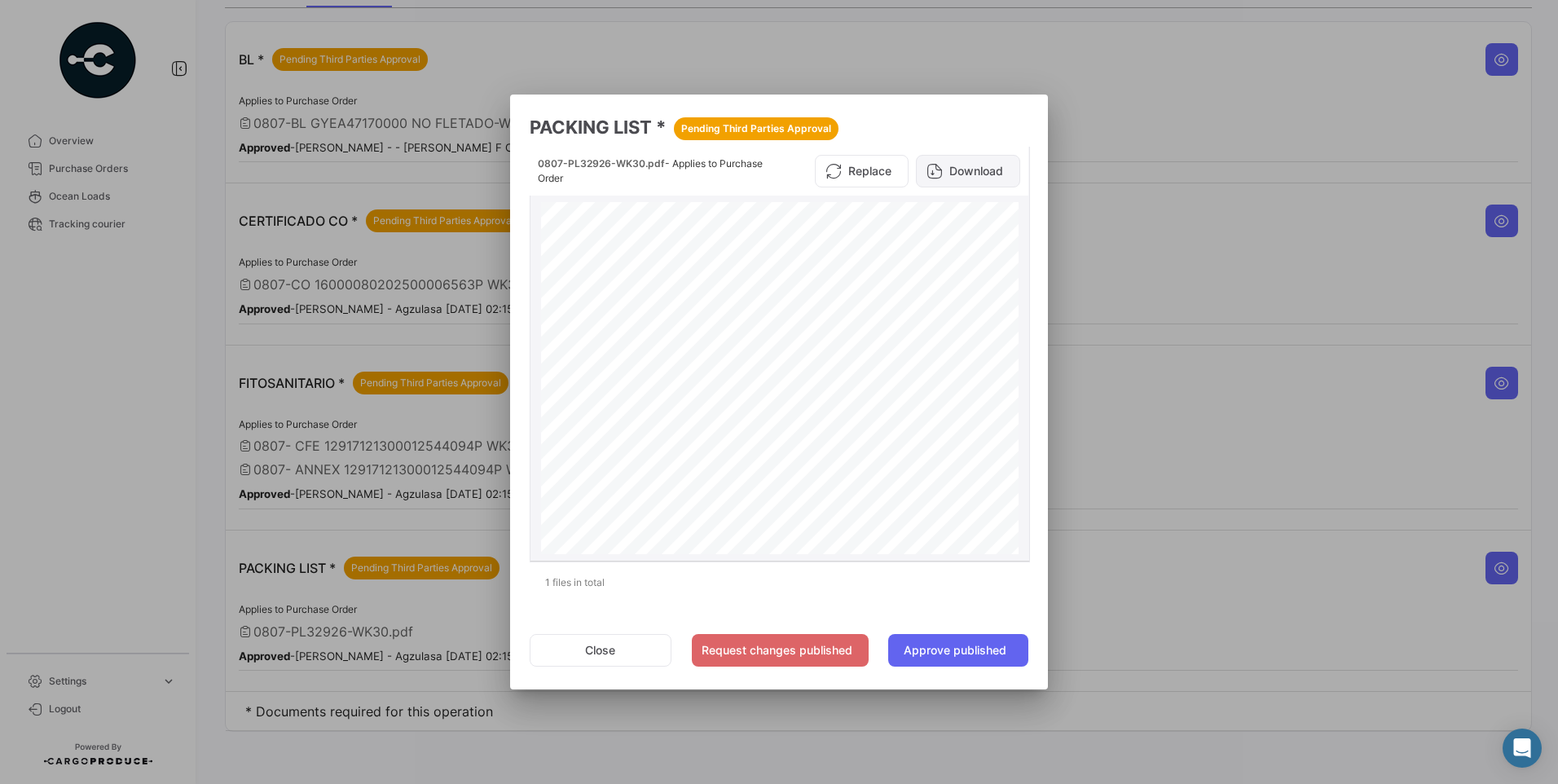
click at [953, 171] on button "Download" at bounding box center [968, 171] width 105 height 32
click at [988, 656] on button "Approve published" at bounding box center [958, 650] width 140 height 32
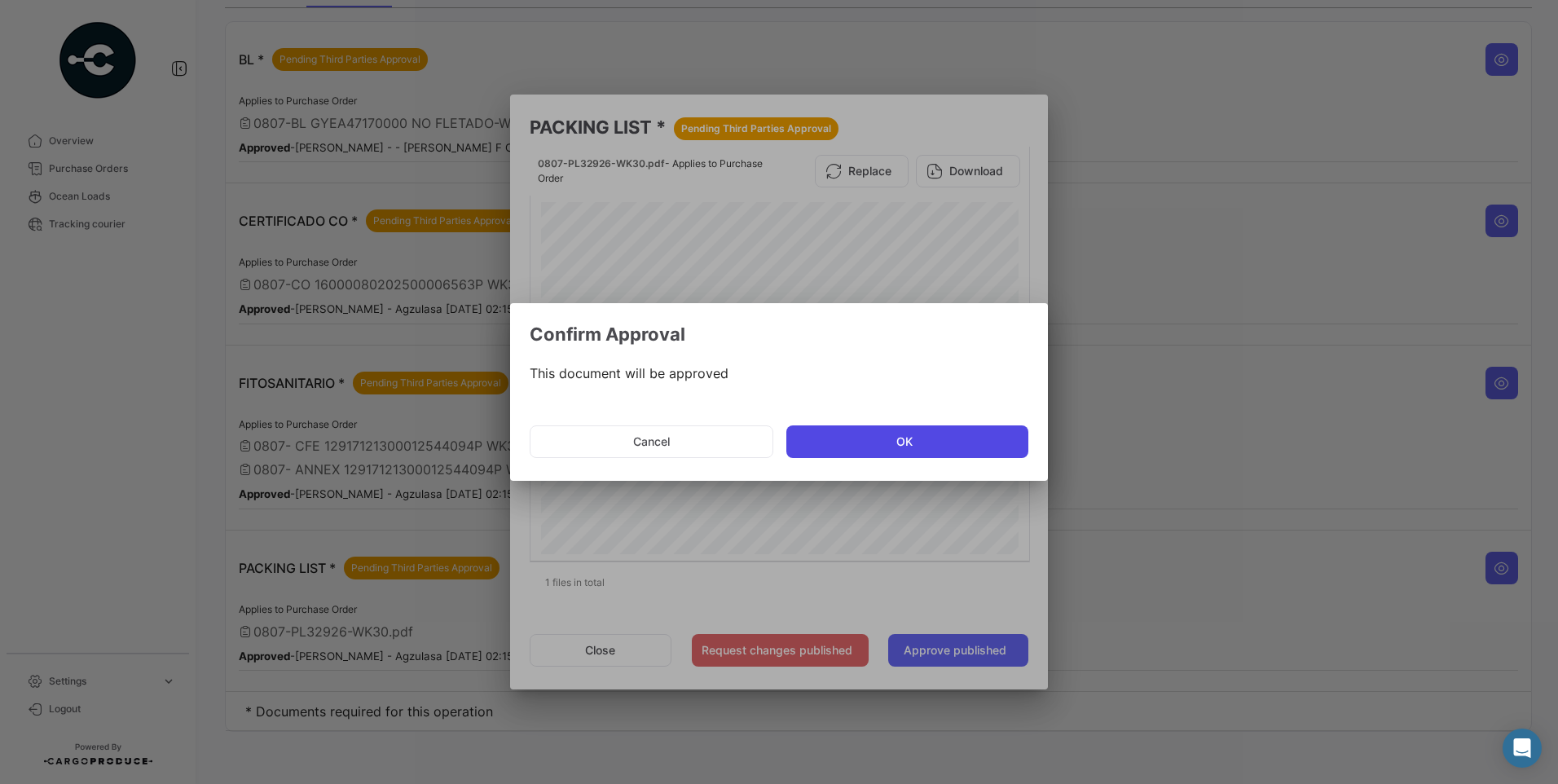
click at [925, 434] on button "OK" at bounding box center [907, 442] width 242 height 32
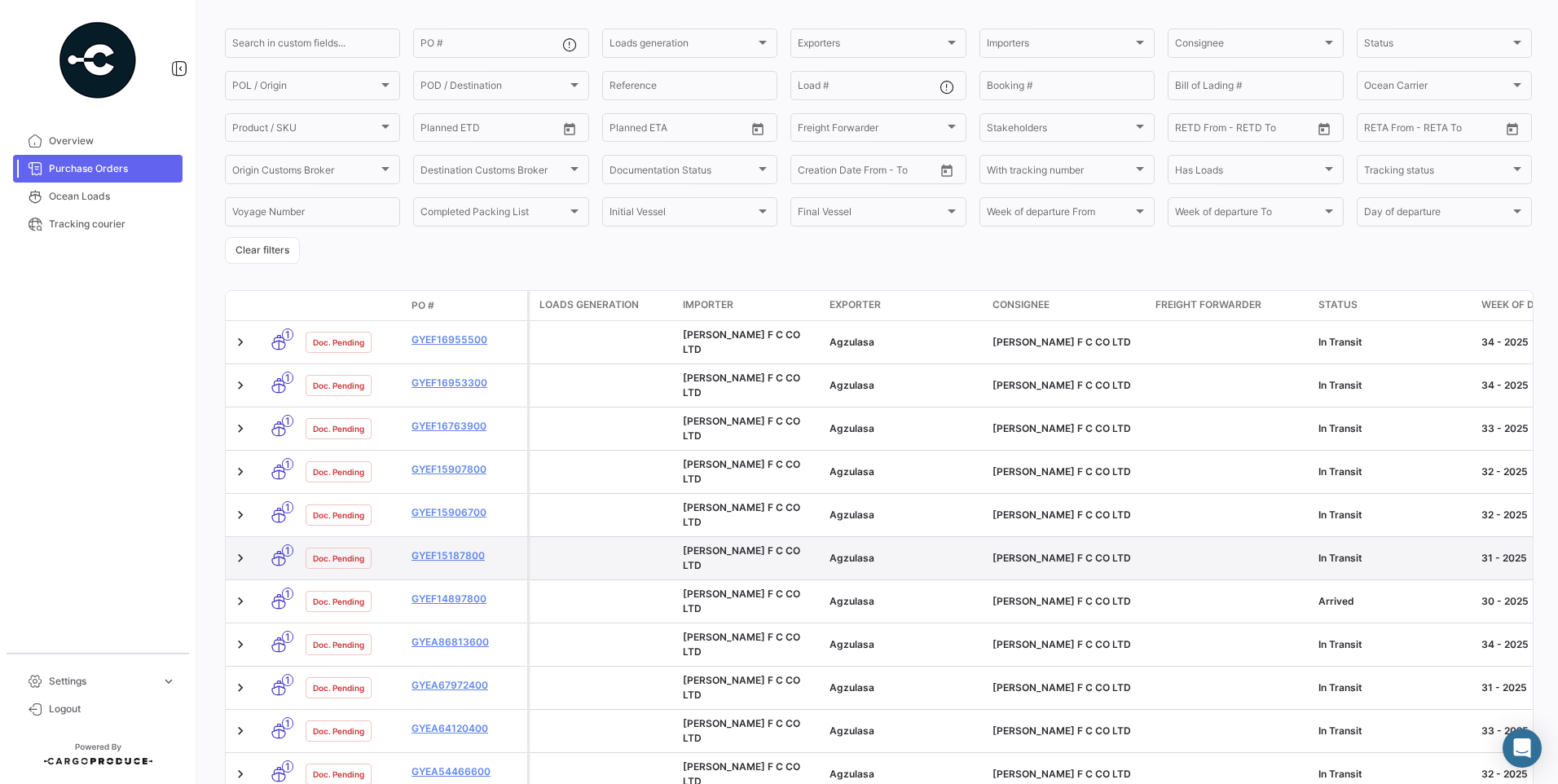
scroll to position [291, 0]
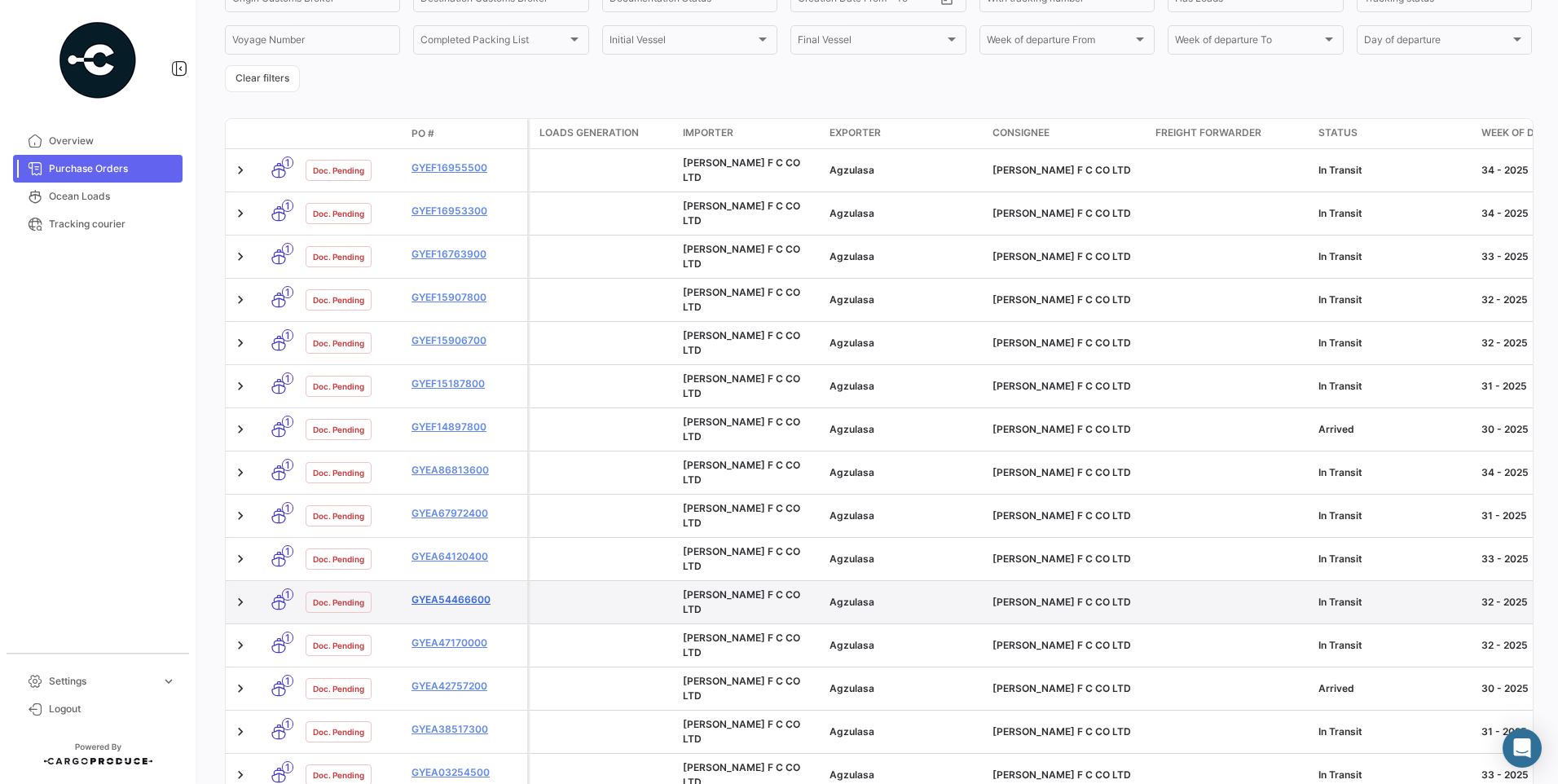
click at [471, 592] on link "GYEA54466600" at bounding box center [466, 599] width 109 height 14
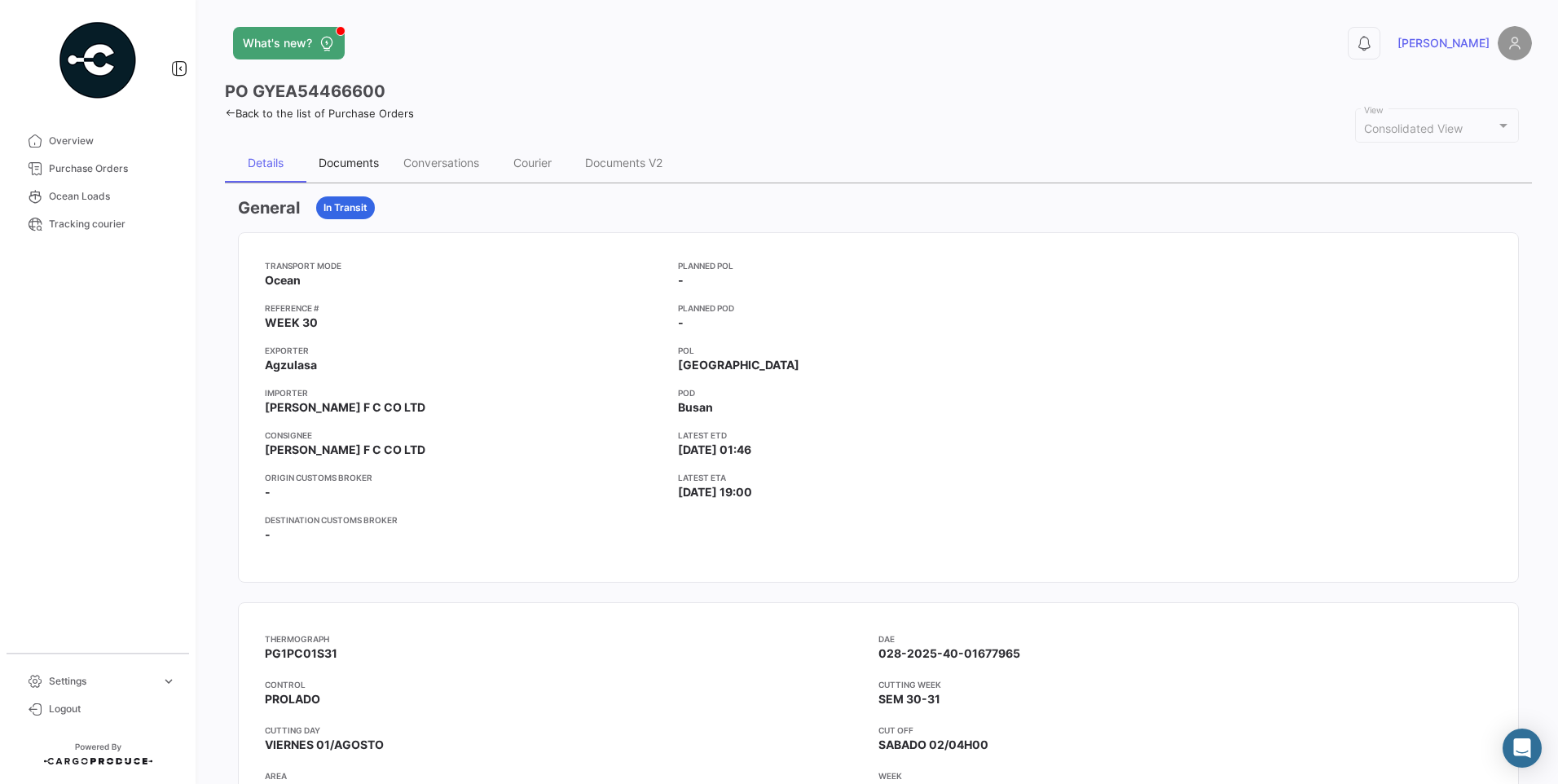
click at [374, 156] on div "Documents" at bounding box center [348, 162] width 60 height 13
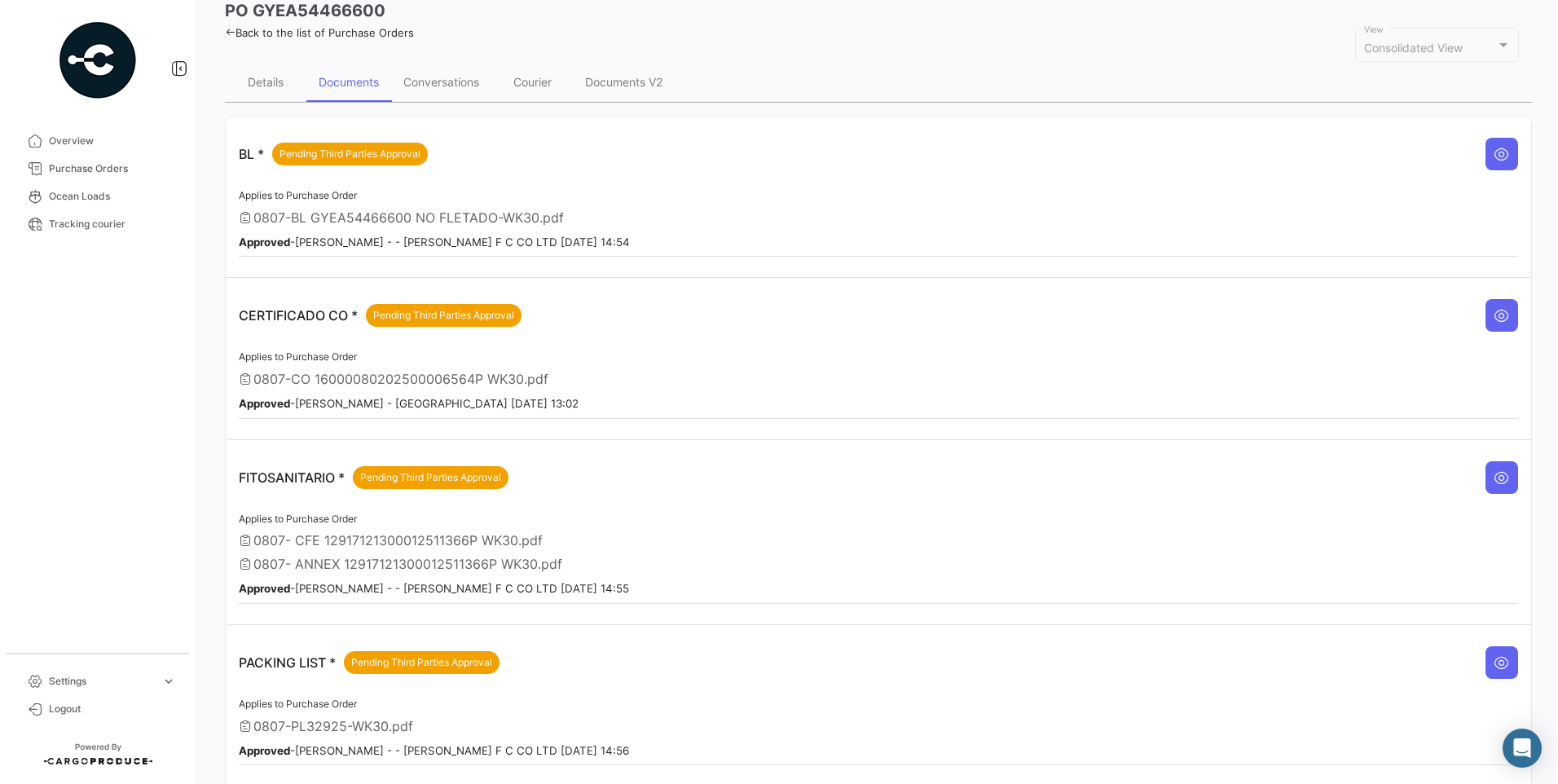
scroll to position [175, 0]
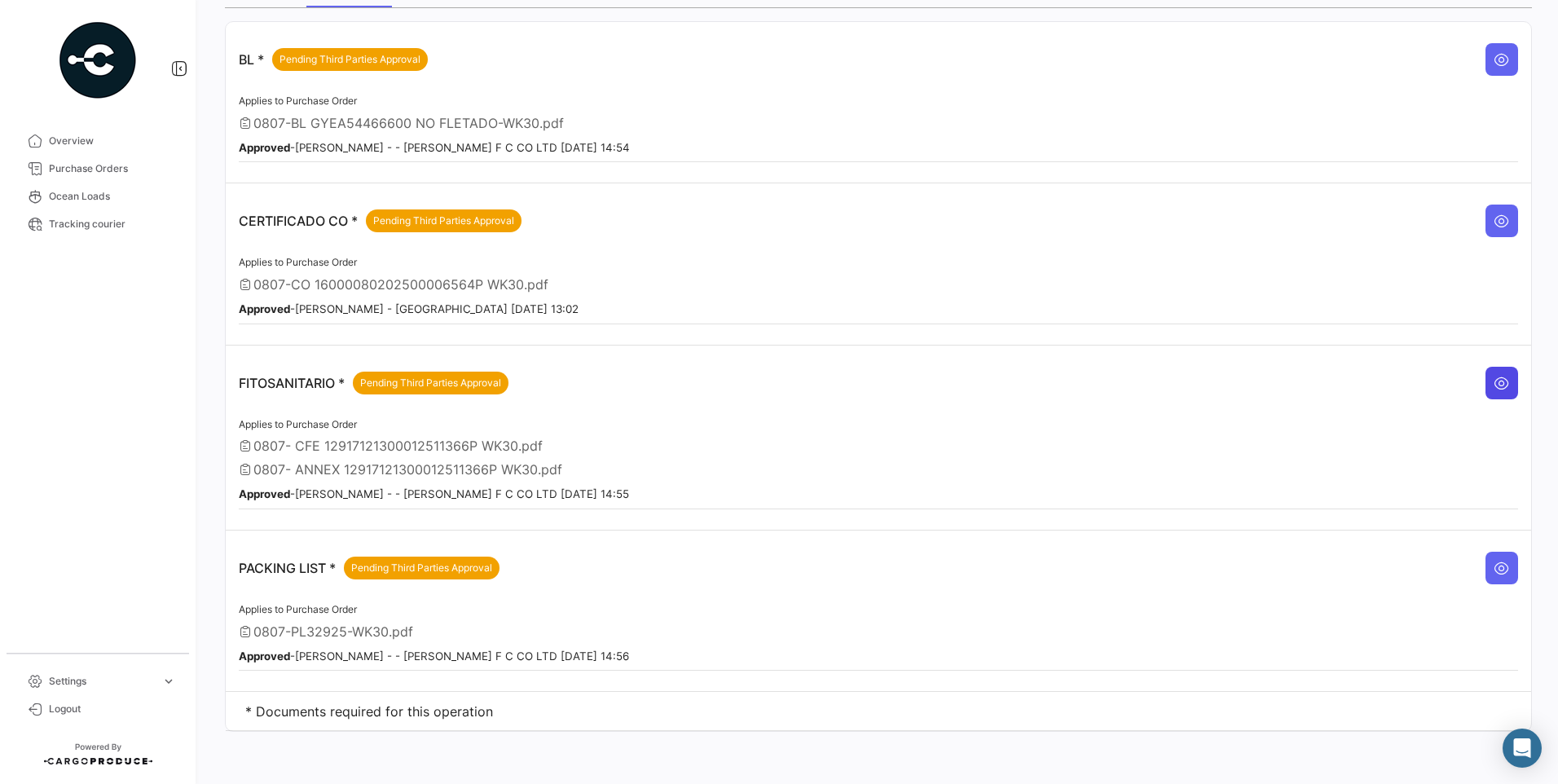
click at [1486, 391] on button at bounding box center [1502, 383] width 32 height 32
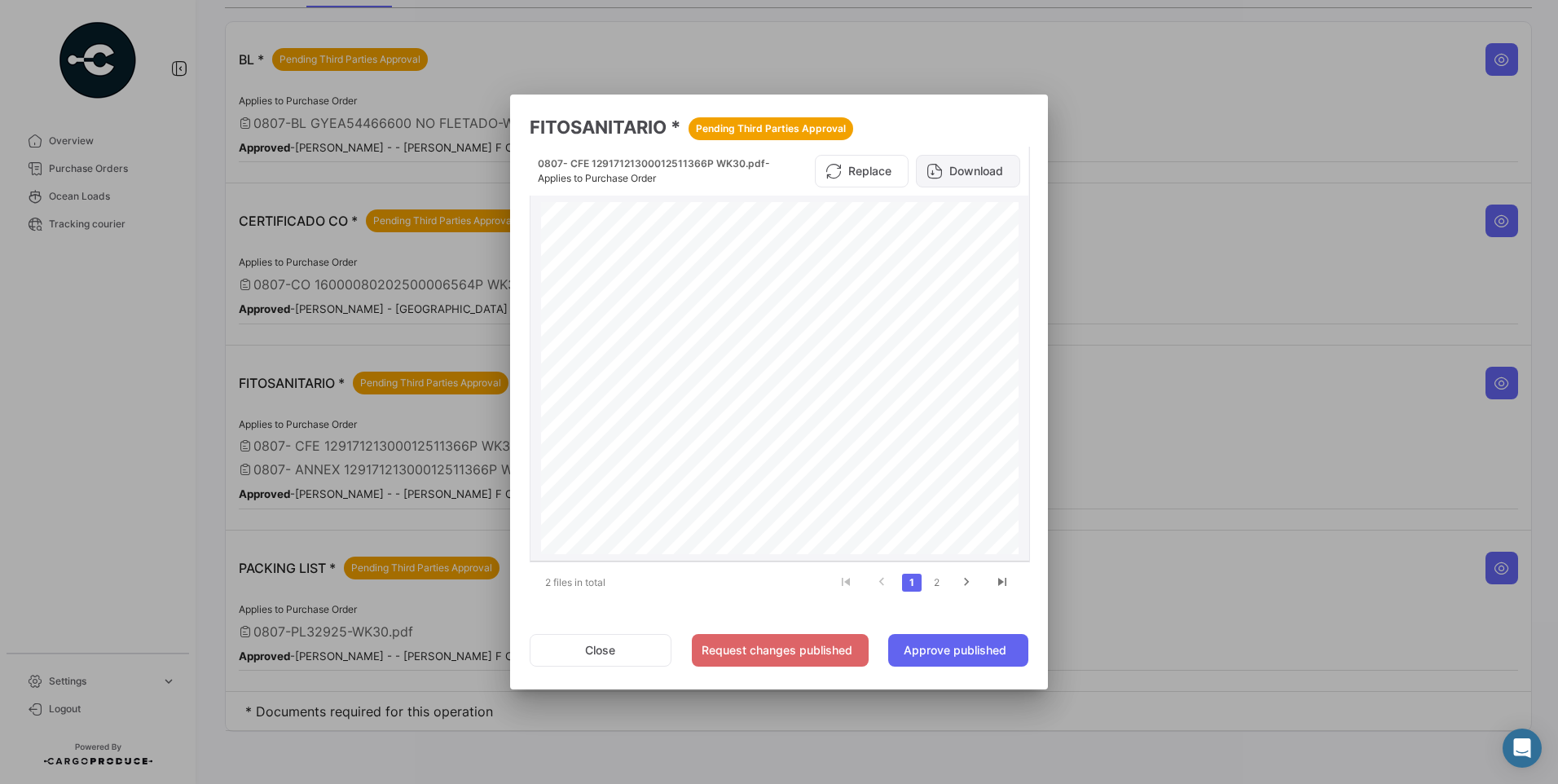
click at [961, 176] on button "Download" at bounding box center [968, 171] width 105 height 32
click at [589, 647] on button "Close" at bounding box center [600, 650] width 142 height 32
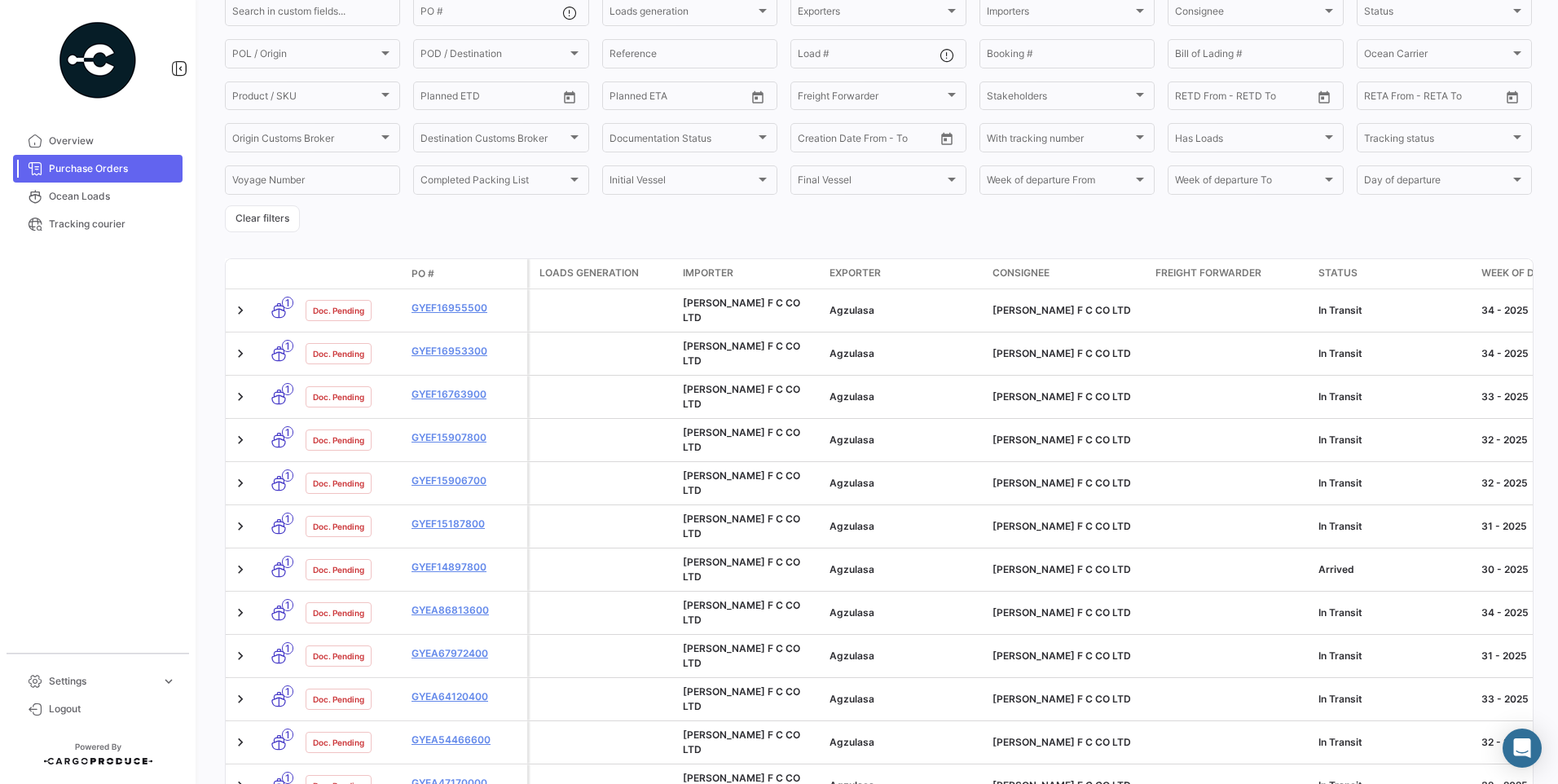
scroll to position [291, 0]
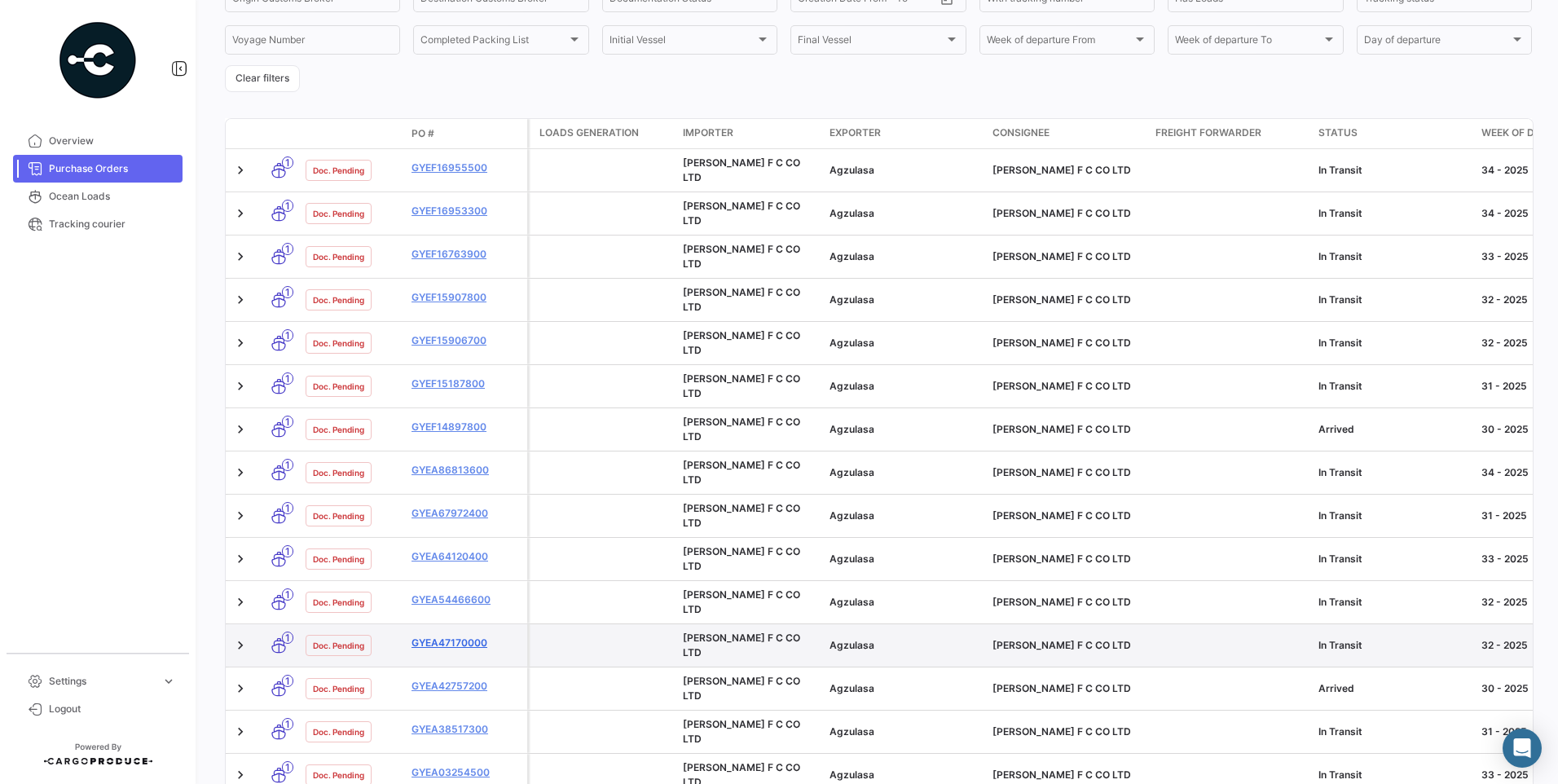
click at [453, 636] on link "GYEA47170000" at bounding box center [466, 643] width 109 height 14
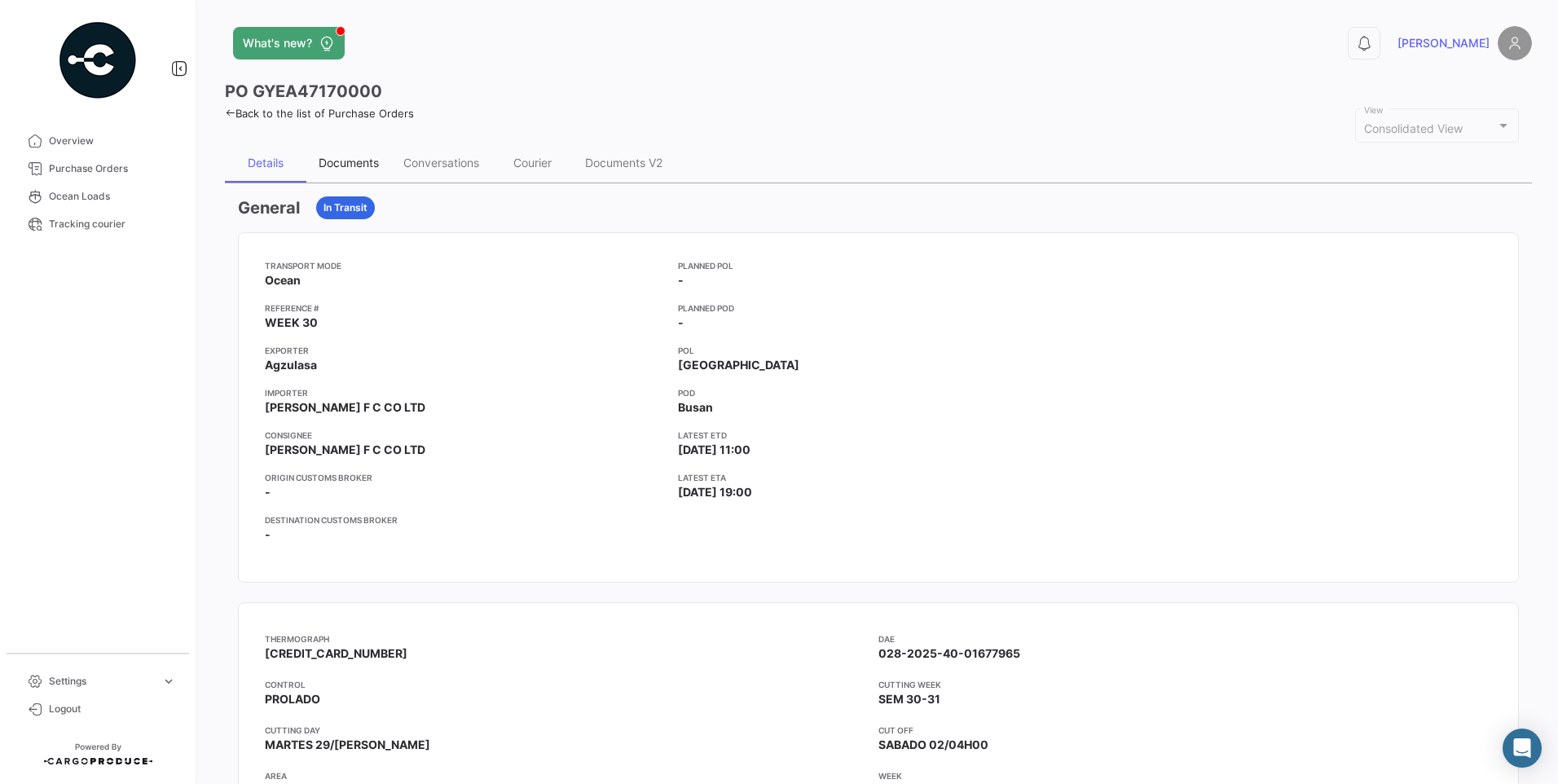
click at [334, 151] on div "Documents" at bounding box center [349, 163] width 85 height 39
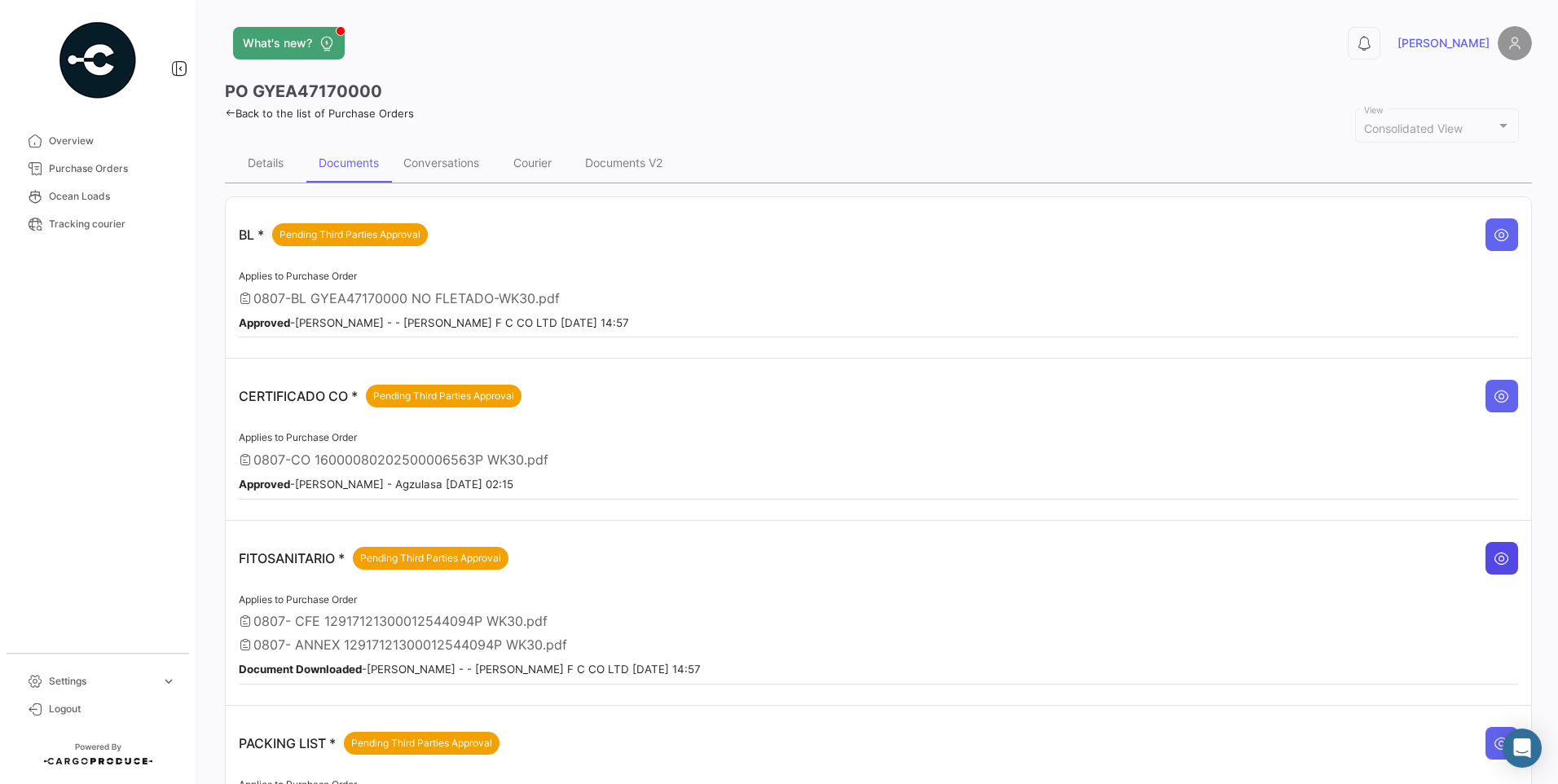
click at [1494, 565] on icon at bounding box center [1502, 558] width 16 height 16
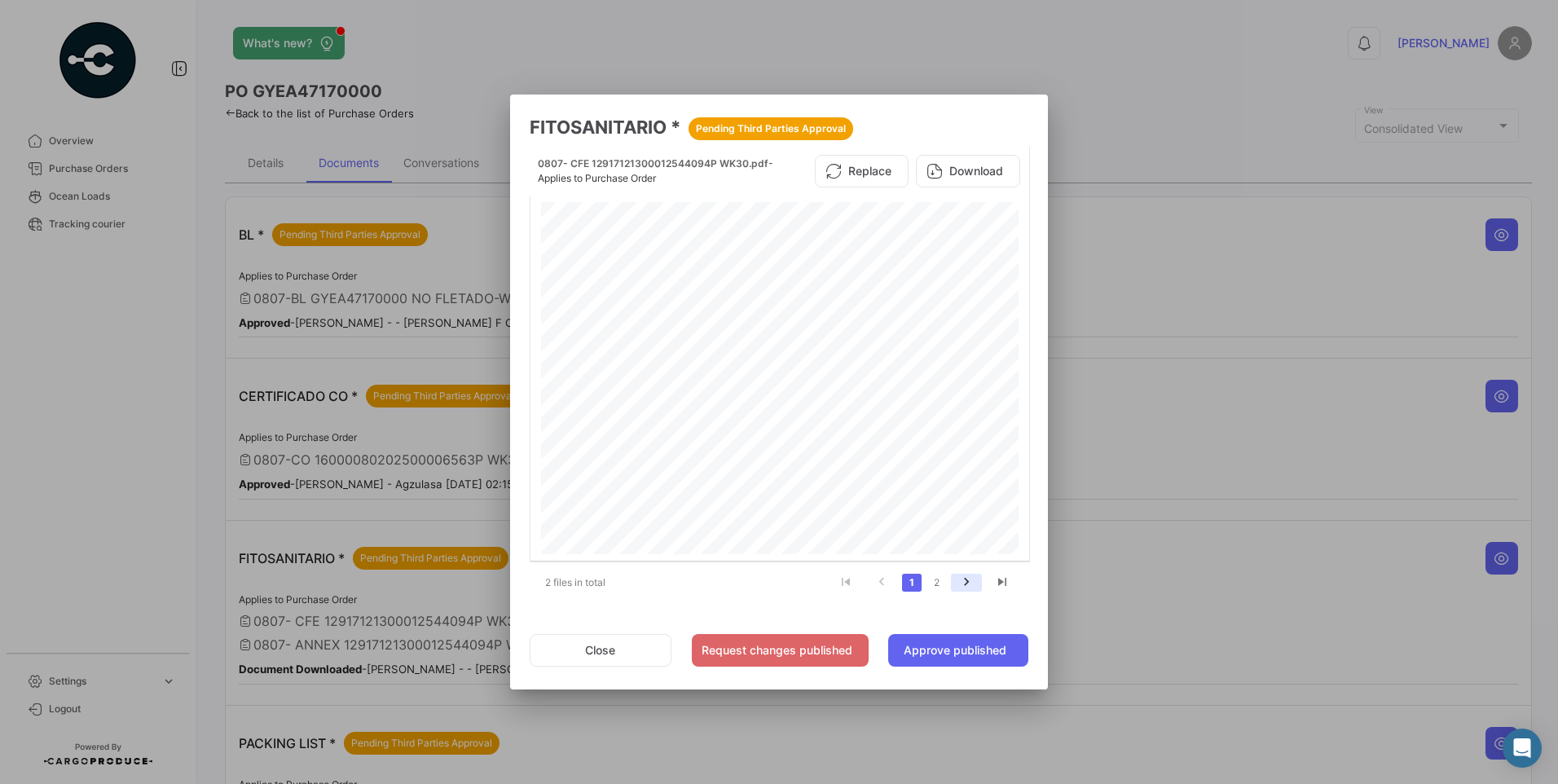
click at [970, 577] on icon "go to next page" at bounding box center [967, 584] width 21 height 20
click at [964, 160] on button "Download" at bounding box center [968, 171] width 105 height 32
click at [991, 654] on button "Approve published" at bounding box center [958, 650] width 140 height 32
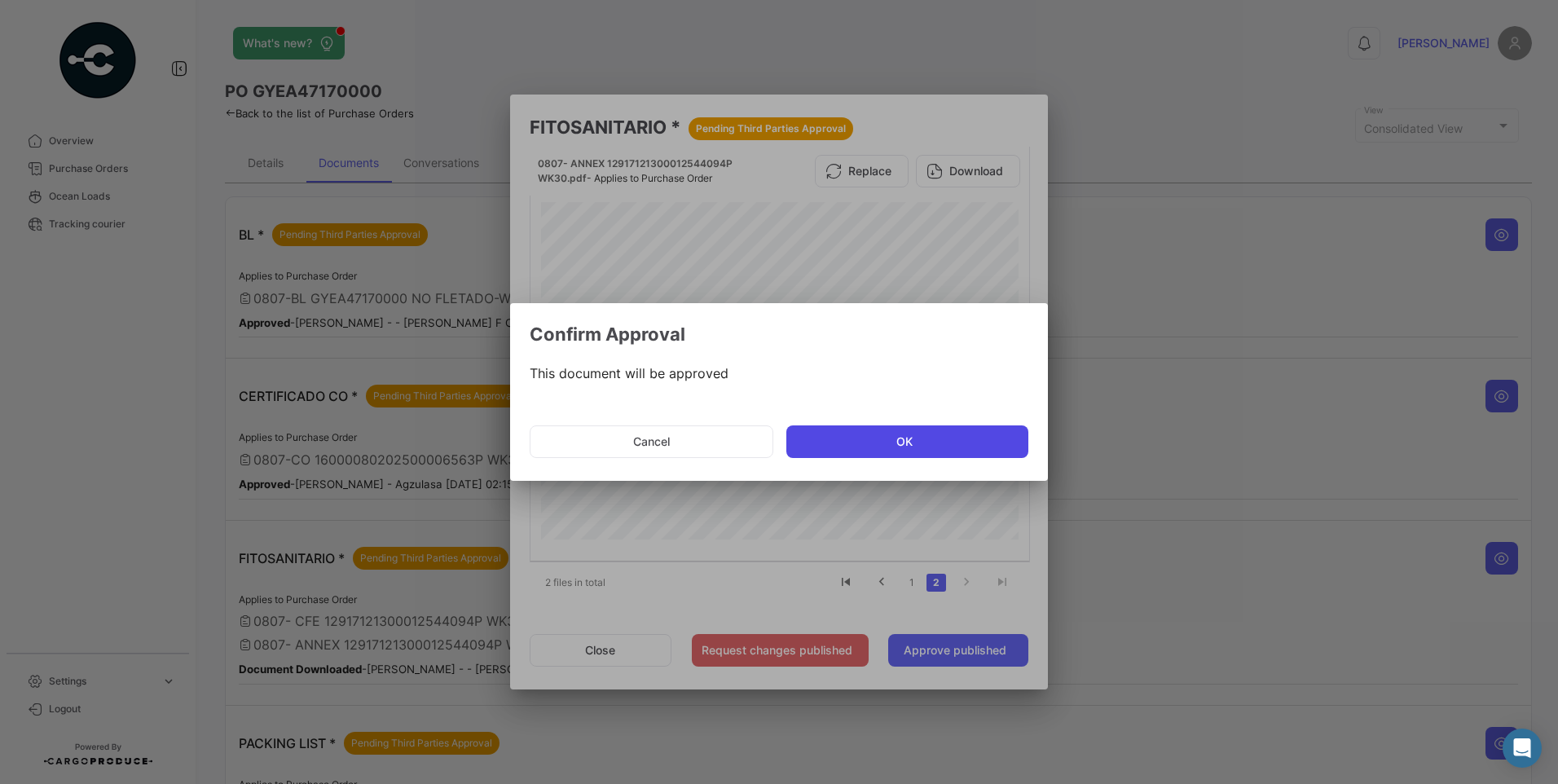
click at [958, 437] on button "OK" at bounding box center [907, 442] width 242 height 32
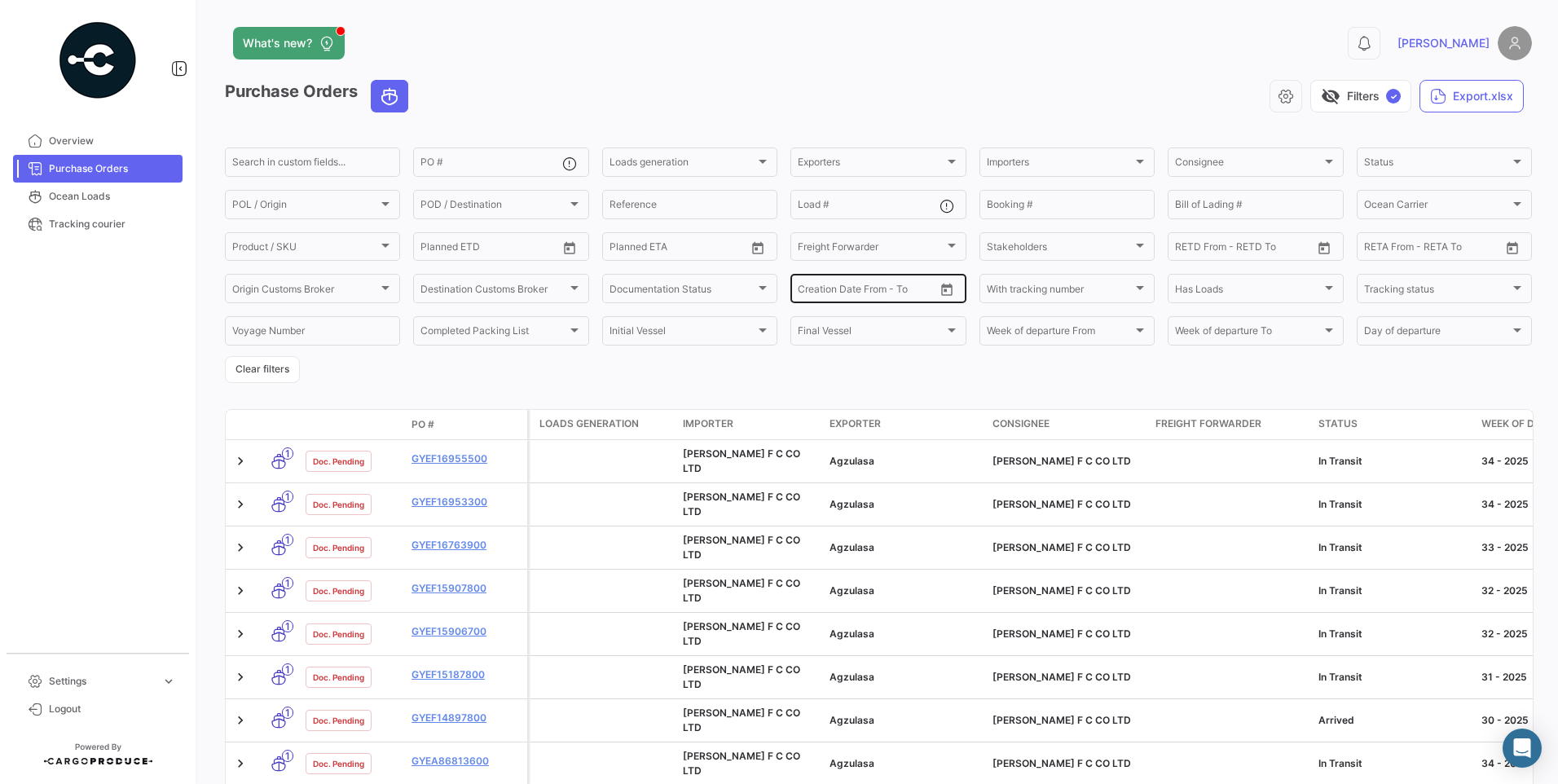
click at [940, 290] on icon "Open calendar" at bounding box center [947, 290] width 14 height 14
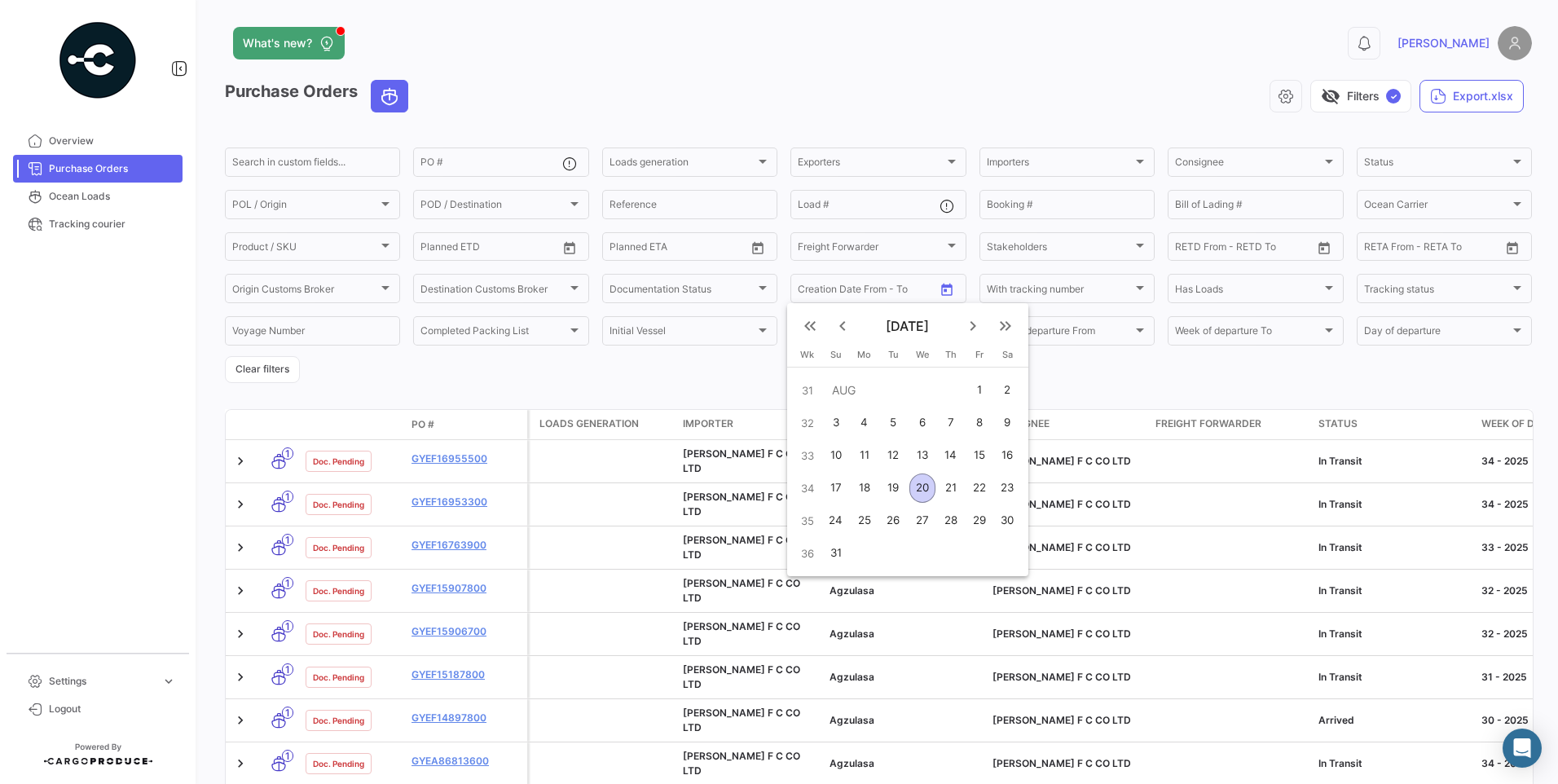
click at [836, 418] on div "3" at bounding box center [835, 423] width 26 height 30
type input "[DATE]"
click at [1180, 375] on div at bounding box center [779, 392] width 1558 height 784
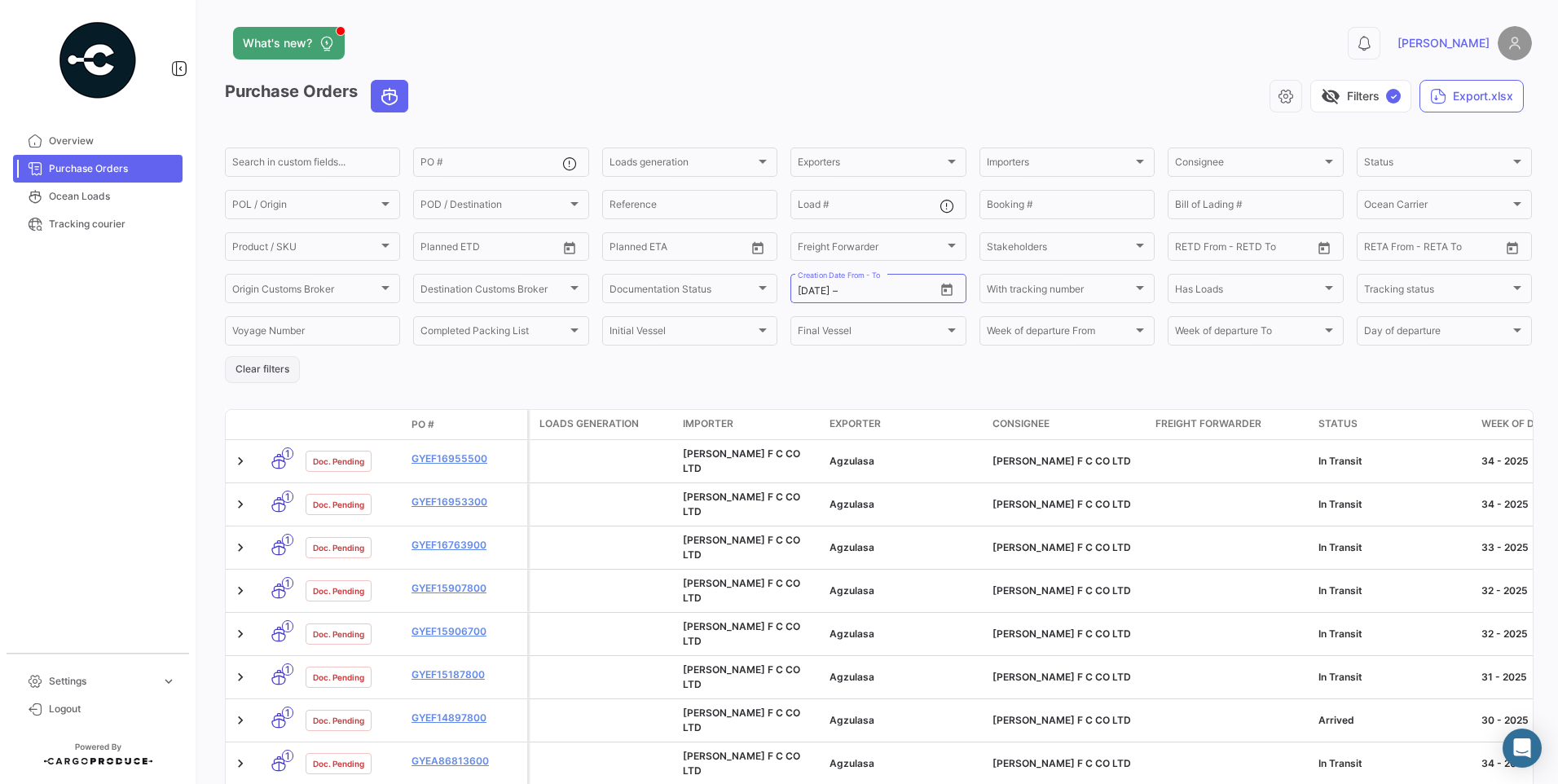
click at [261, 358] on button "Clear filters" at bounding box center [263, 369] width 75 height 27
click at [90, 197] on span "Ocean Loads" at bounding box center [113, 196] width 127 height 14
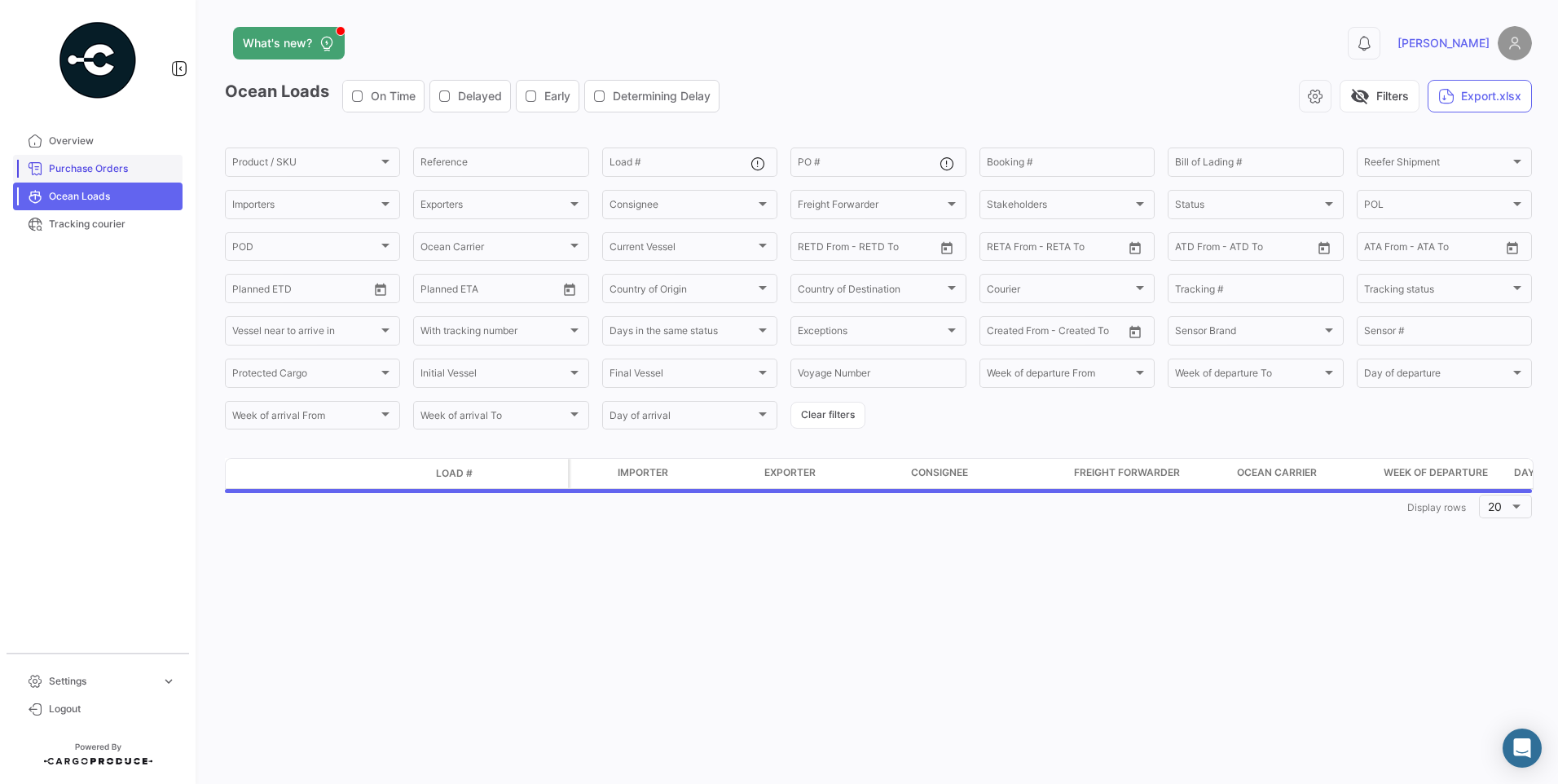
click at [90, 166] on span "Purchase Orders" at bounding box center [113, 168] width 127 height 14
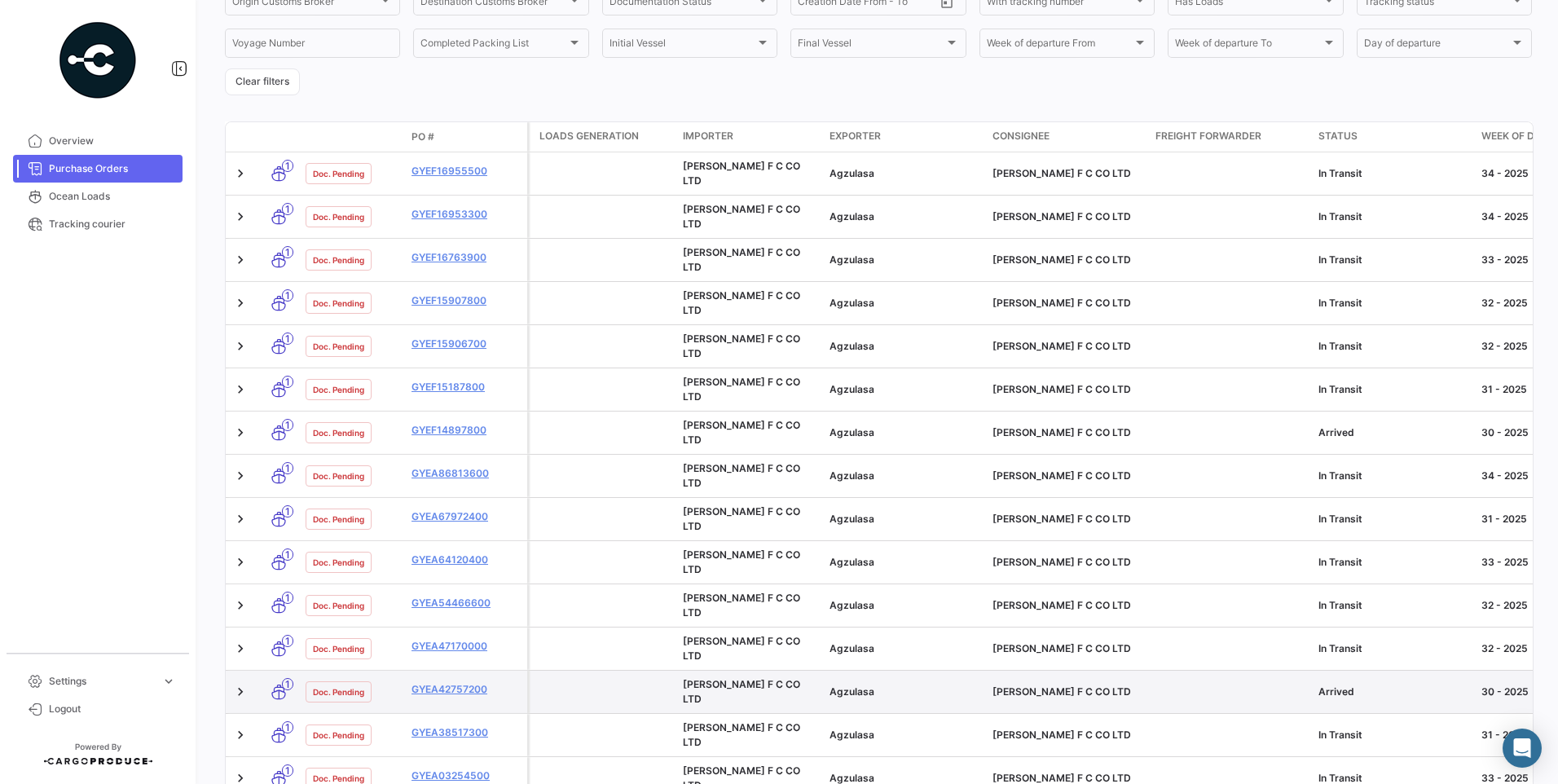
scroll to position [291, 0]
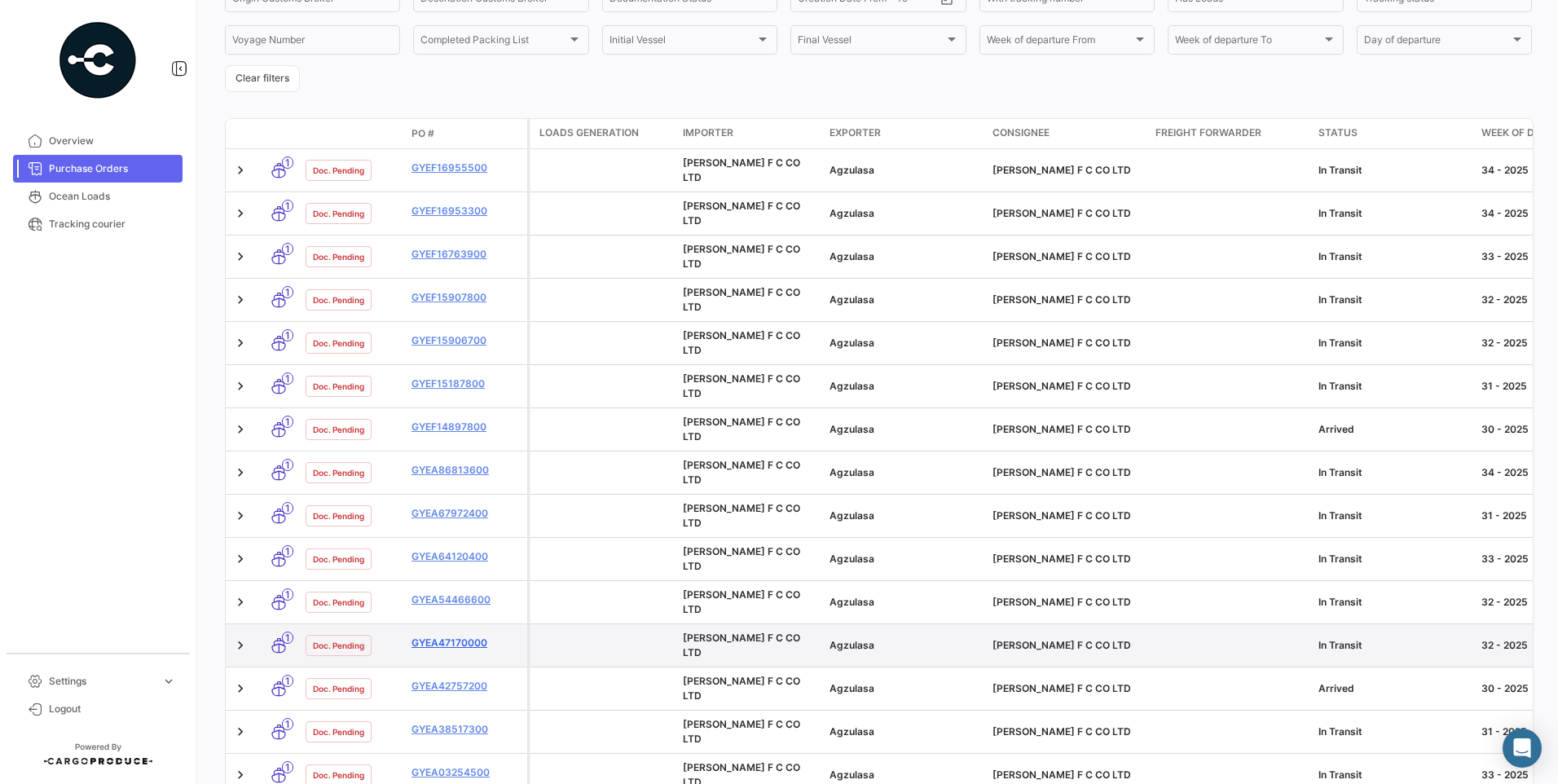
click at [433, 636] on link "GYEA47170000" at bounding box center [466, 643] width 109 height 14
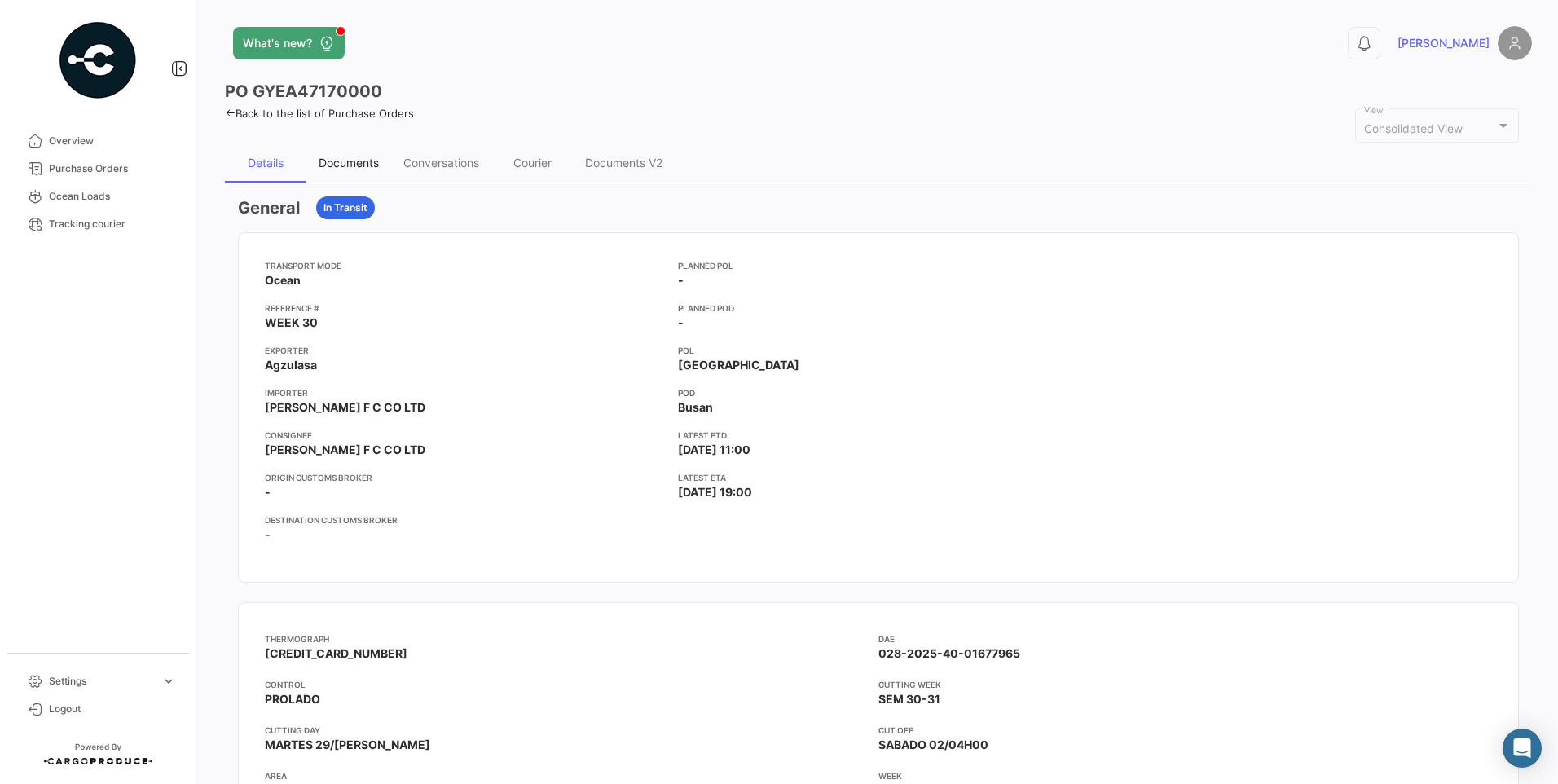
click at [361, 164] on div "Documents" at bounding box center [348, 162] width 60 height 13
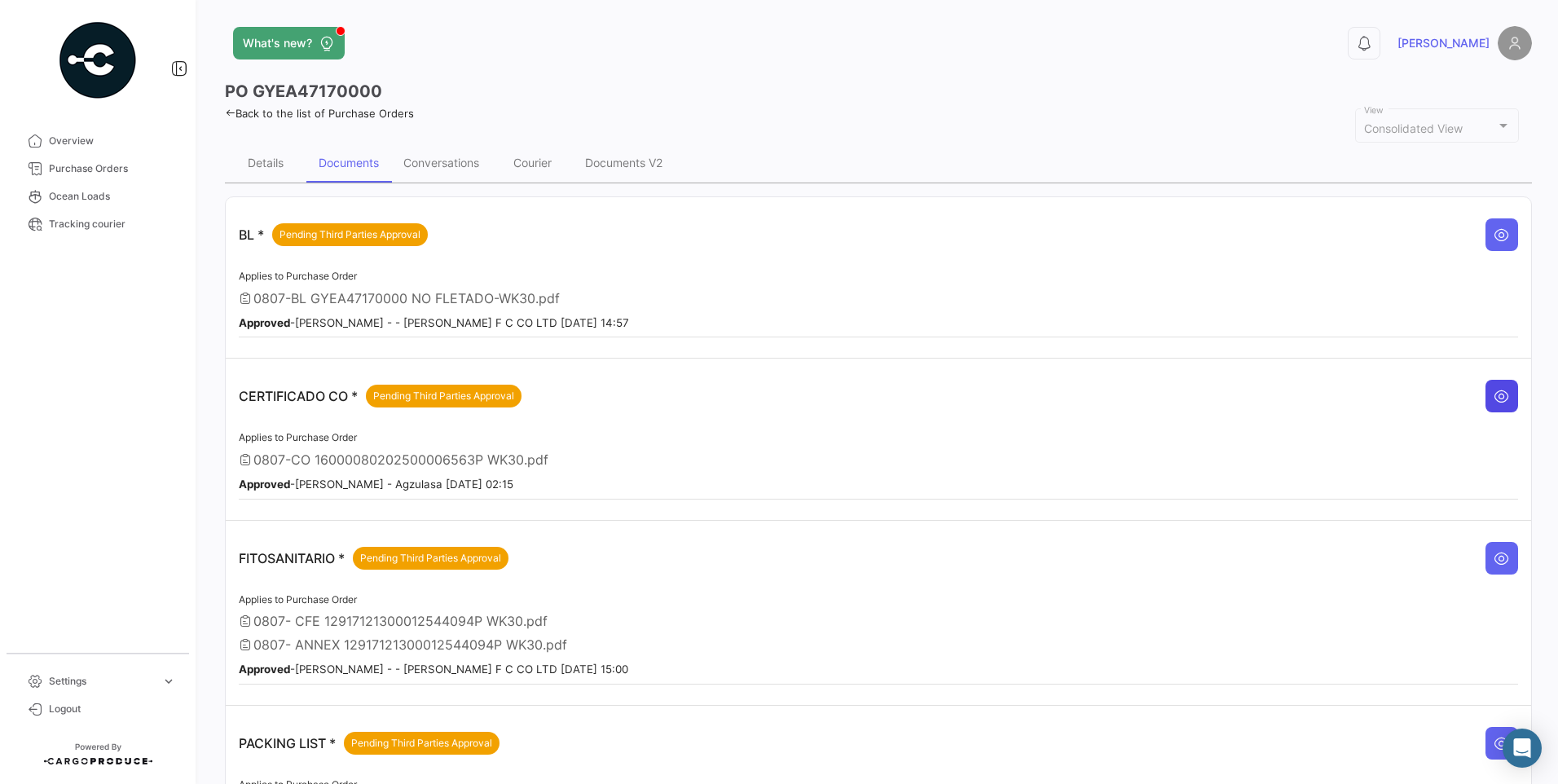
click at [1486, 392] on button at bounding box center [1502, 396] width 32 height 32
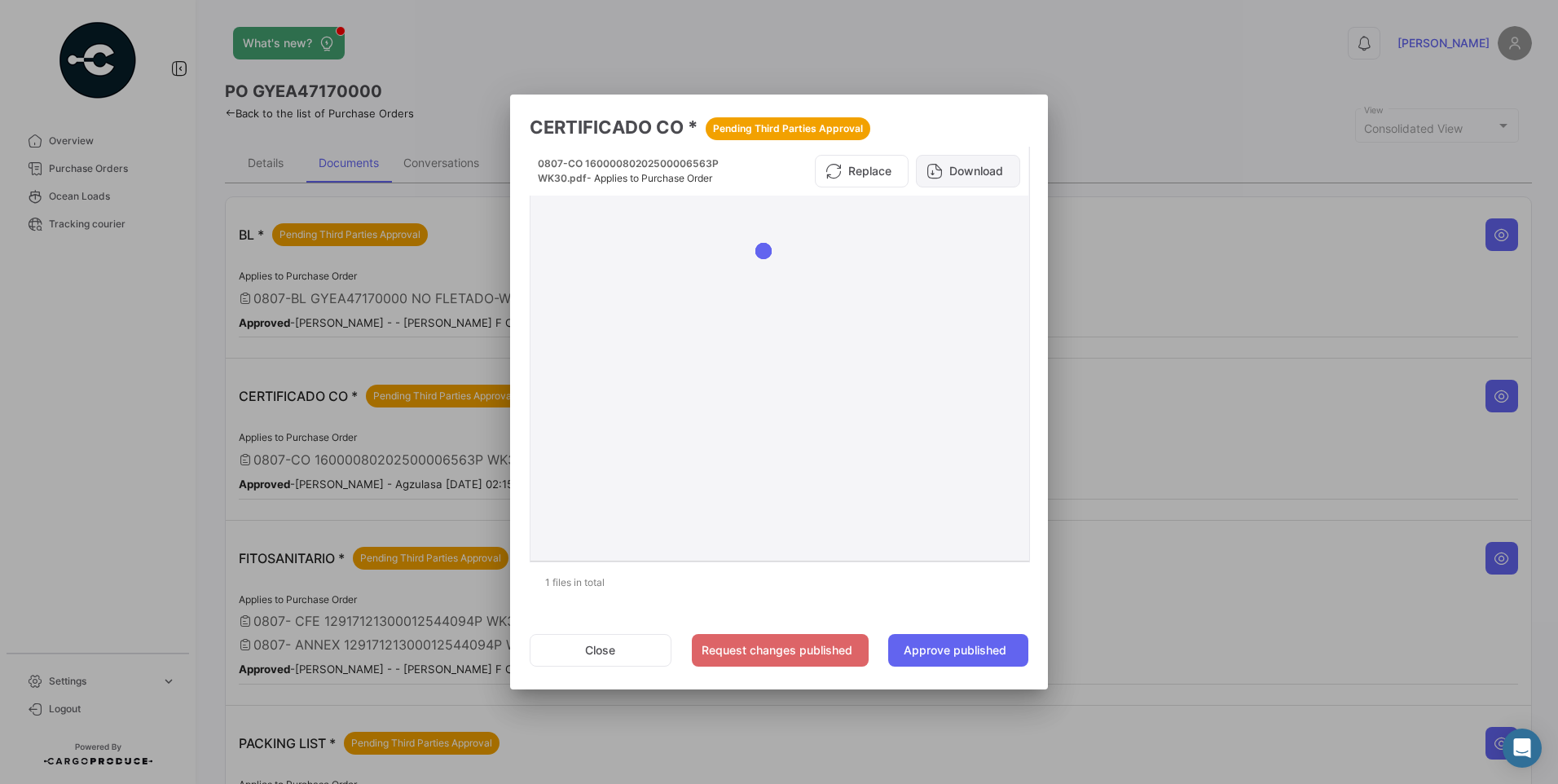
click at [975, 168] on button "Download" at bounding box center [968, 171] width 105 height 32
click at [636, 642] on button "Close" at bounding box center [600, 650] width 142 height 32
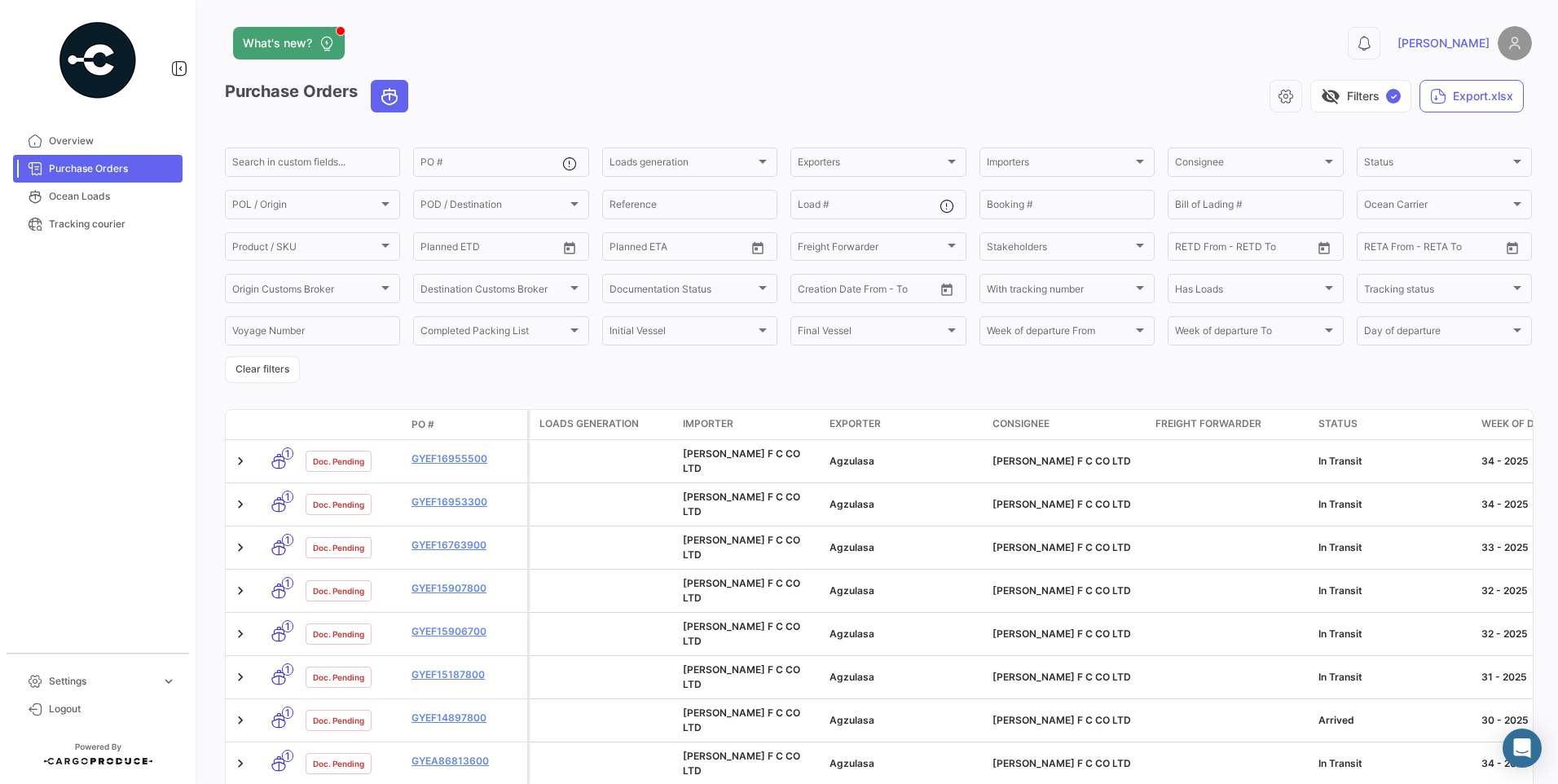
scroll to position [291, 0]
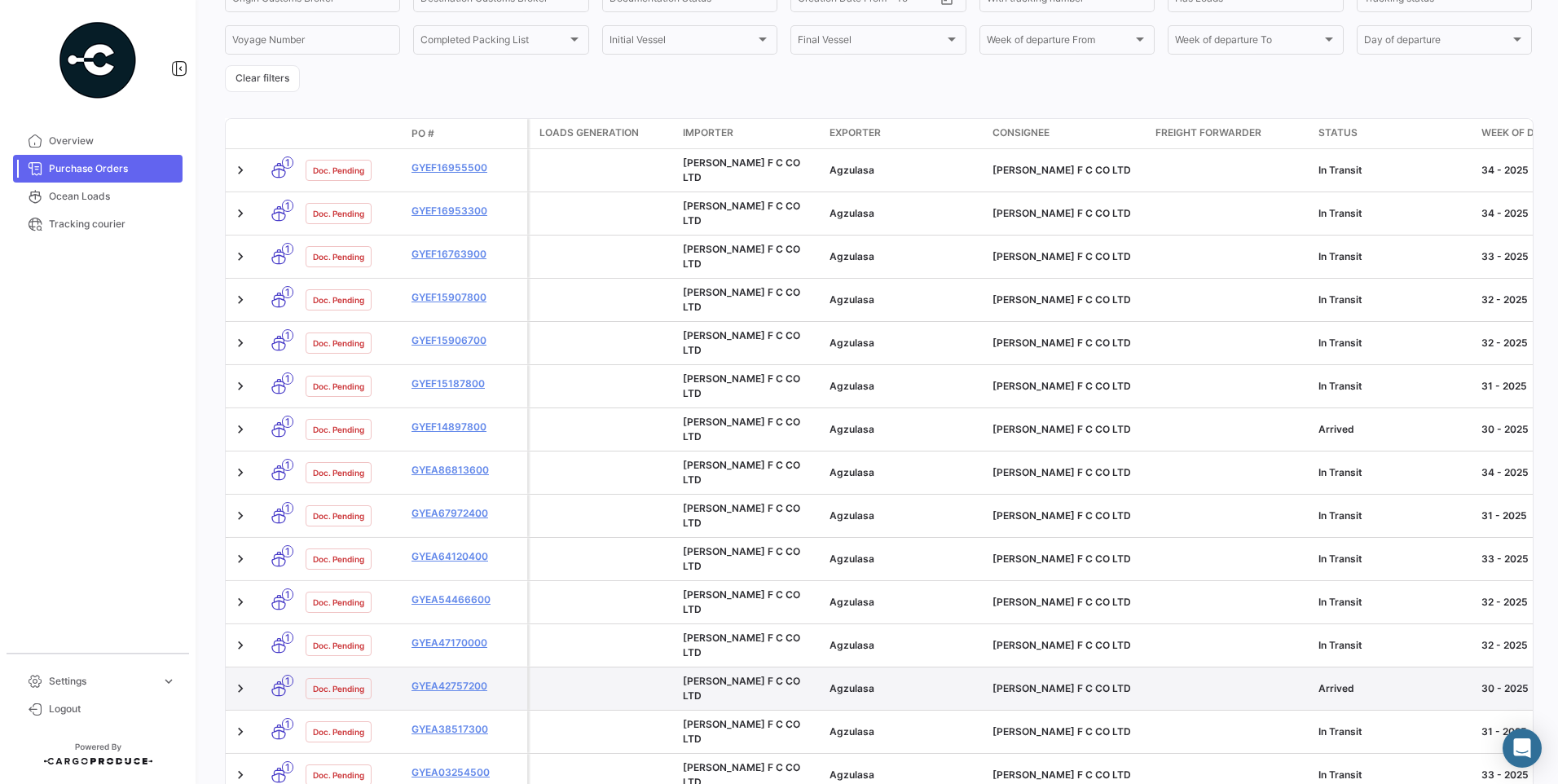
click at [458, 679] on div "GYEA42757200" at bounding box center [466, 687] width 109 height 19
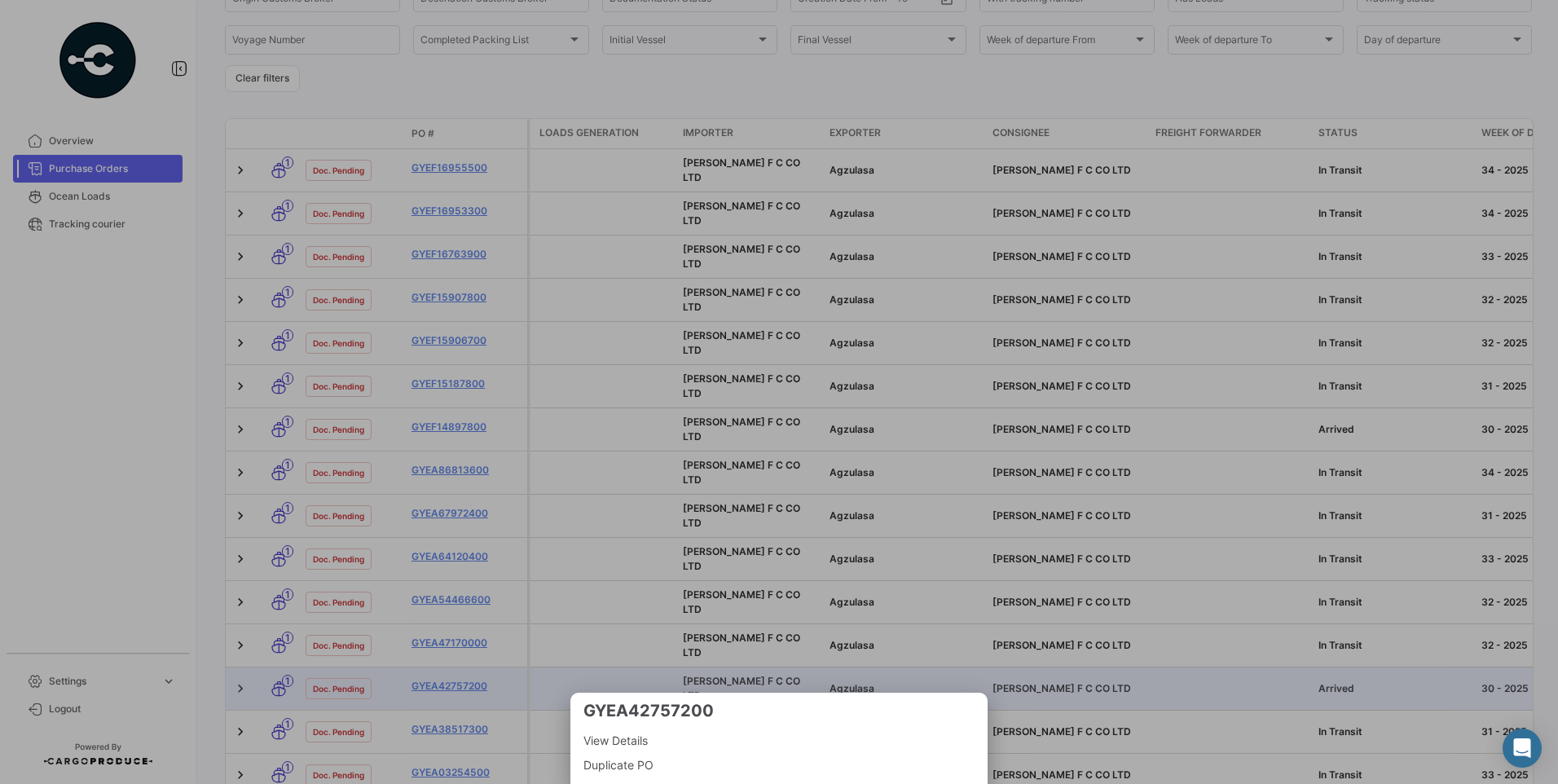
click at [462, 608] on div at bounding box center [779, 392] width 1558 height 784
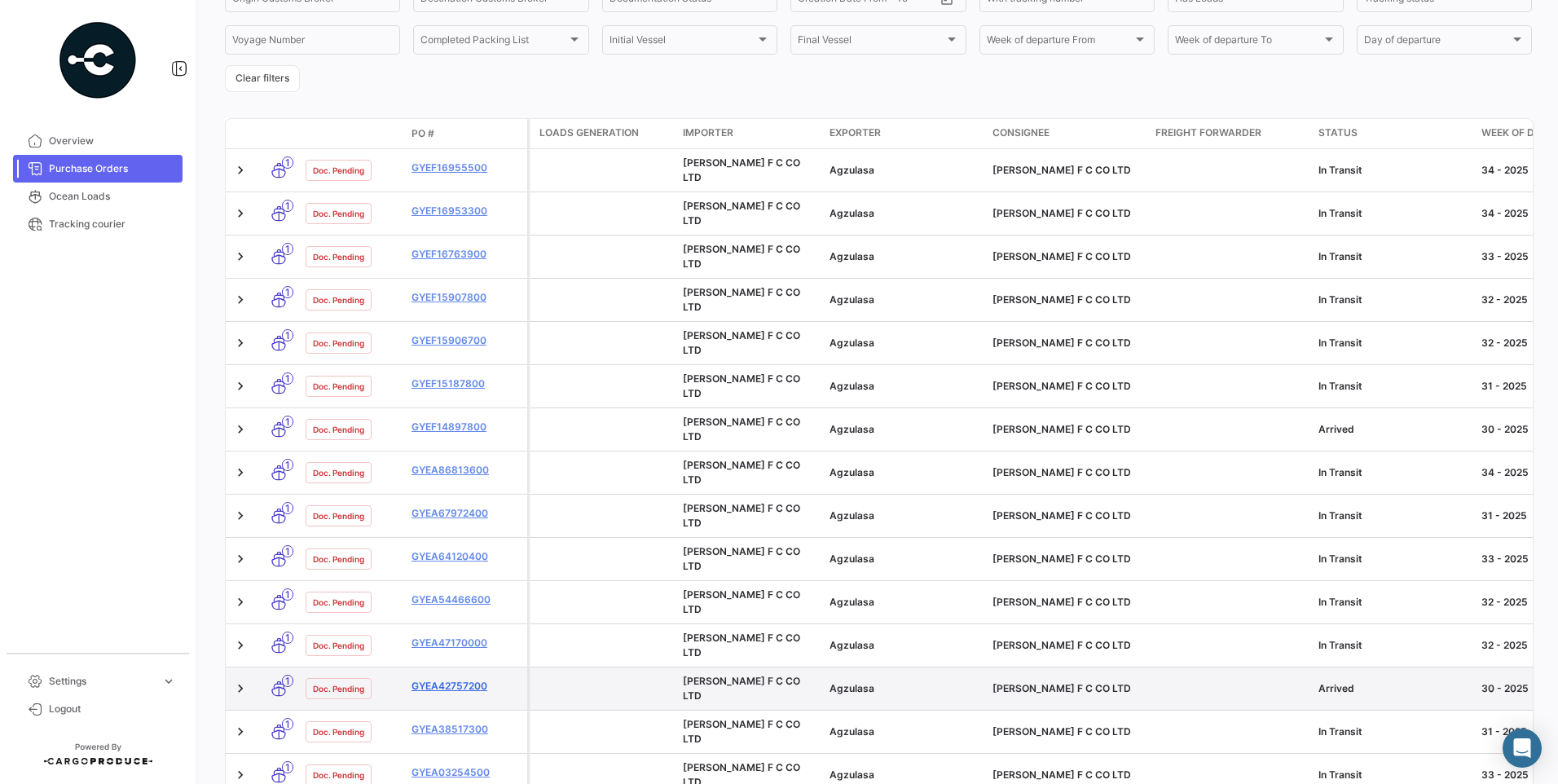
click at [470, 679] on link "GYEA42757200" at bounding box center [466, 686] width 109 height 14
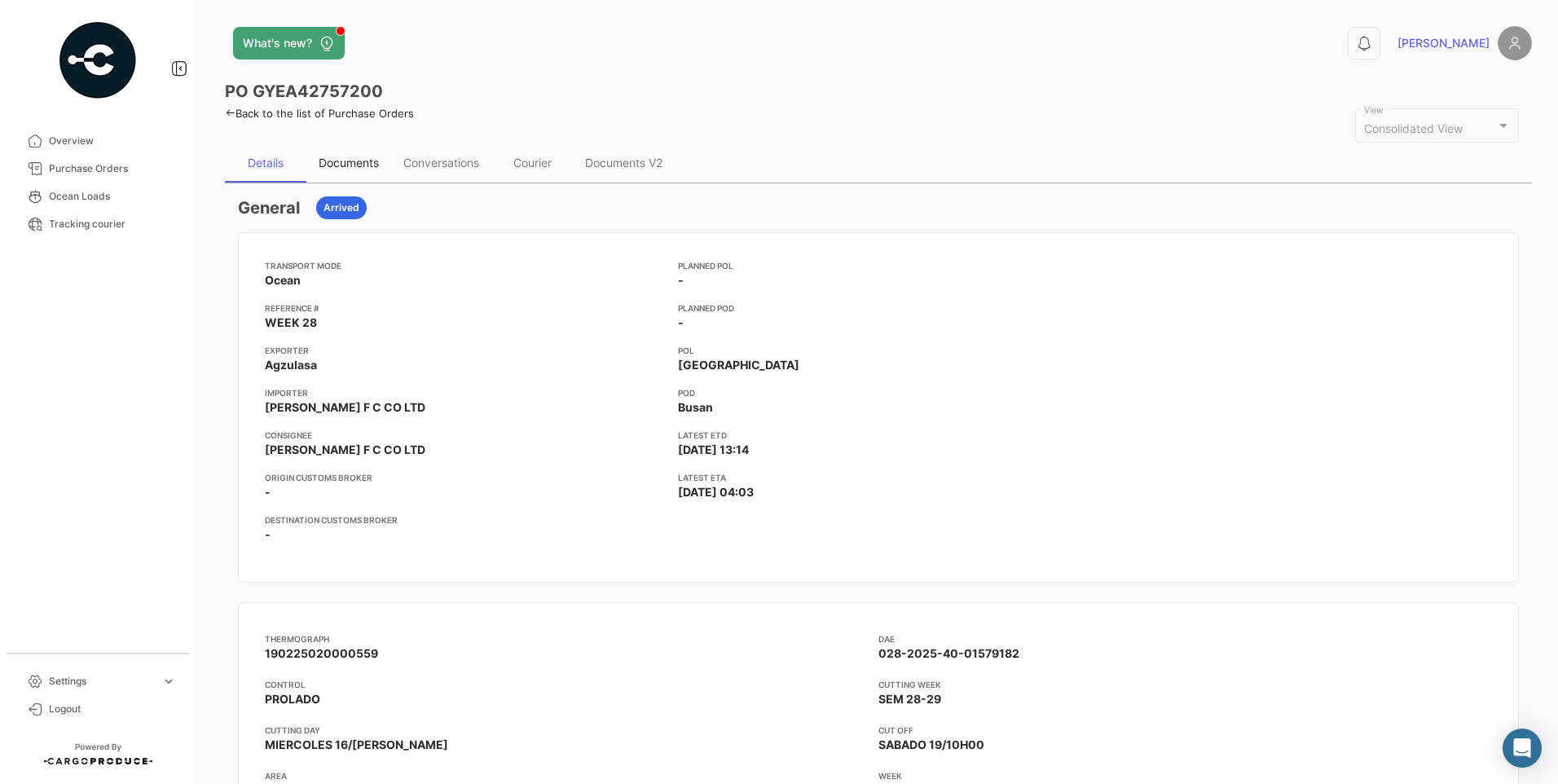
click at [367, 161] on div "Documents" at bounding box center [348, 162] width 60 height 13
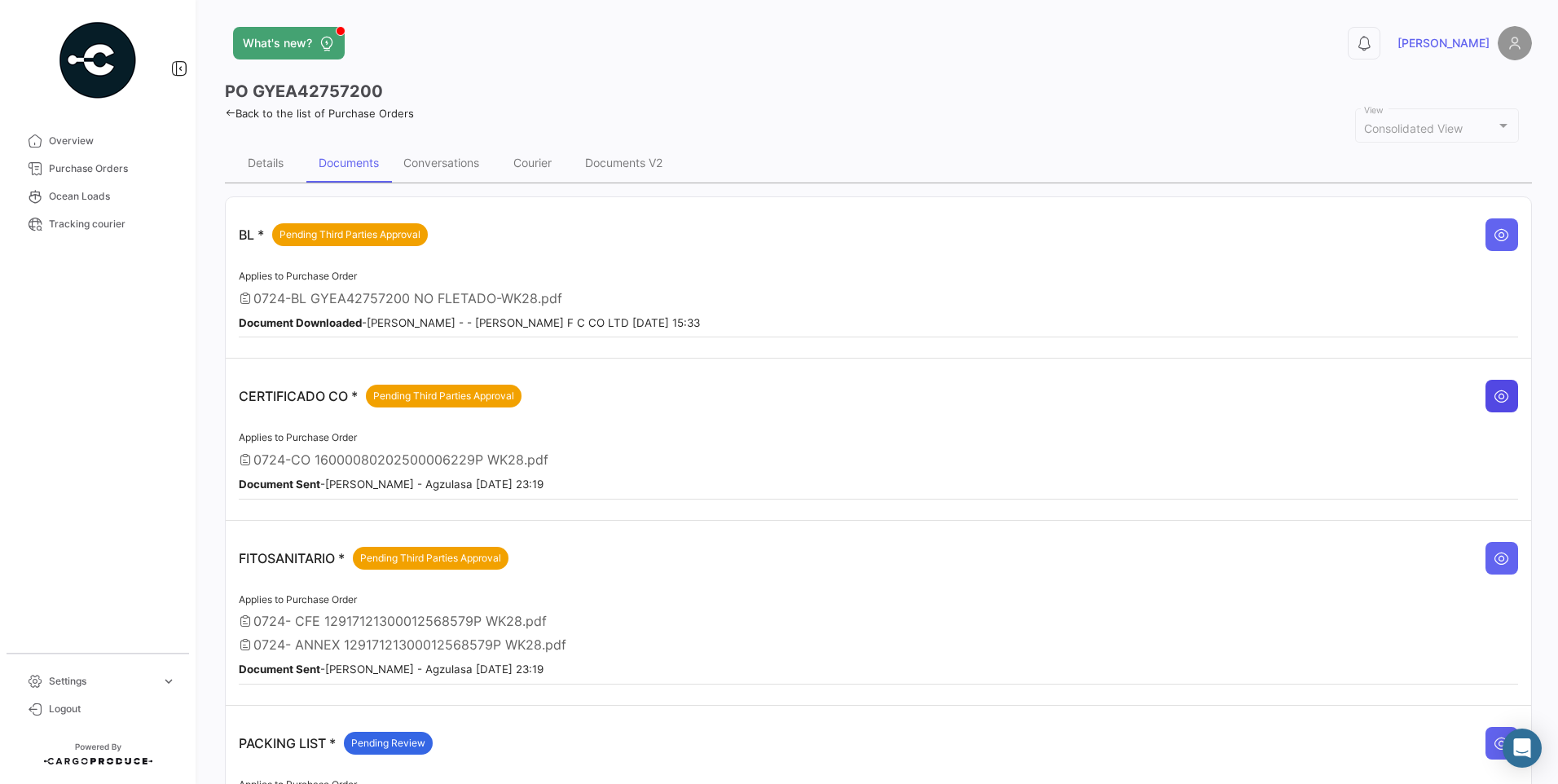
click at [1492, 405] on button at bounding box center [1502, 396] width 32 height 32
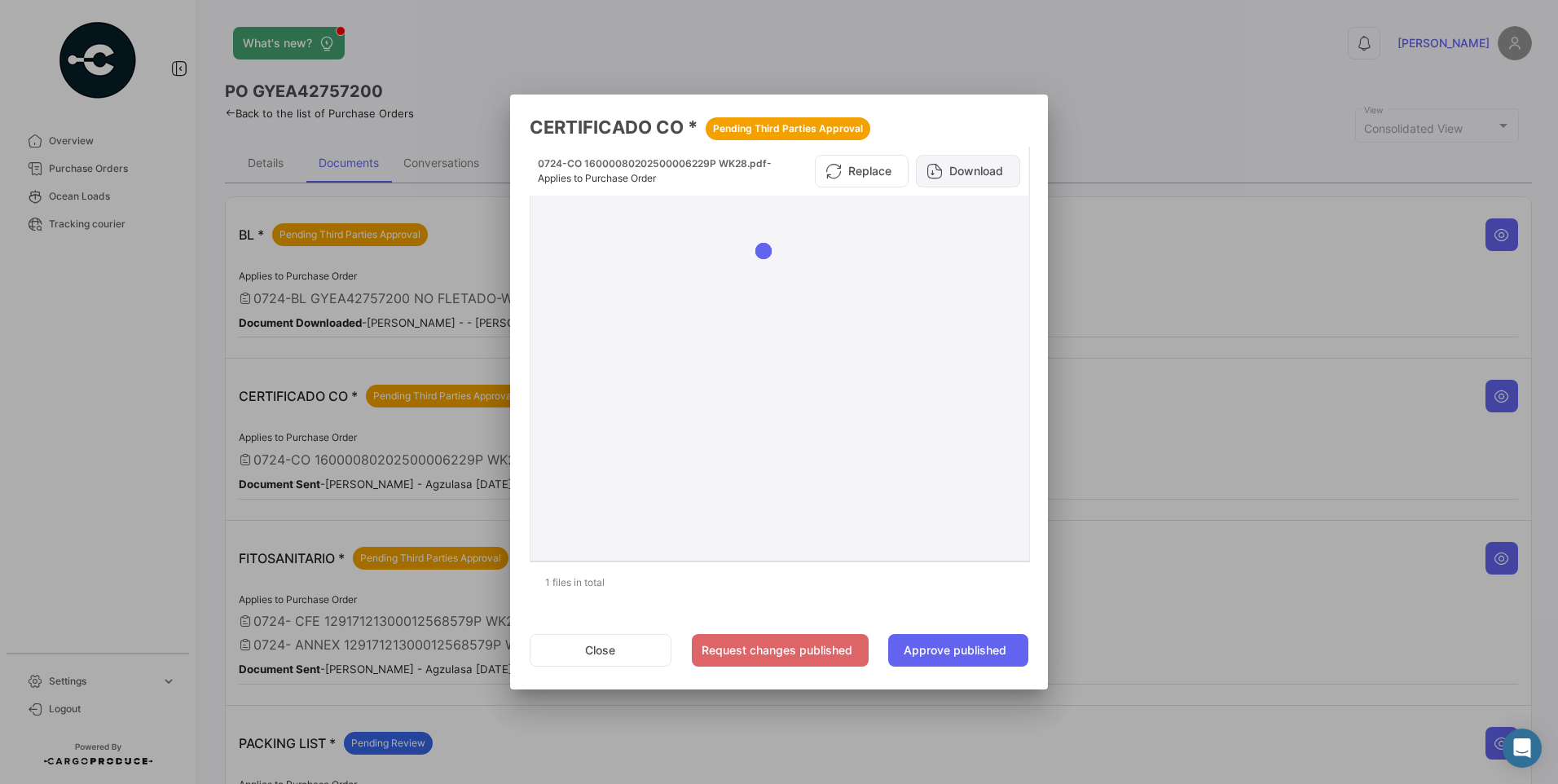
click at [997, 173] on button "Download" at bounding box center [968, 171] width 105 height 32
click at [575, 656] on button "Close" at bounding box center [600, 650] width 142 height 32
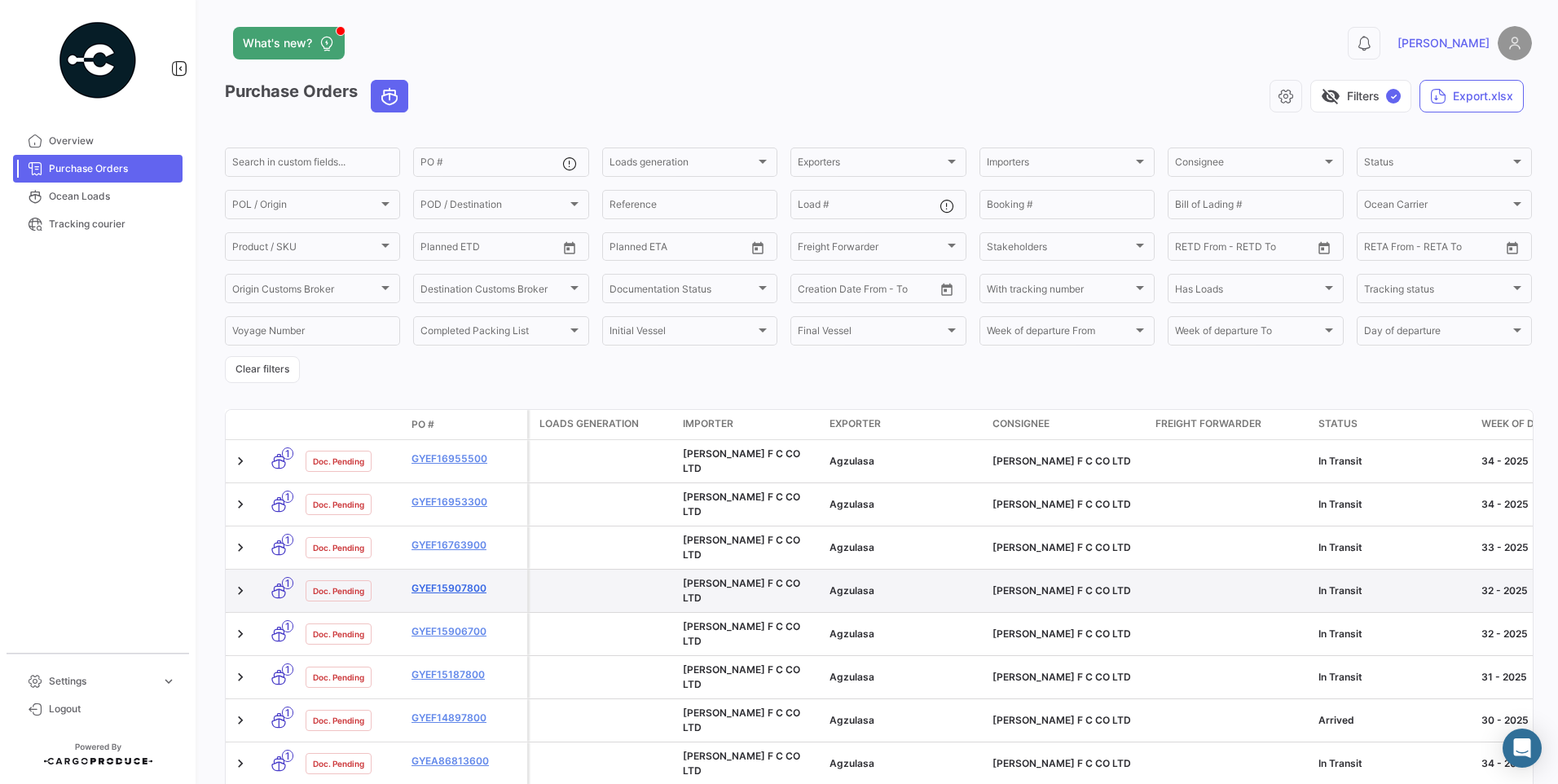
click at [464, 581] on link "GYEF15907800" at bounding box center [466, 588] width 109 height 14
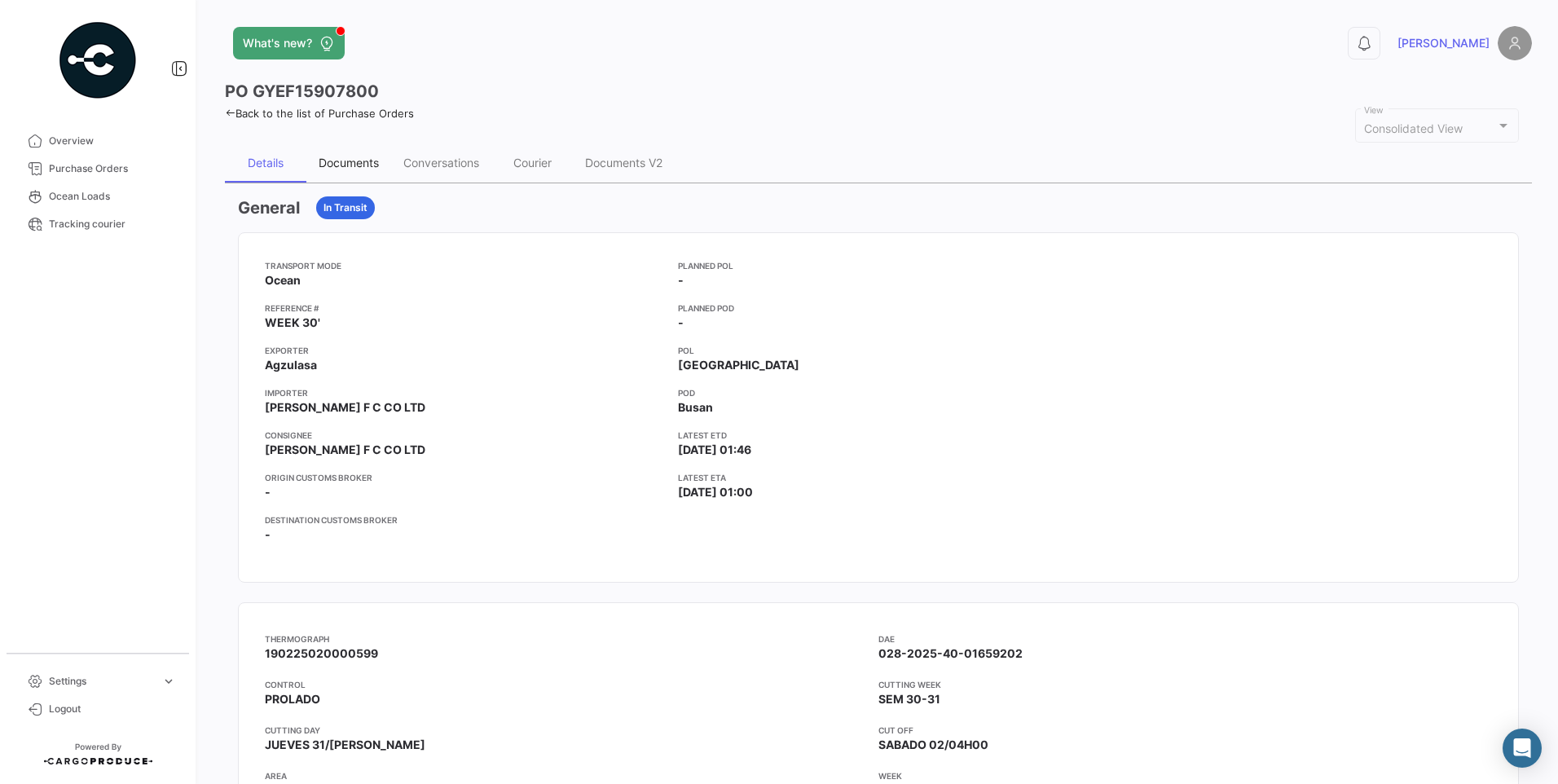
click at [358, 160] on div "Documents" at bounding box center [348, 162] width 60 height 13
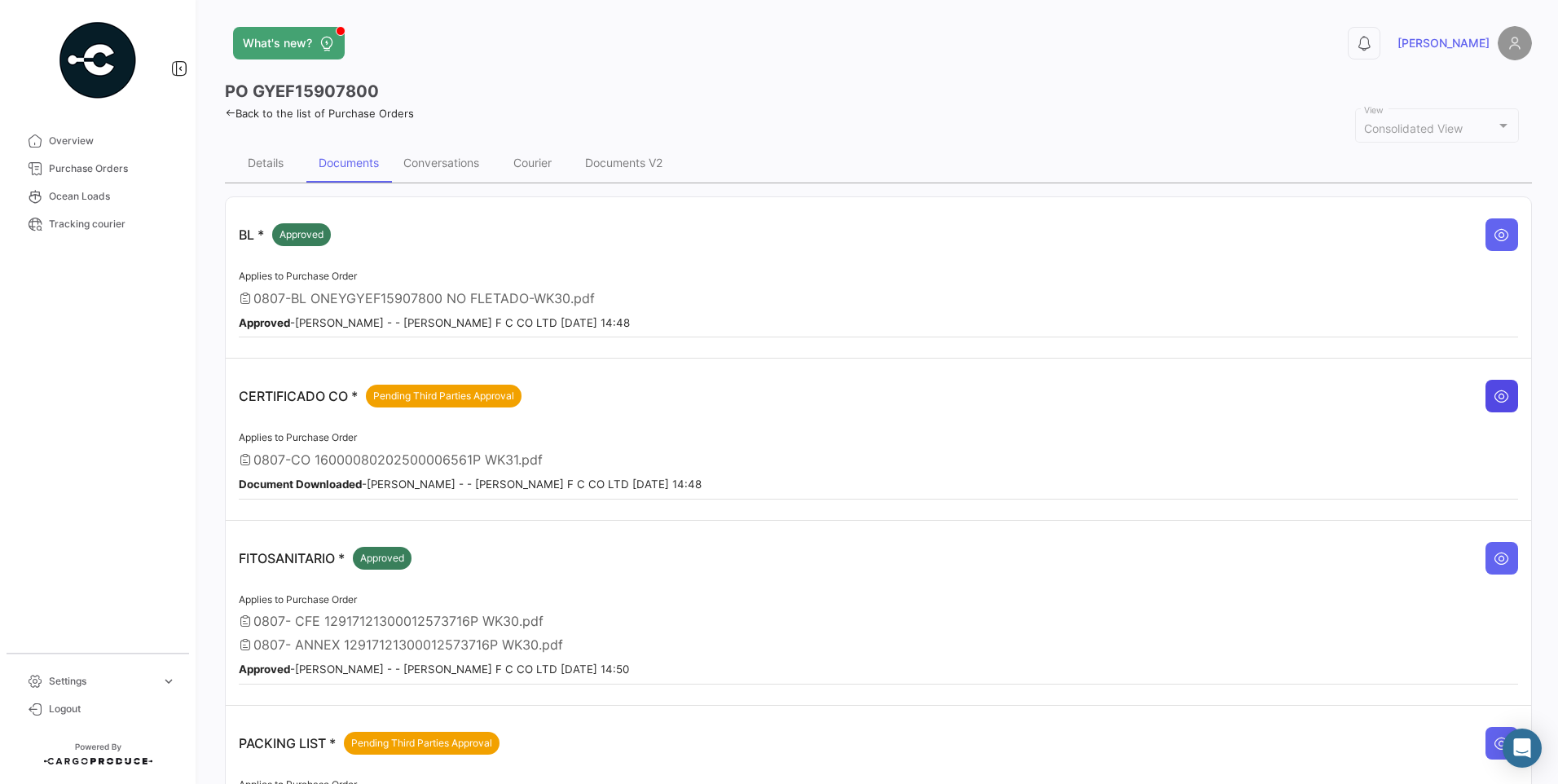
click at [1510, 398] on button at bounding box center [1502, 396] width 32 height 32
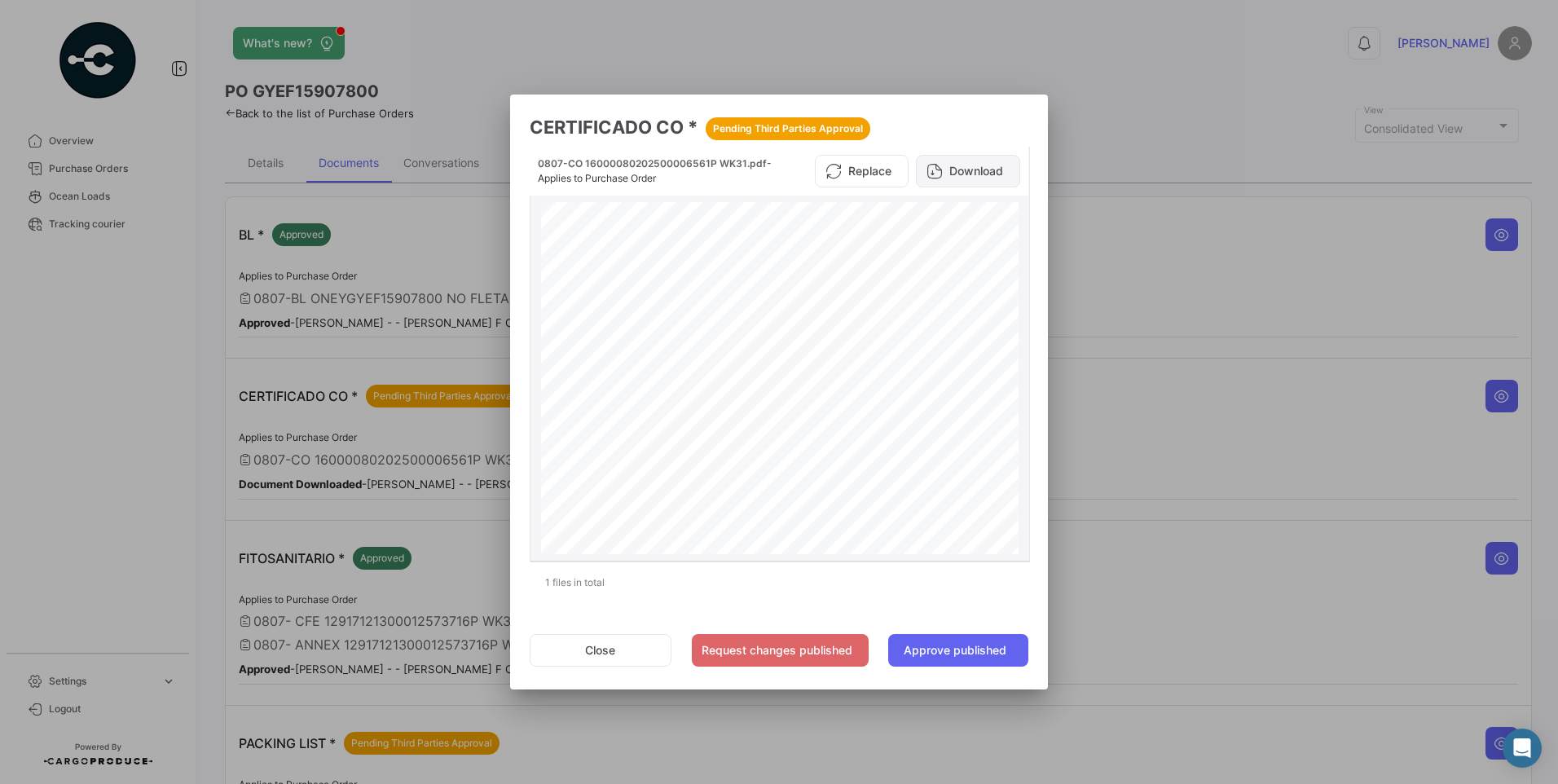
click at [979, 173] on button "Download" at bounding box center [968, 171] width 105 height 32
click at [634, 643] on button "Close" at bounding box center [600, 650] width 142 height 32
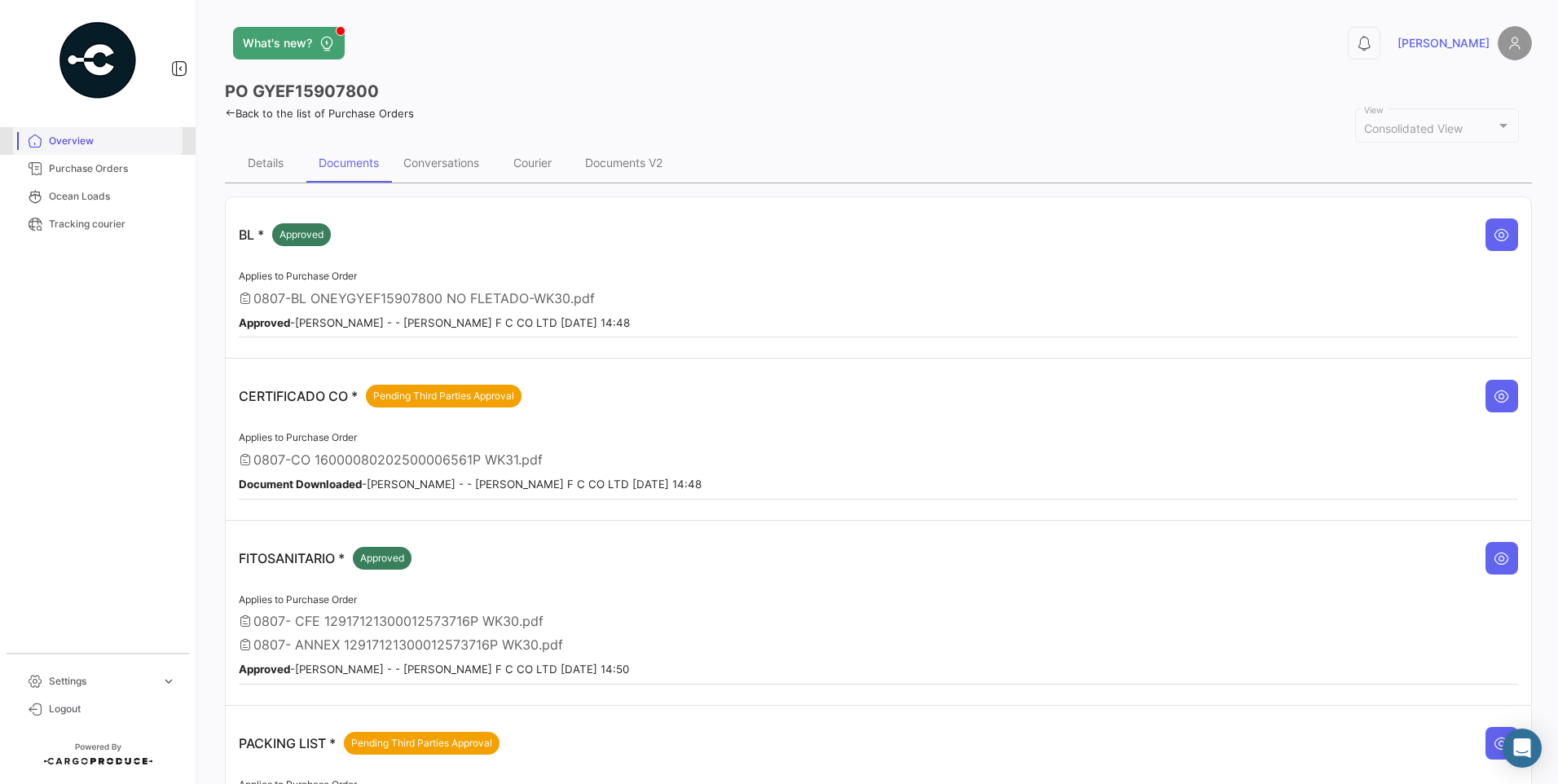
click at [62, 135] on span "Overview" at bounding box center [113, 140] width 127 height 14
